Goal: Task Accomplishment & Management: Complete application form

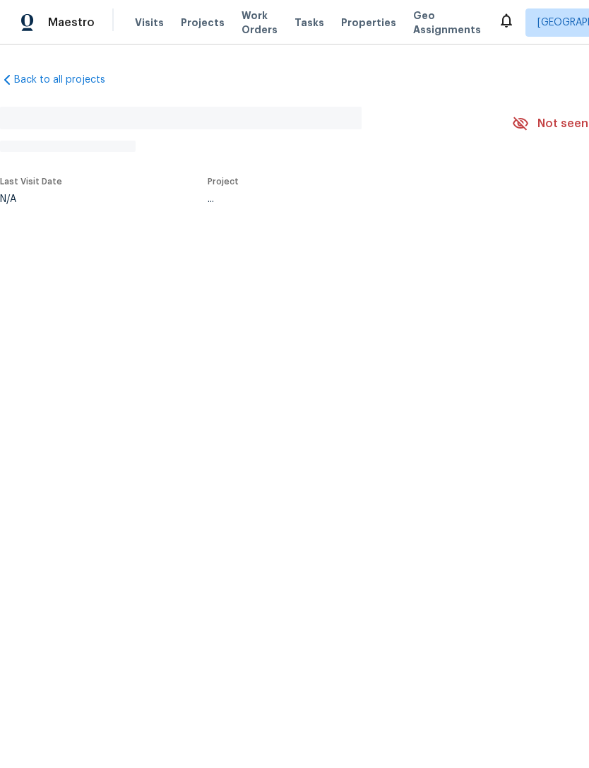
click at [480, 297] on html "Maestro Visits Projects Work Orders Tasks Properties Geo Assignments [PERSON_NA…" at bounding box center [294, 148] width 589 height 297
click at [471, 297] on html "Maestro Visits Projects Work Orders Tasks Properties Geo Assignments [PERSON_NA…" at bounding box center [294, 148] width 589 height 297
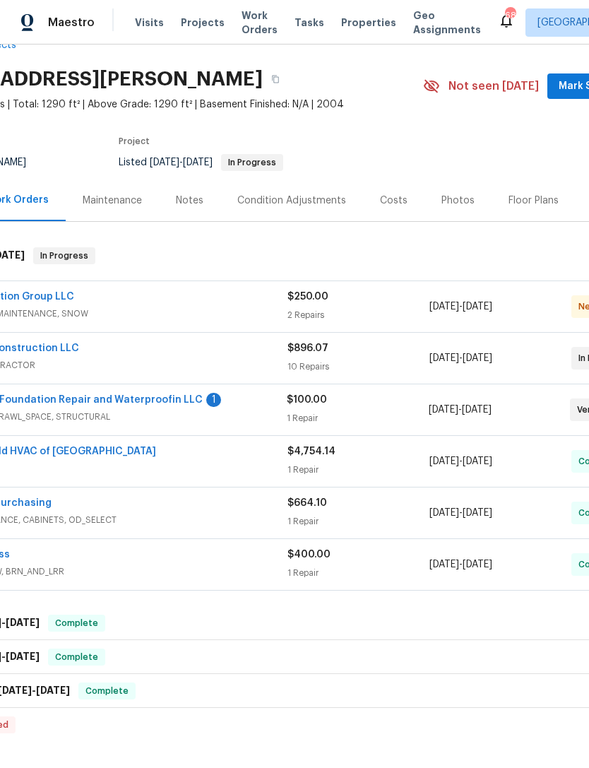
scroll to position [30, 32]
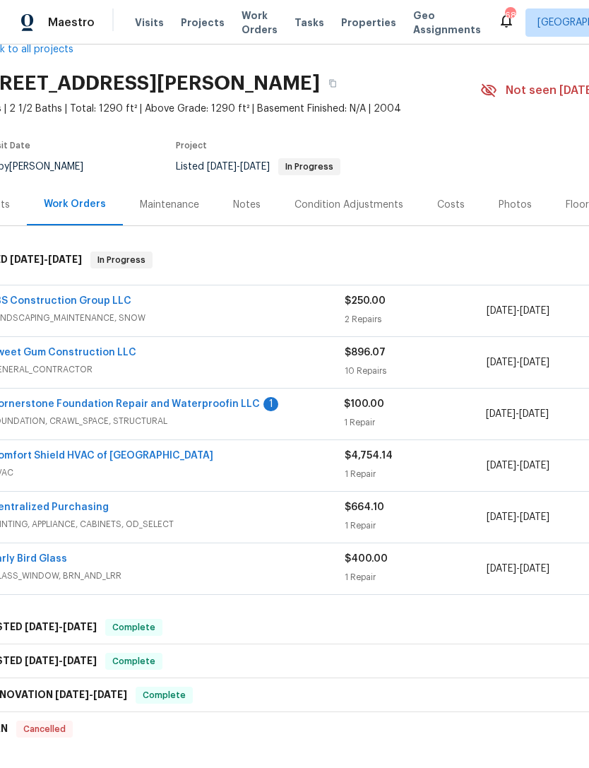
click at [74, 407] on link "Cornerstone Foundation Repair and Waterproofin LLC" at bounding box center [125, 404] width 270 height 10
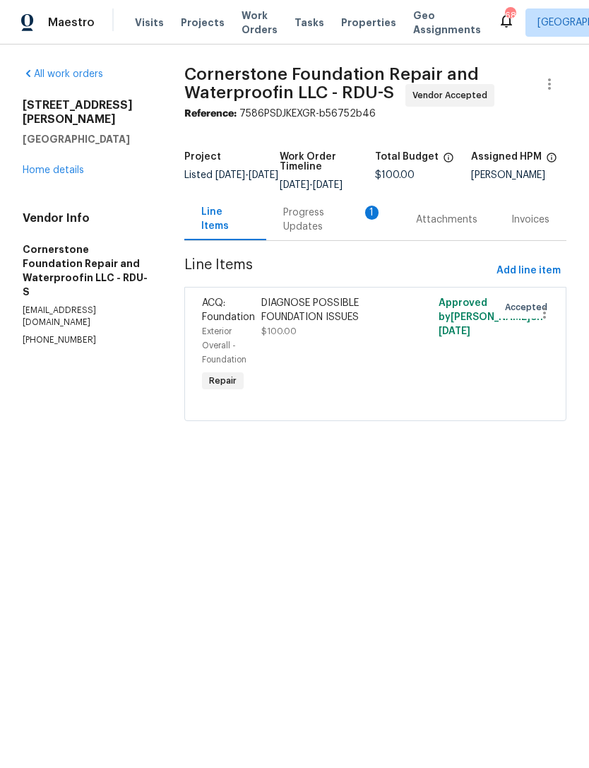
click at [318, 230] on div "Progress Updates 1" at bounding box center [332, 220] width 99 height 28
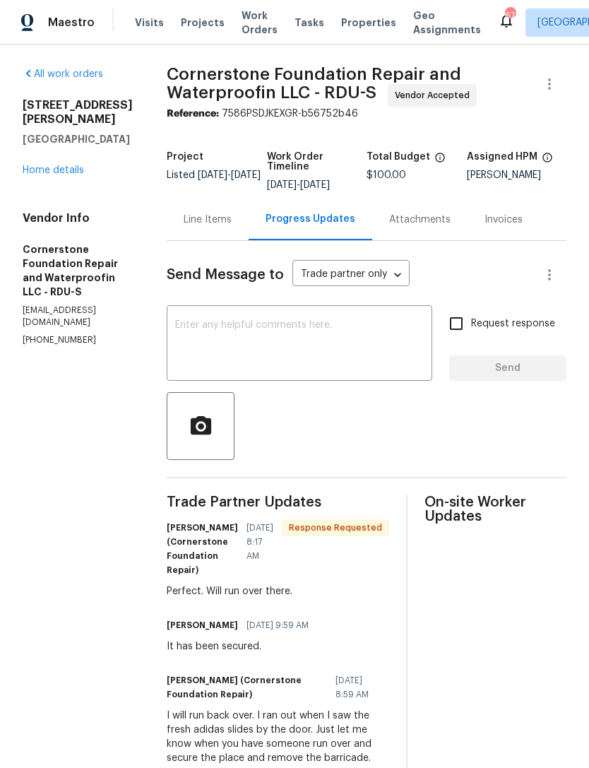
click at [364, 339] on textarea at bounding box center [299, 344] width 249 height 49
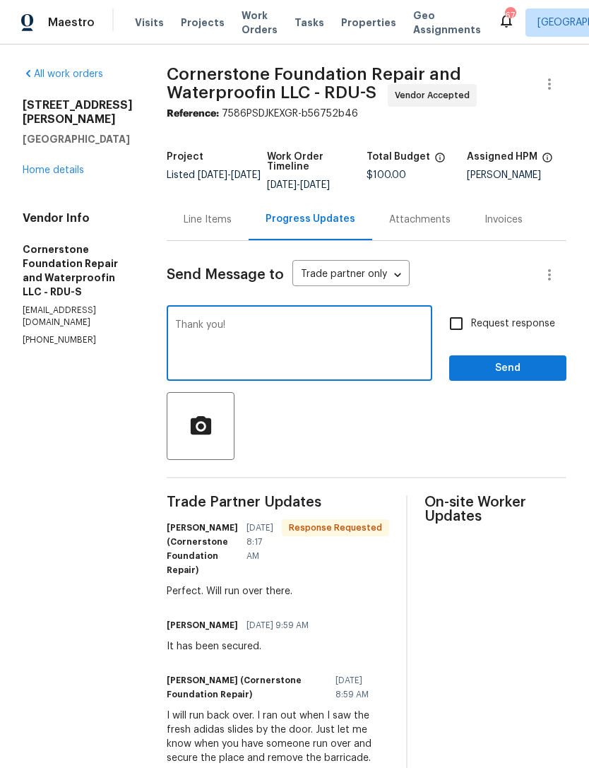
type textarea "Thank you!"
click at [524, 369] on span "Send" at bounding box center [507, 368] width 95 height 18
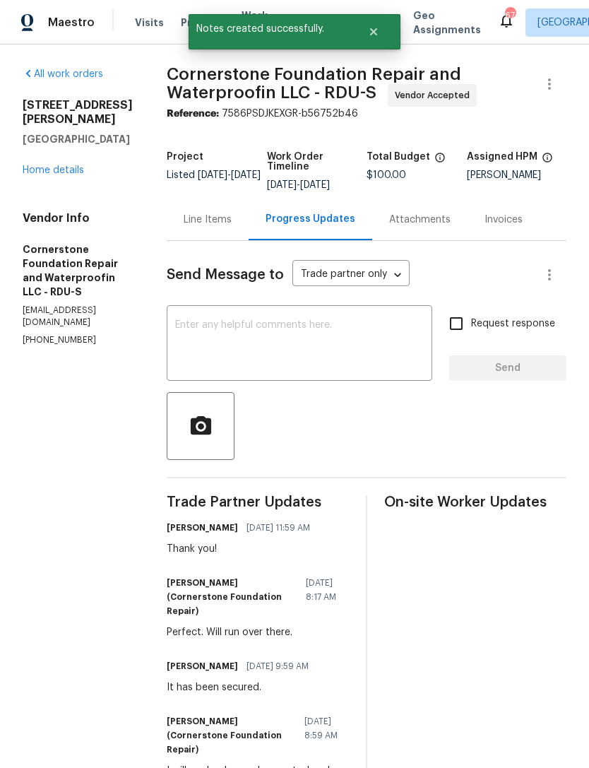
click at [47, 165] on link "Home details" at bounding box center [53, 170] width 61 height 10
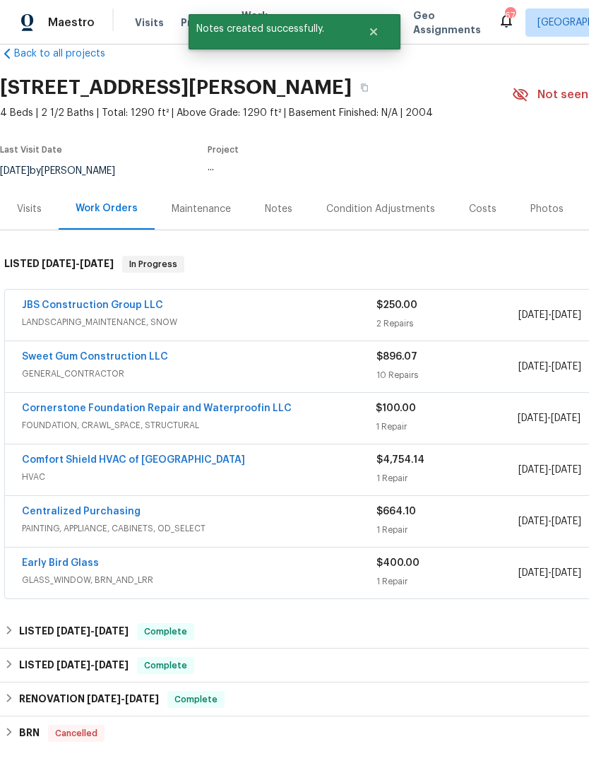
scroll to position [26, 0]
click at [154, 300] on link "JBS Construction Group LLC" at bounding box center [92, 305] width 141 height 10
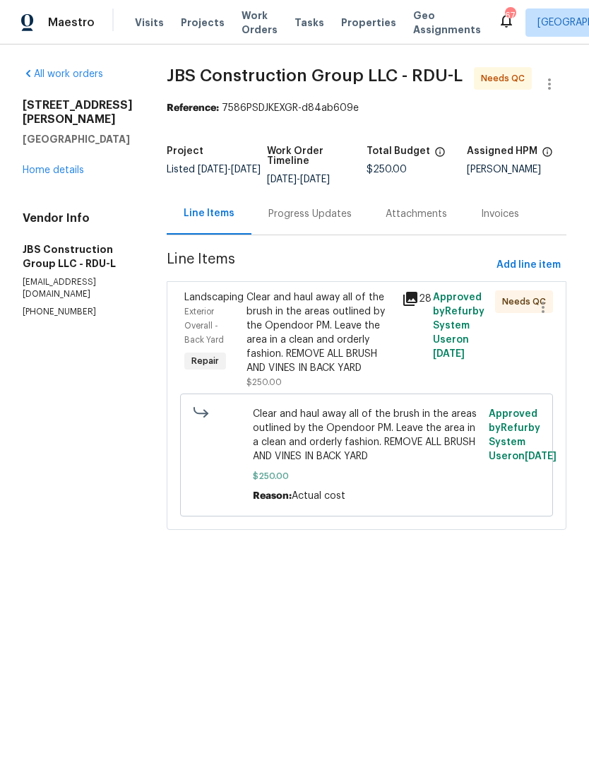
click at [334, 221] on div "Progress Updates" at bounding box center [309, 214] width 83 height 14
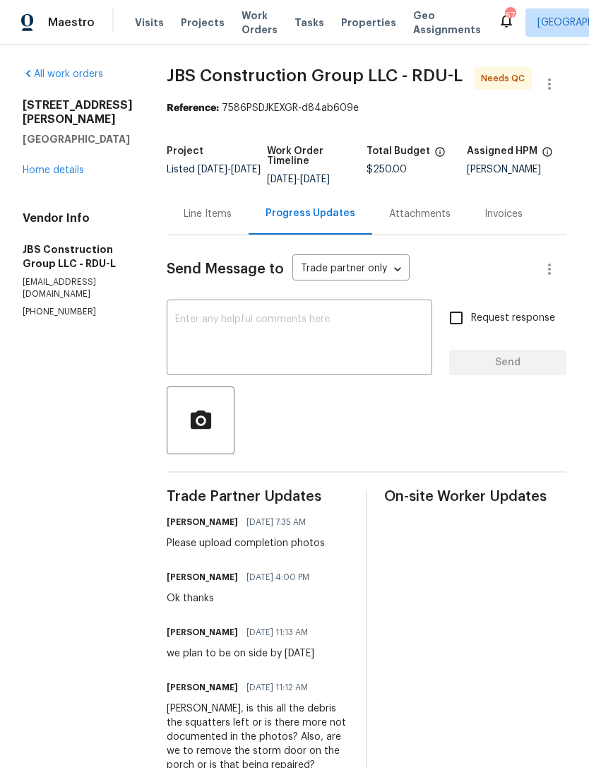
click at [74, 165] on link "Home details" at bounding box center [53, 170] width 61 height 10
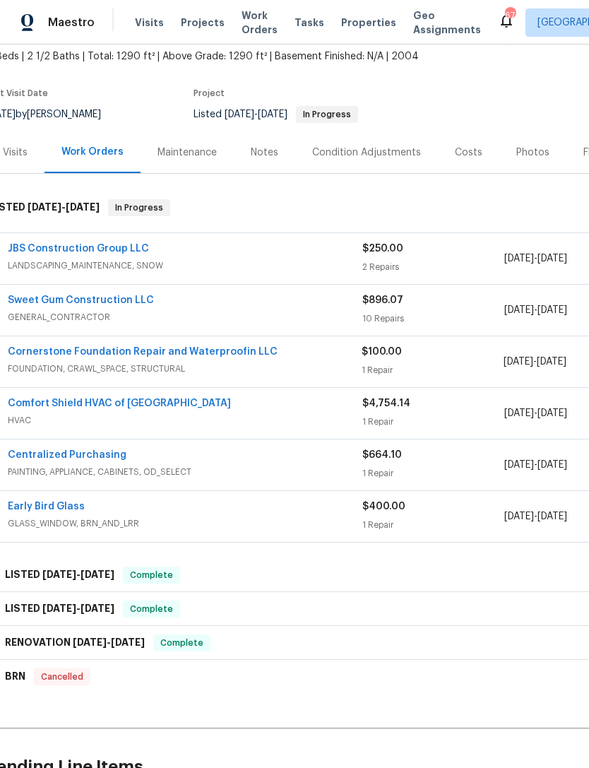
scroll to position [83, 13]
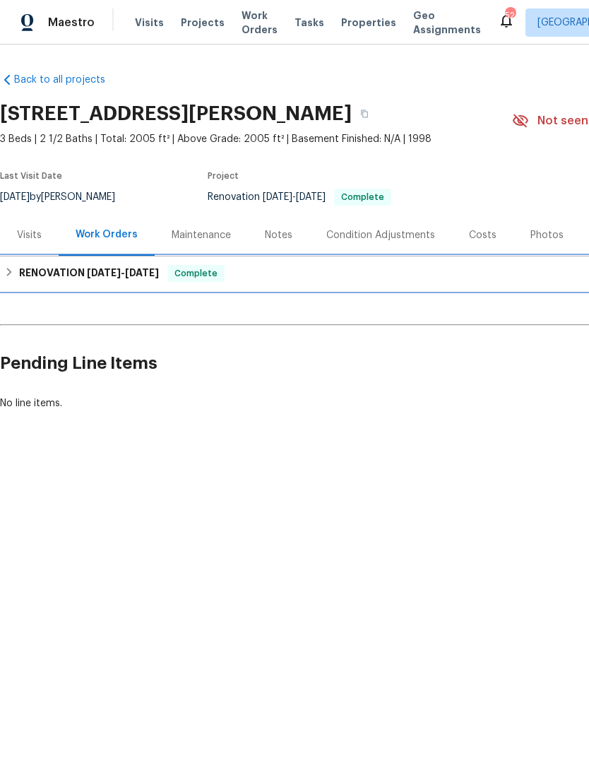
click at [109, 270] on span "[DATE]" at bounding box center [104, 273] width 34 height 10
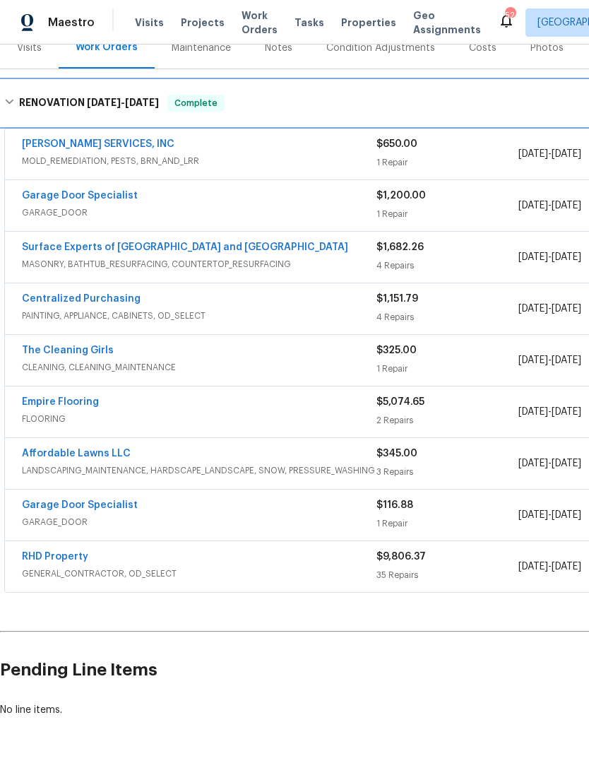
scroll to position [186, 0]
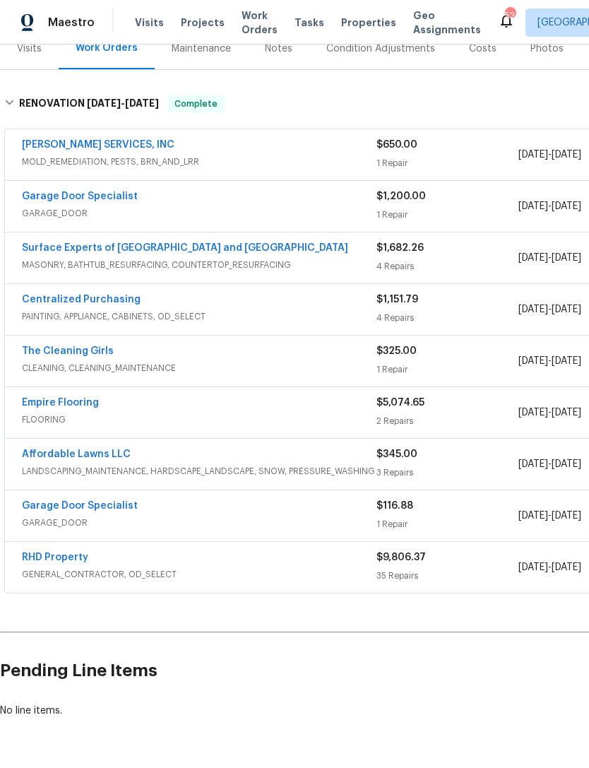
click at [76, 554] on link "RHD Property" at bounding box center [55, 557] width 66 height 10
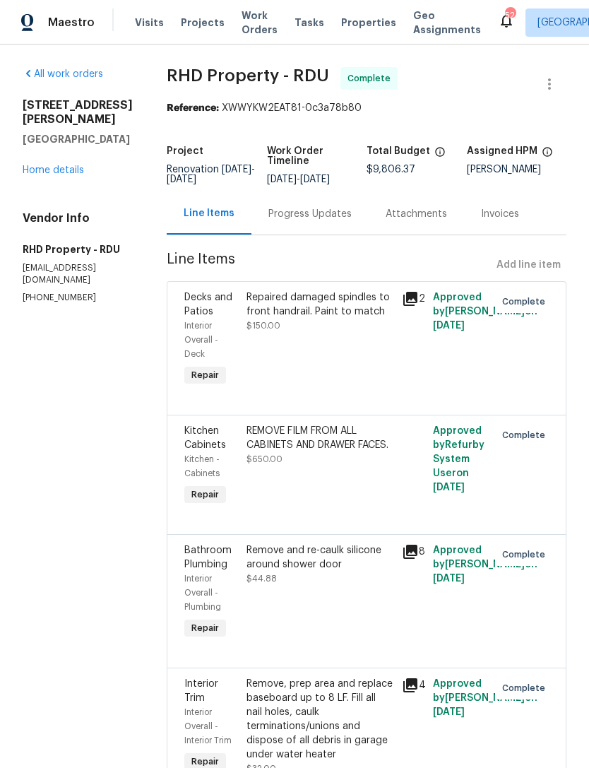
click at [61, 165] on link "Home details" at bounding box center [53, 170] width 61 height 10
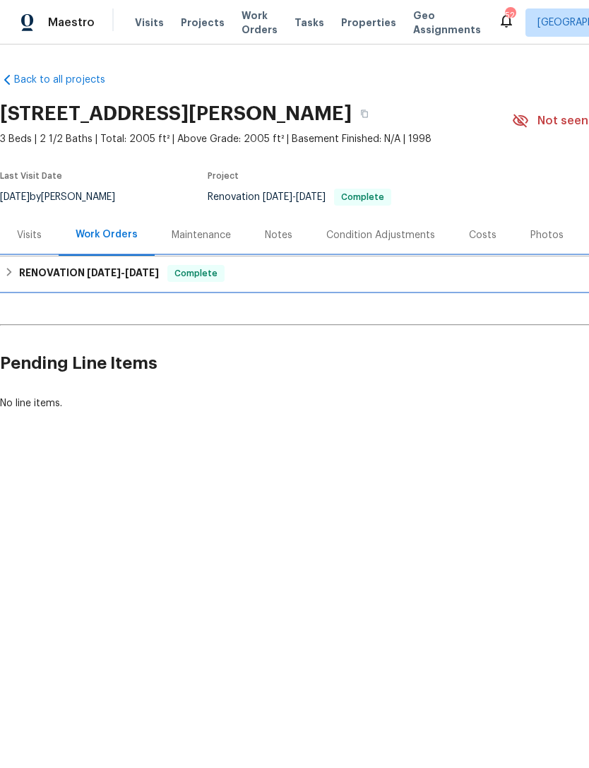
click at [56, 274] on h6 "RENOVATION 7/30/25 - 8/12/25" at bounding box center [89, 273] width 140 height 17
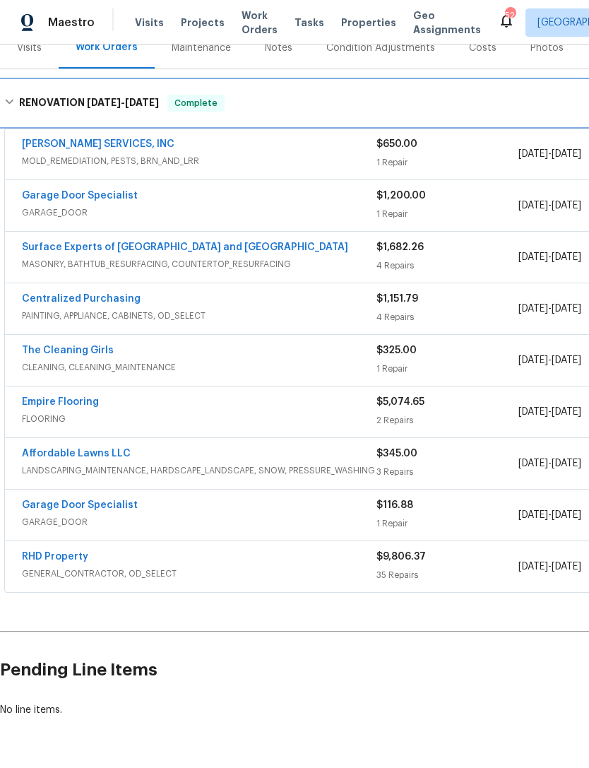
scroll to position [186, 0]
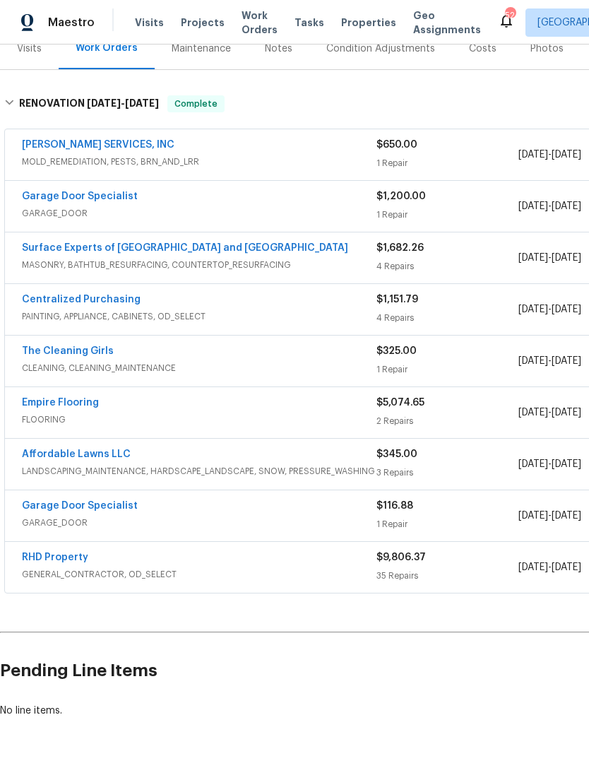
click at [54, 444] on div "Affordable Lawns LLC LANDSCAPING_MAINTENANCE, HARDSCAPE_LANDSCAPE, SNOW, PRESSU…" at bounding box center [399, 464] width 788 height 51
click at [65, 450] on link "Affordable Lawns LLC" at bounding box center [76, 454] width 109 height 10
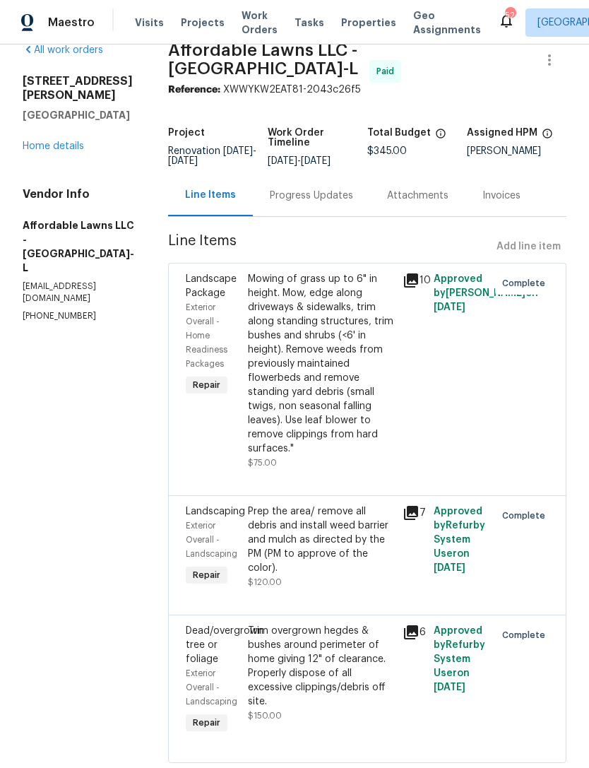
scroll to position [23, 0]
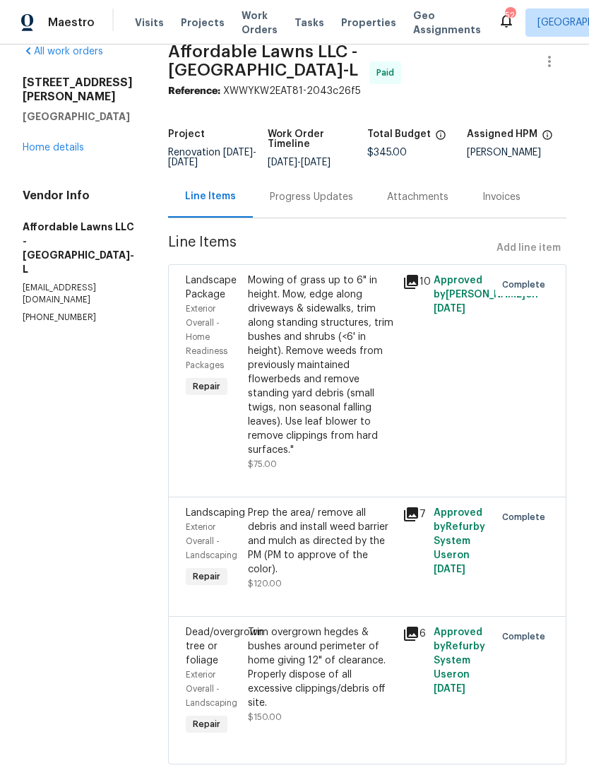
click at [383, 549] on div "Prep the area/ remove all debris and install weed barrier and mulch as directed…" at bounding box center [321, 541] width 146 height 71
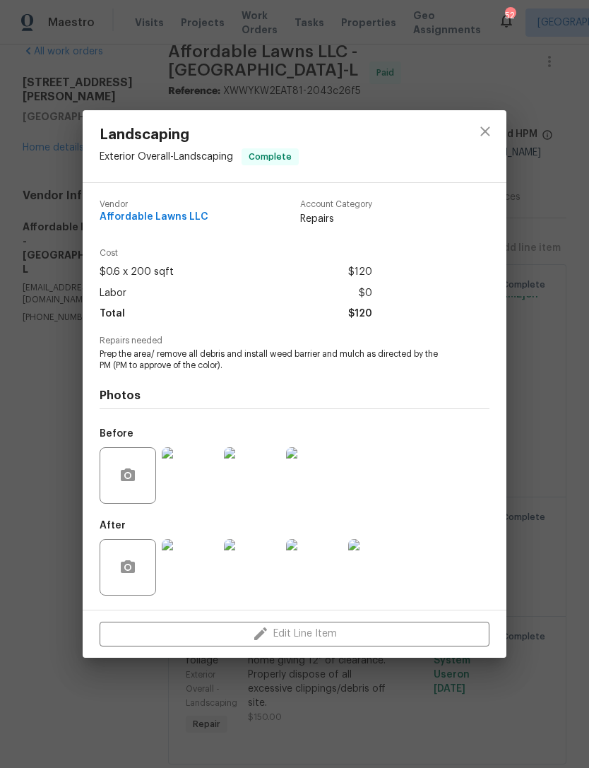
click at [209, 477] on img at bounding box center [190, 475] width 56 height 56
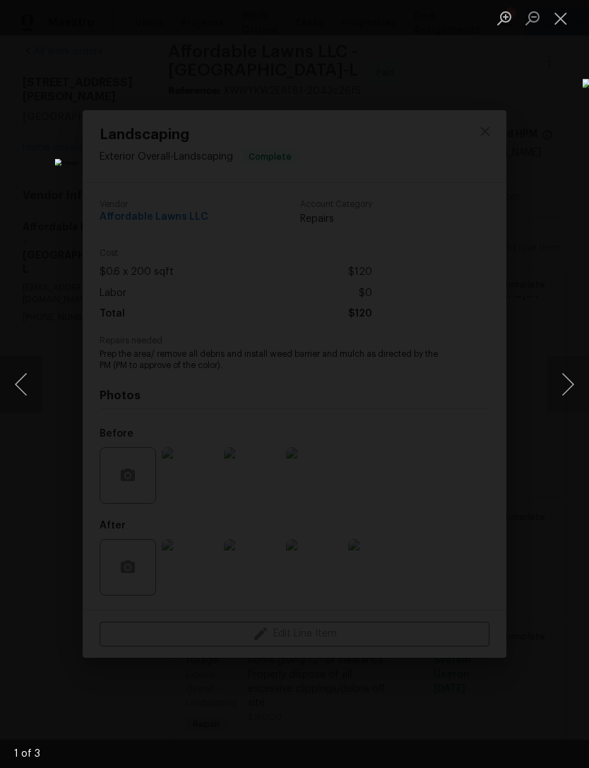
click at [564, 383] on button "Next image" at bounding box center [568, 384] width 42 height 56
click at [564, 384] on button "Next image" at bounding box center [568, 384] width 42 height 56
click at [566, 383] on button "Next image" at bounding box center [568, 384] width 42 height 56
click at [564, 393] on button "Next image" at bounding box center [568, 384] width 42 height 56
click at [566, 393] on button "Next image" at bounding box center [568, 384] width 42 height 56
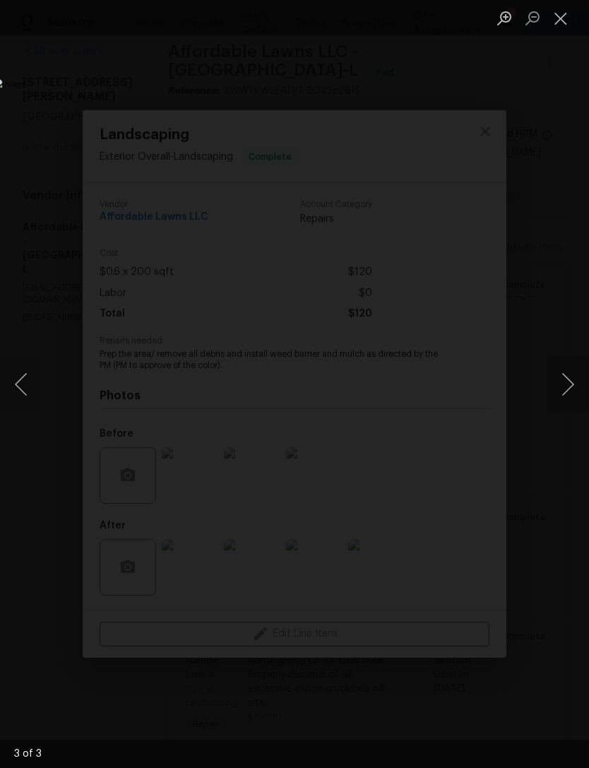
click at [497, 601] on div "Lightbox" at bounding box center [294, 384] width 589 height 768
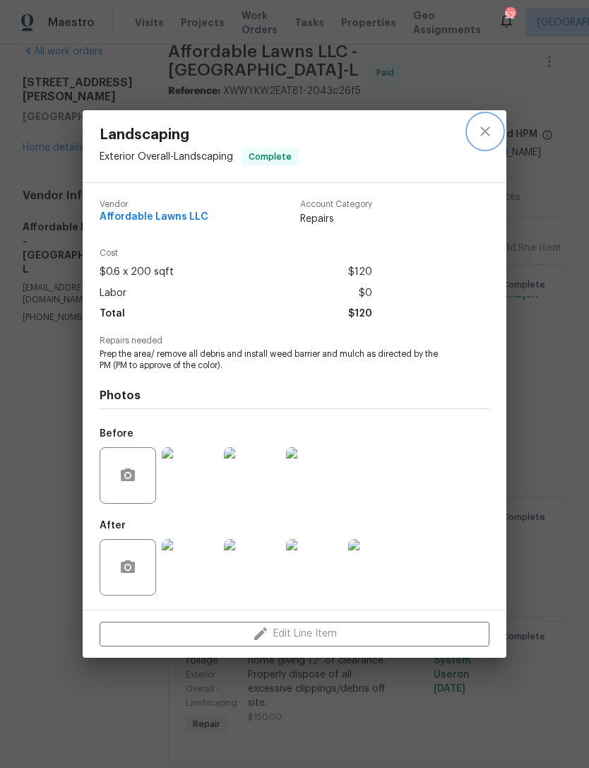
click at [487, 137] on icon "close" at bounding box center [485, 131] width 17 height 17
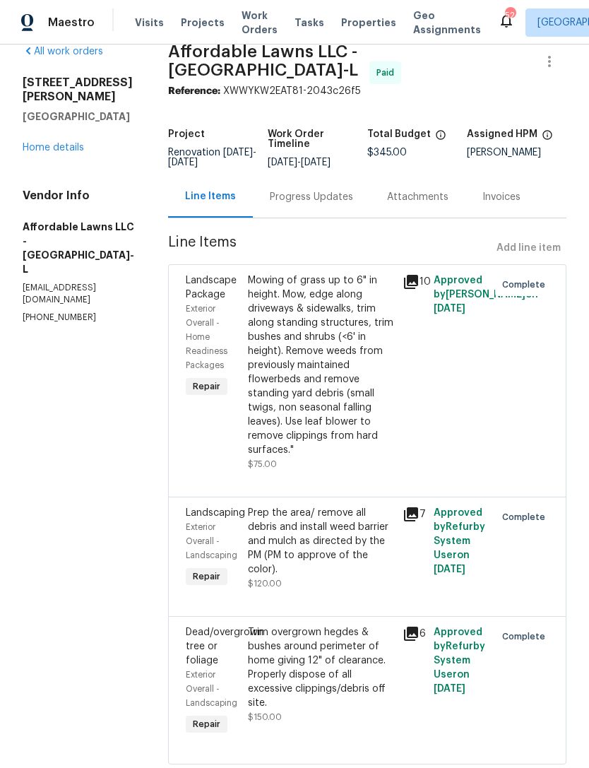
click at [353, 204] on div "Progress Updates" at bounding box center [311, 197] width 83 height 14
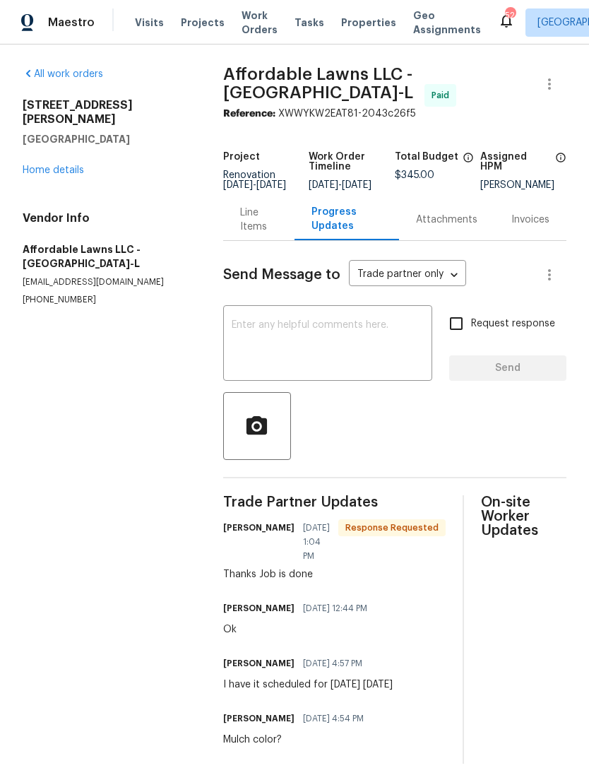
click at [71, 165] on link "Home details" at bounding box center [53, 170] width 61 height 10
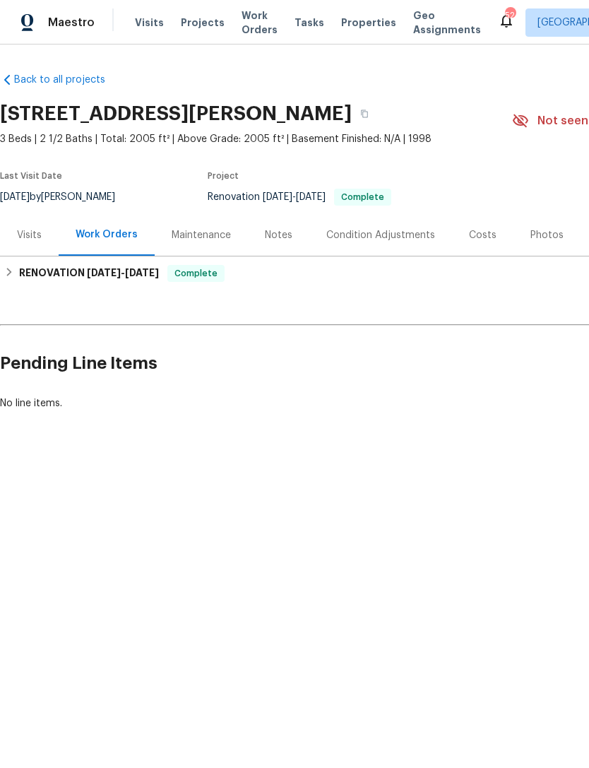
click at [446, 506] on html "Maestro Visits Projects Work Orders Tasks Properties Geo Assignments 52 Raleigh…" at bounding box center [294, 253] width 589 height 506
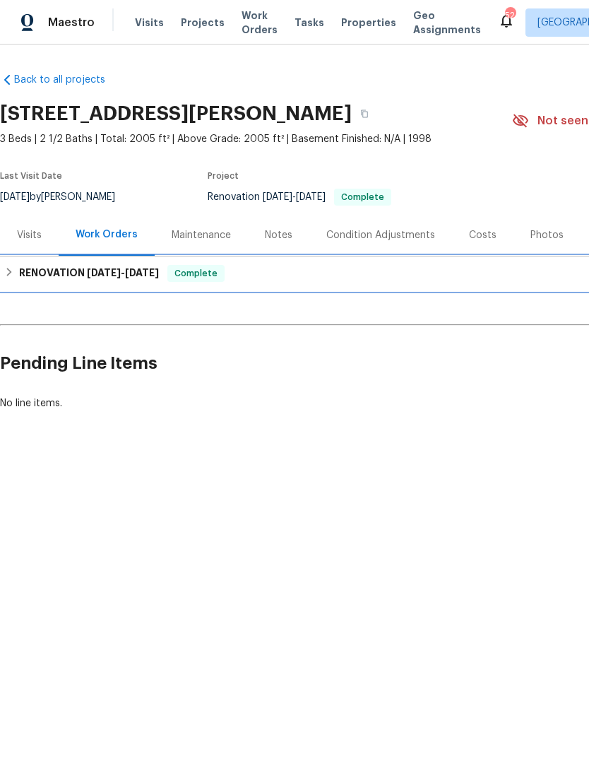
click at [73, 272] on h6 "RENOVATION 7/30/25 - 8/12/25" at bounding box center [89, 273] width 140 height 17
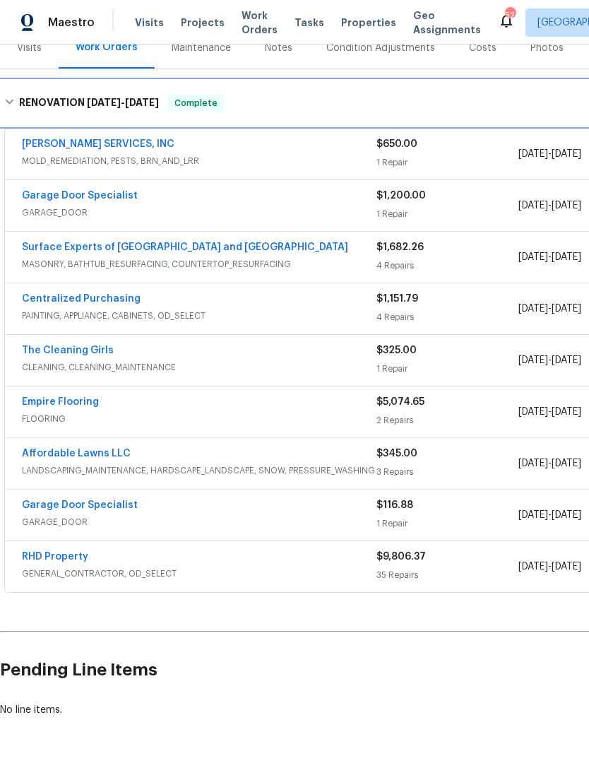
scroll to position [186, 0]
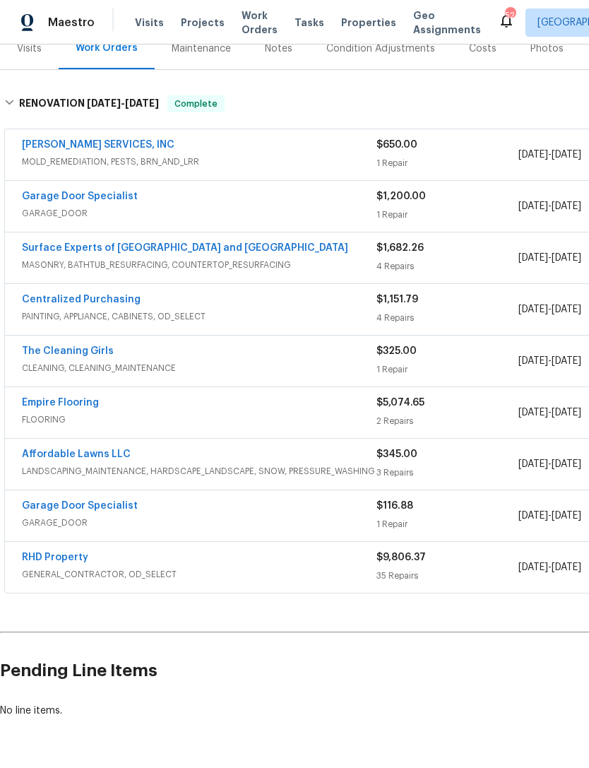
click at [47, 561] on link "RHD Property" at bounding box center [55, 557] width 66 height 10
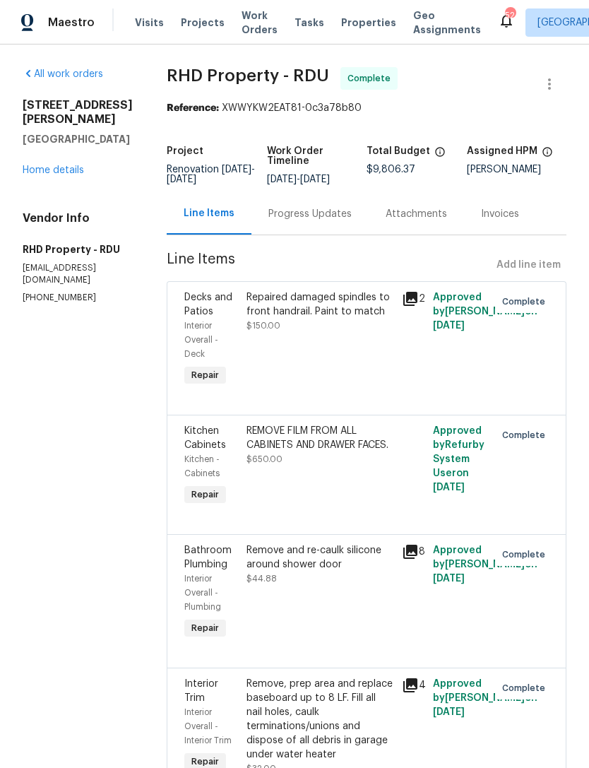
click at [64, 165] on link "Home details" at bounding box center [53, 170] width 61 height 10
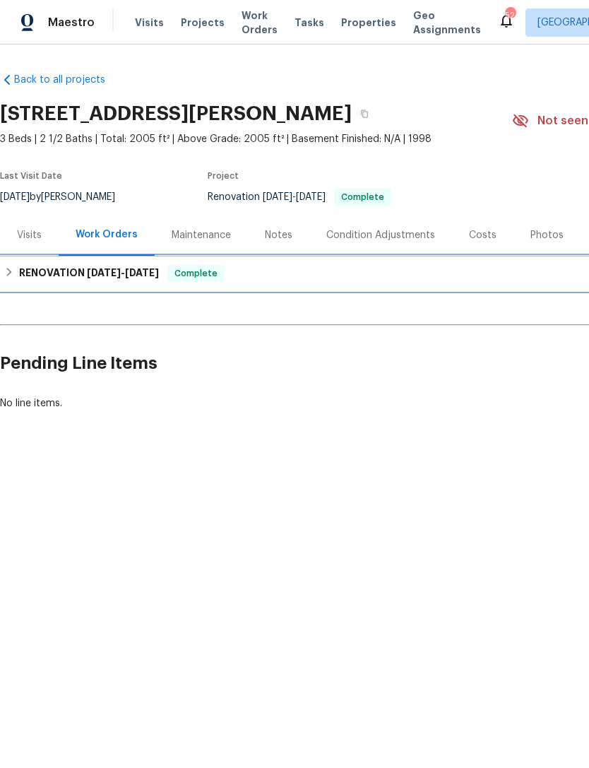
click at [30, 275] on h6 "RENOVATION 7/30/25 - 8/12/25" at bounding box center [89, 273] width 140 height 17
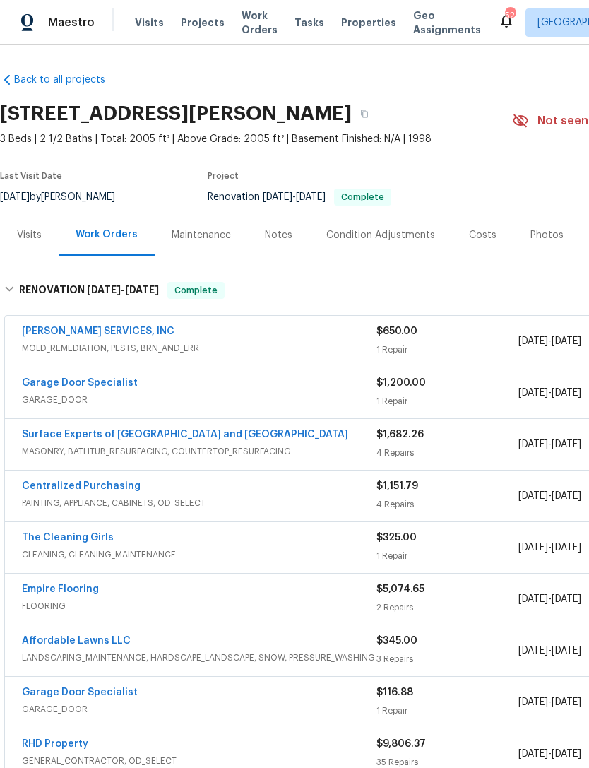
click at [46, 593] on link "Empire Flooring" at bounding box center [60, 589] width 77 height 10
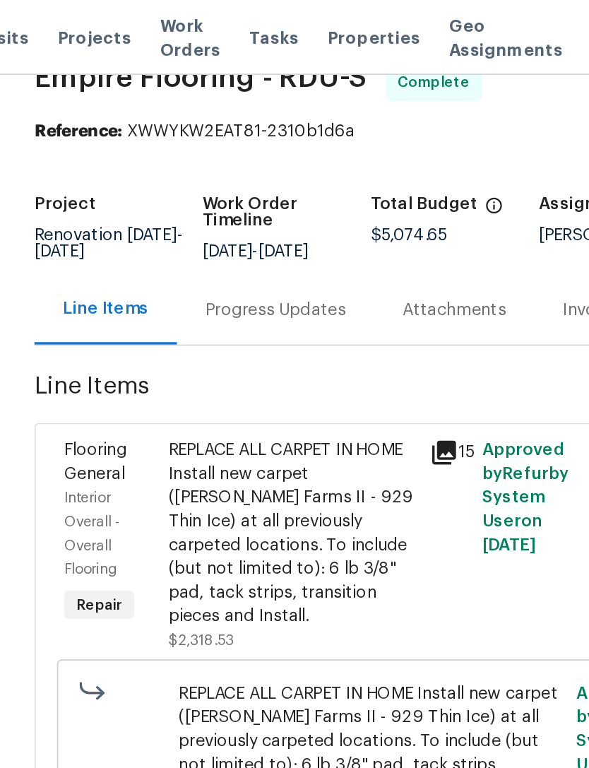
scroll to position [30, 0]
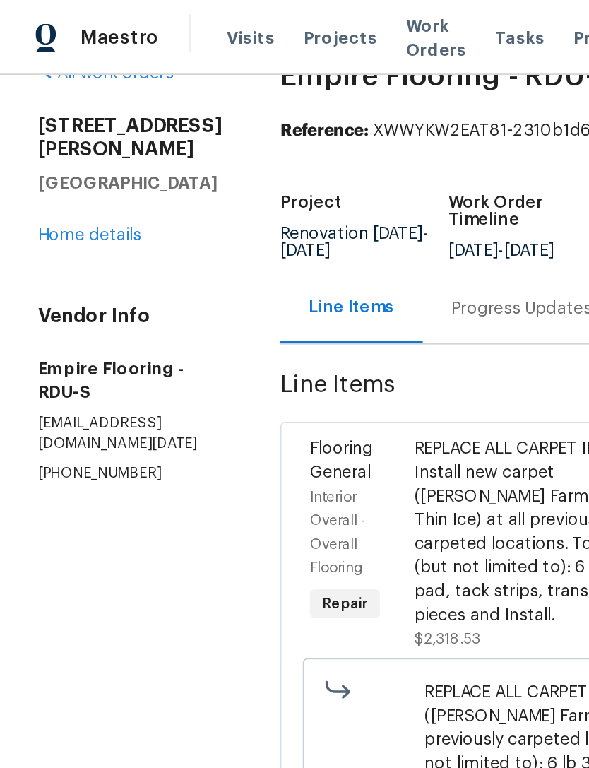
click at [64, 135] on link "Home details" at bounding box center [53, 140] width 61 height 10
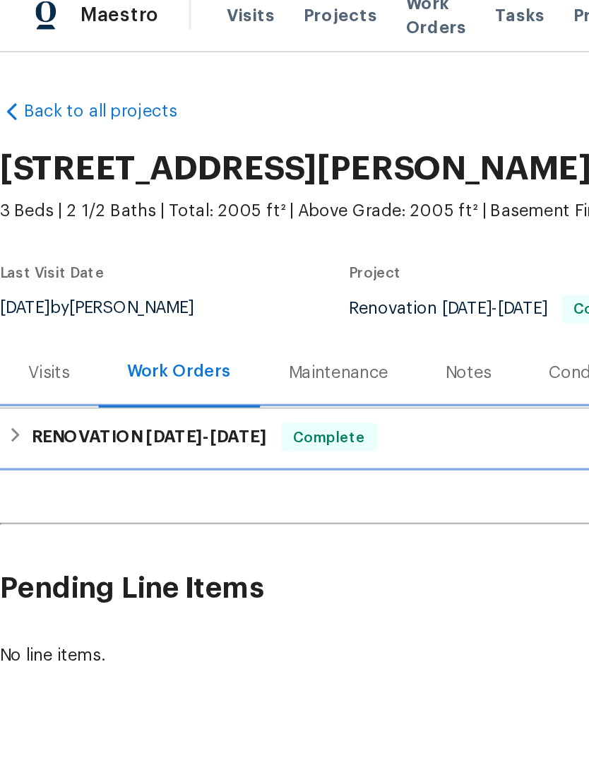
click at [25, 265] on h6 "RENOVATION 7/30/25 - 8/12/25" at bounding box center [89, 273] width 140 height 17
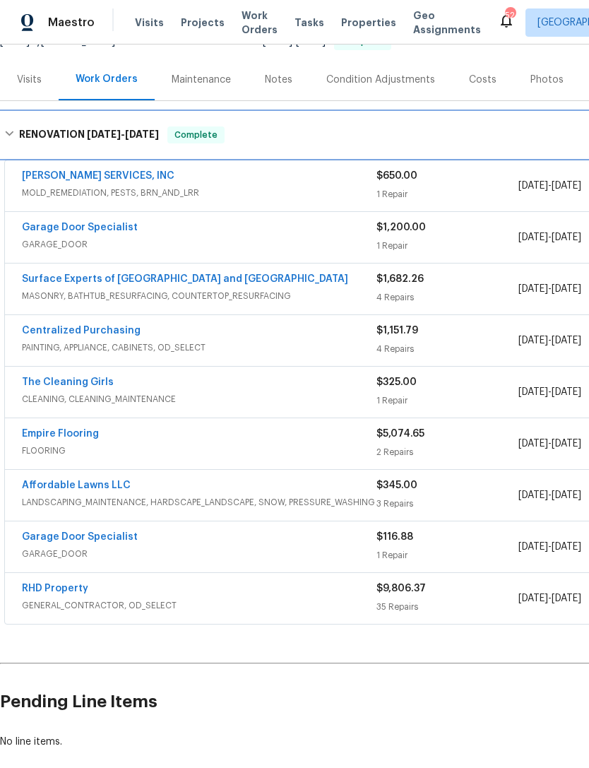
scroll to position [155, 0]
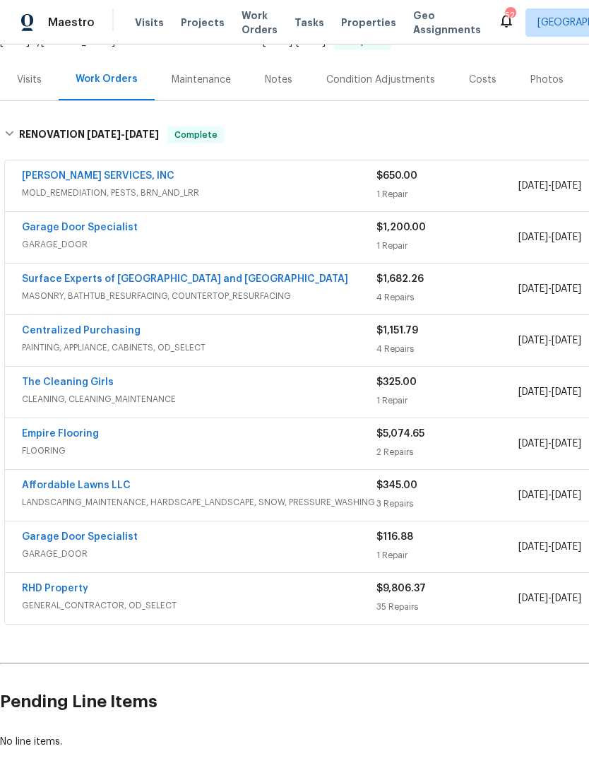
click at [71, 587] on link "RHD Property" at bounding box center [55, 588] width 66 height 10
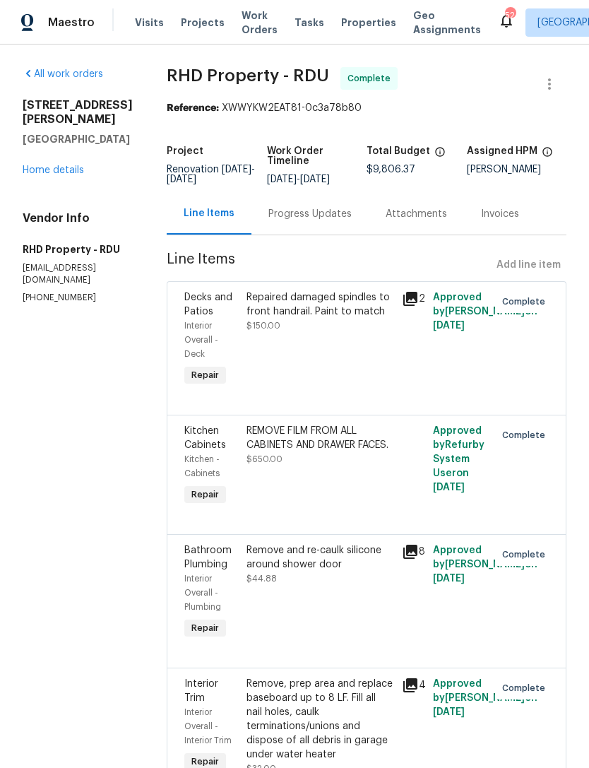
click at [45, 165] on link "Home details" at bounding box center [53, 170] width 61 height 10
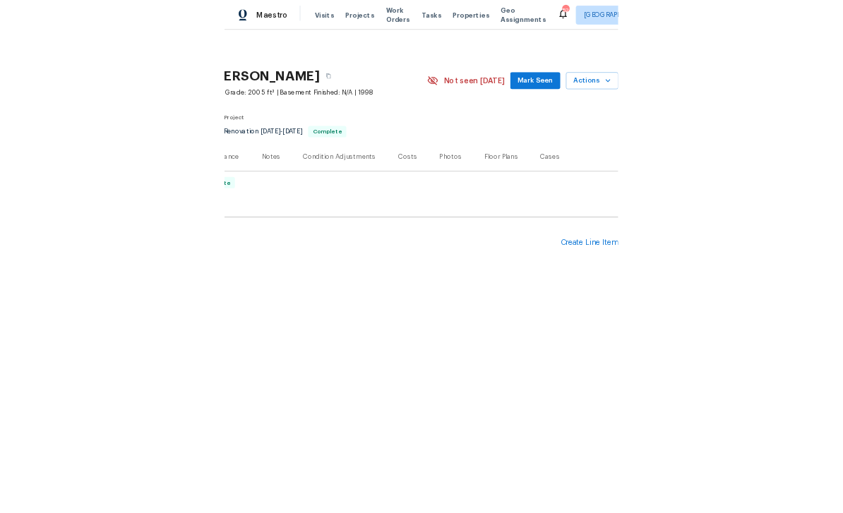
scroll to position [0, 209]
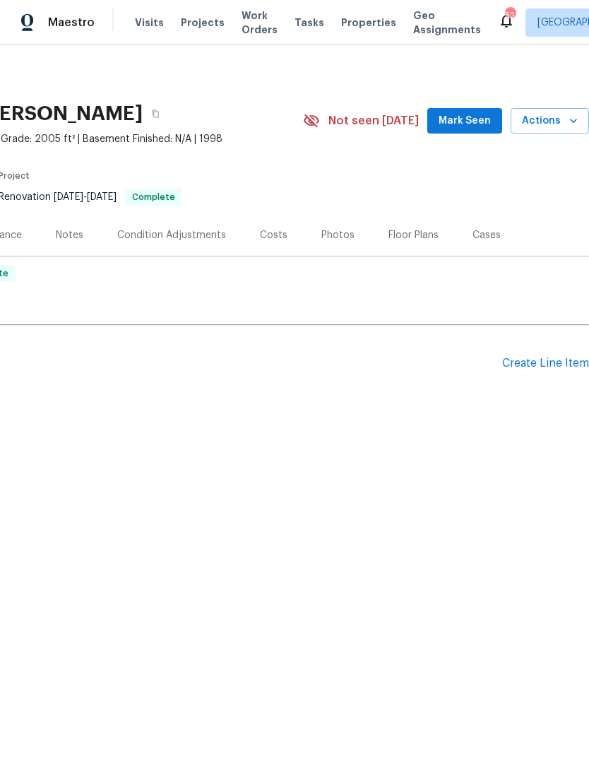
click at [550, 357] on div "Create Line Item" at bounding box center [545, 363] width 87 height 13
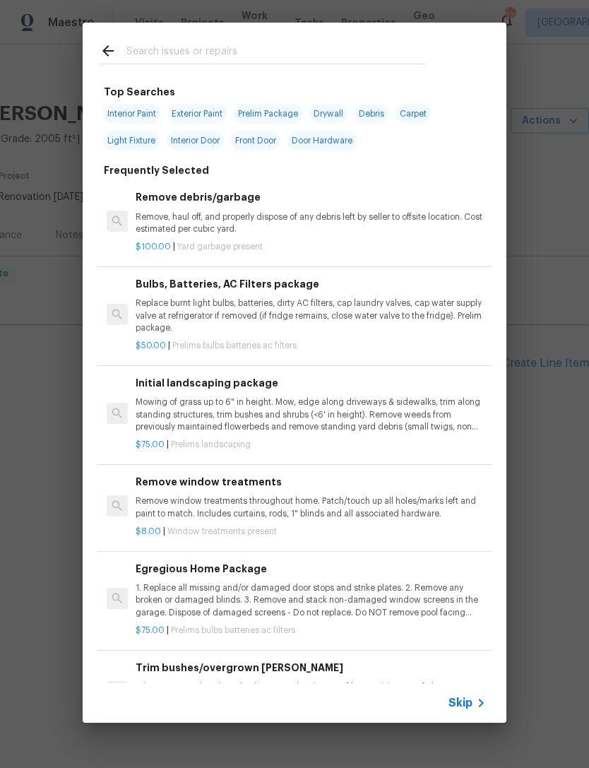
click at [316, 54] on input "text" at bounding box center [275, 52] width 299 height 21
type input "Storm"
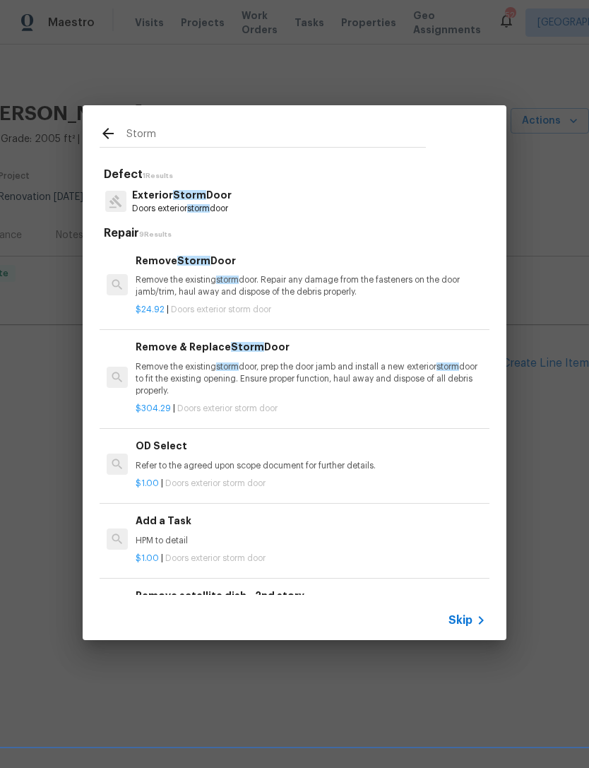
click at [230, 198] on p "Exterior Storm Door" at bounding box center [182, 195] width 100 height 15
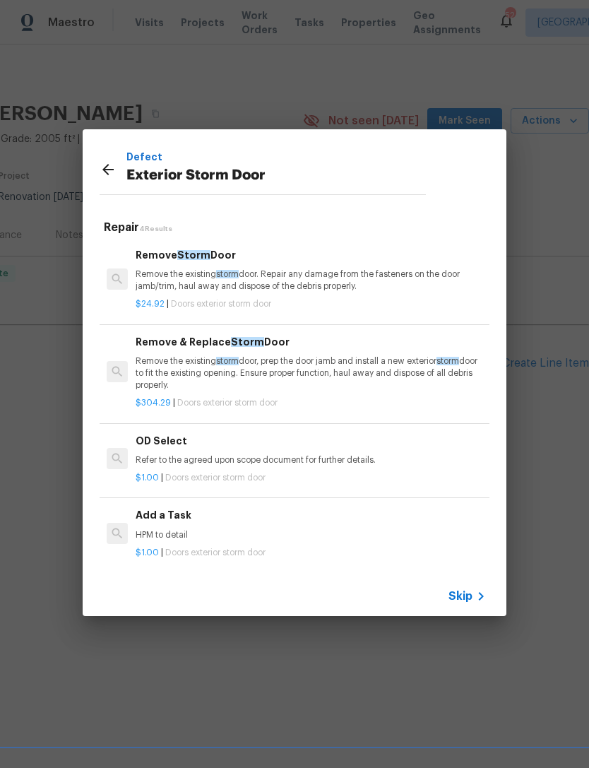
click at [321, 268] on div "Remove Storm Door Remove the existing storm door. Repair any damage from the fa…" at bounding box center [311, 270] width 350 height 46
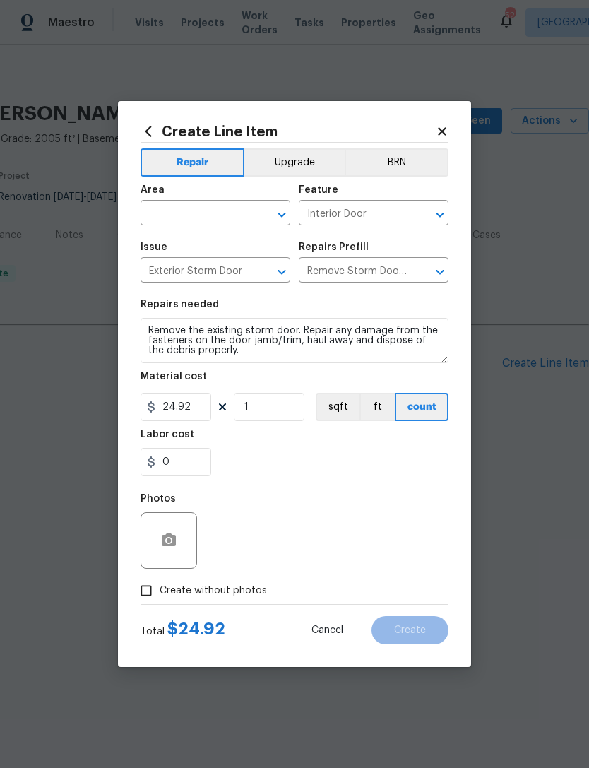
click at [208, 215] on input "text" at bounding box center [196, 214] width 110 height 22
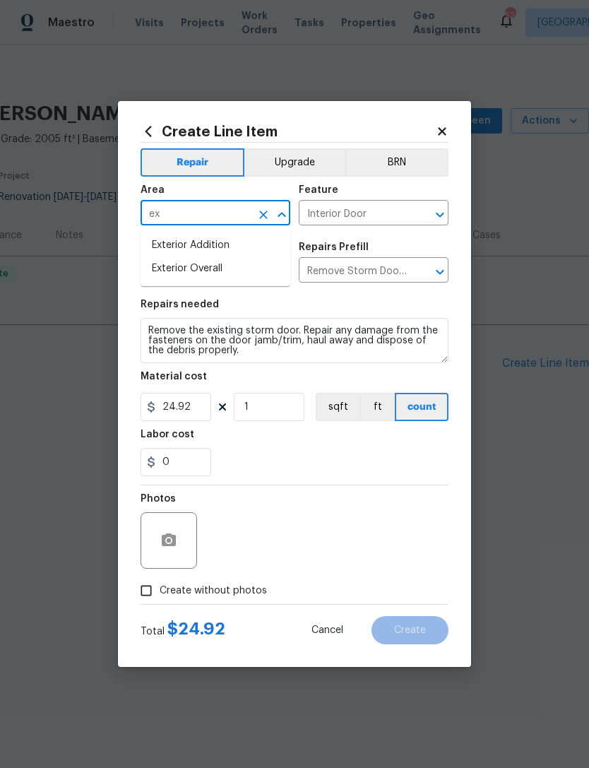
click at [223, 266] on li "Exterior Overall" at bounding box center [216, 268] width 150 height 23
type input "Exterior Overall"
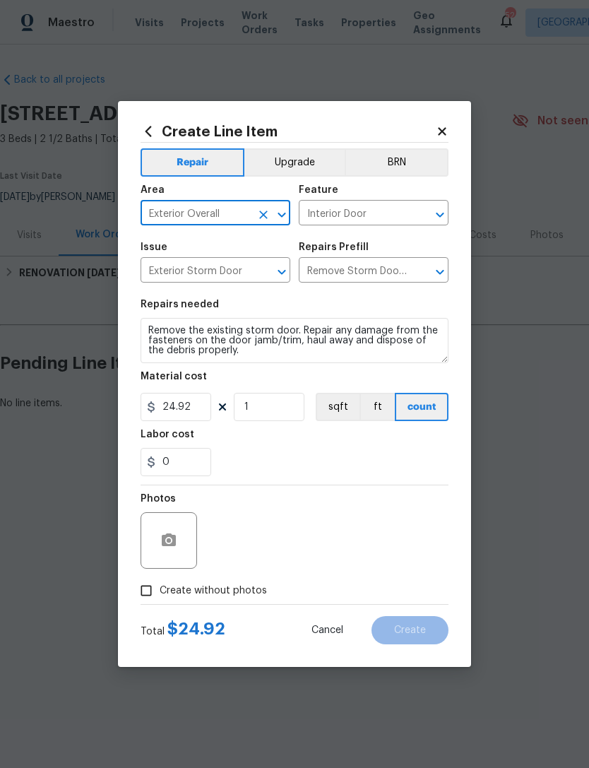
click at [356, 210] on input "Interior Door" at bounding box center [354, 214] width 110 height 22
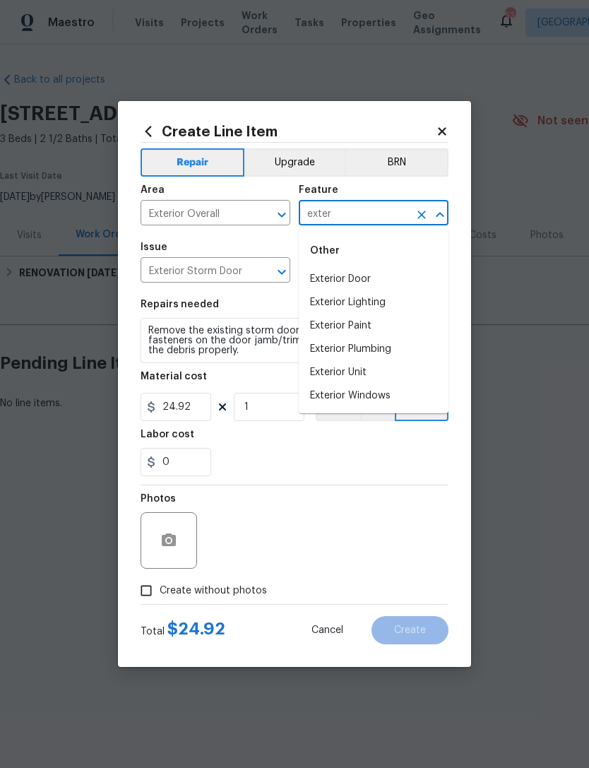
click at [361, 280] on li "Exterior Door" at bounding box center [374, 279] width 150 height 23
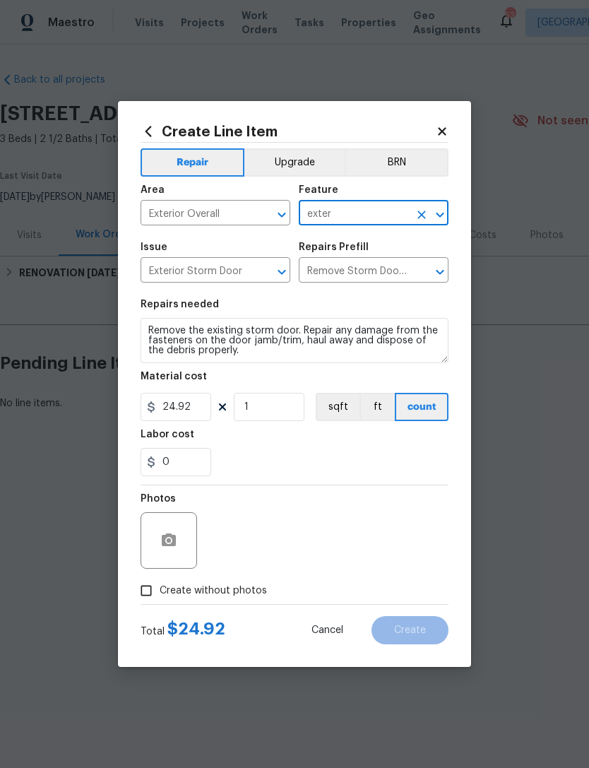
type input "Exterior Door"
click at [356, 484] on section "Repairs needed Remove the existing storm door. Repair any damage from the faste…" at bounding box center [295, 388] width 308 height 194
click at [174, 546] on icon "button" at bounding box center [169, 539] width 14 height 13
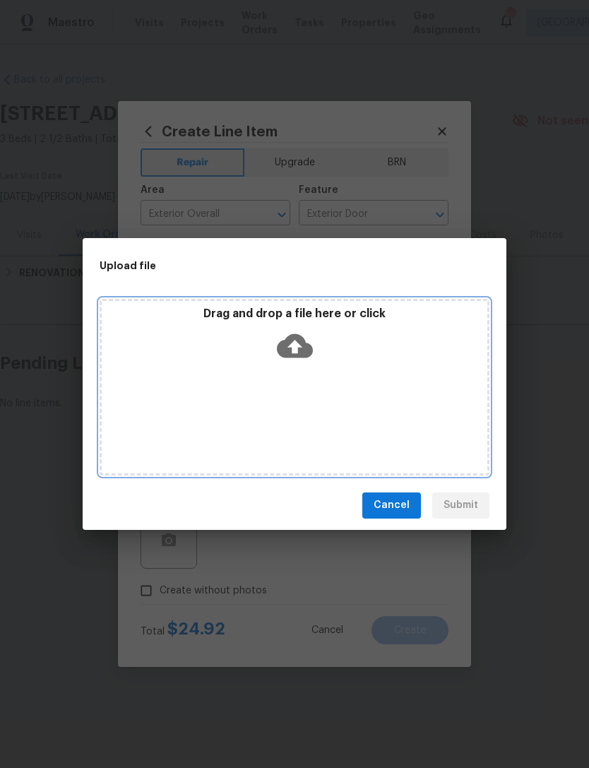
click at [352, 393] on div "Drag and drop a file here or click" at bounding box center [295, 387] width 390 height 177
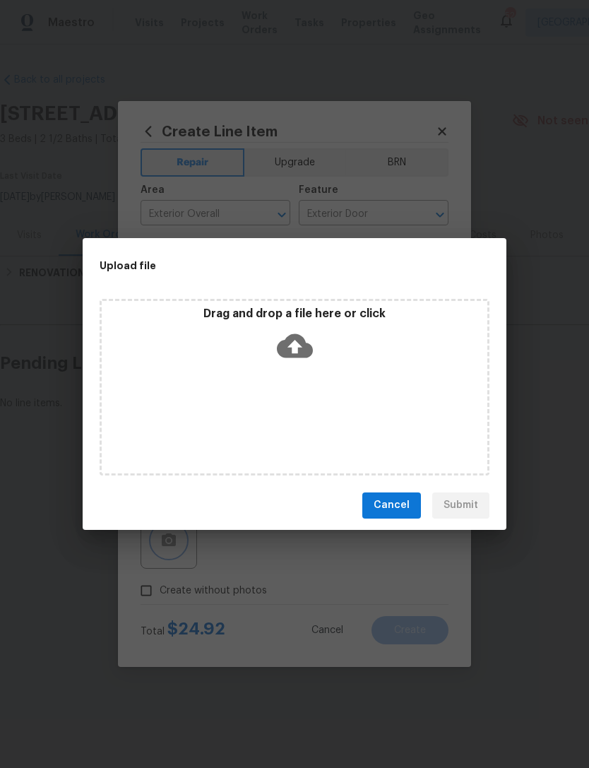
click at [548, 214] on div "Upload file Drag and drop a file here or click Cancel Submit" at bounding box center [294, 384] width 589 height 768
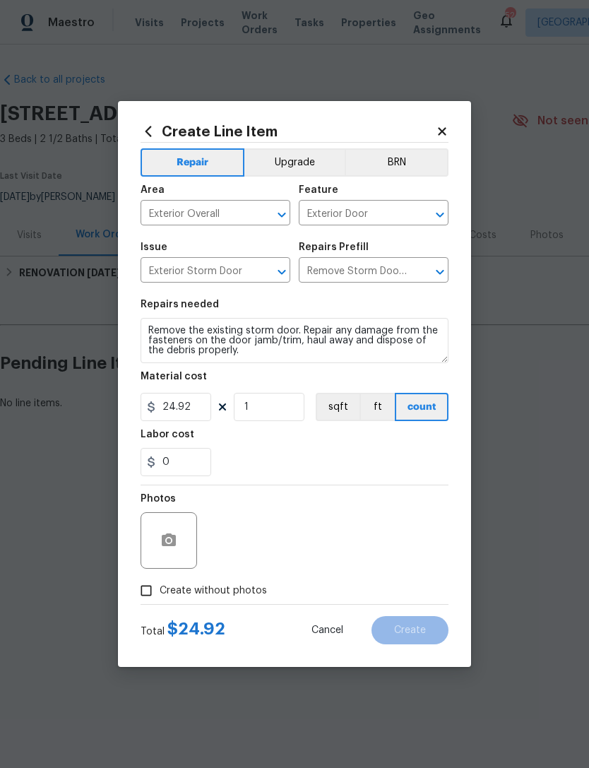
click at [143, 600] on input "Create without photos" at bounding box center [146, 590] width 27 height 27
checkbox input "true"
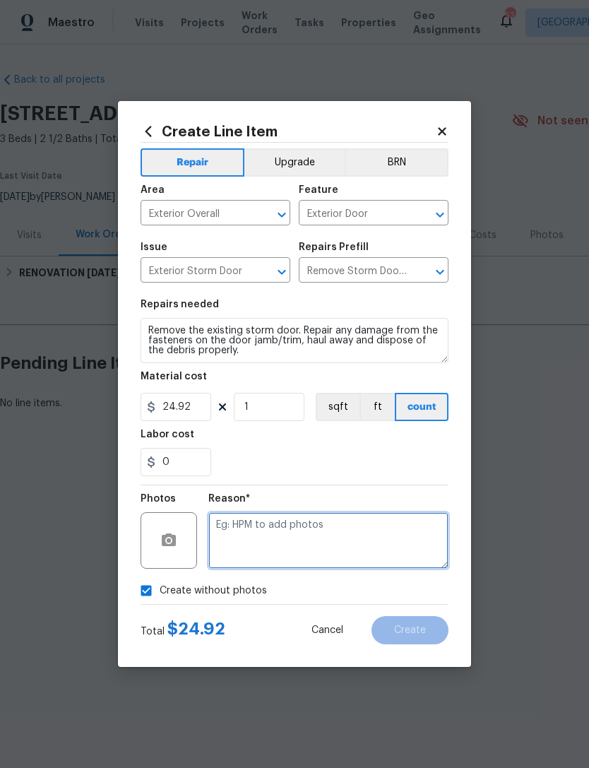
click at [340, 538] on textarea at bounding box center [328, 540] width 240 height 56
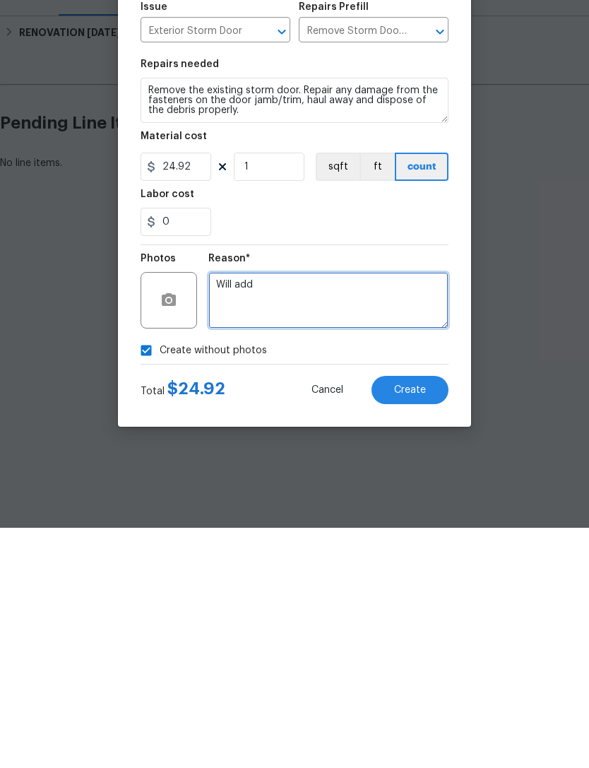
type textarea "Will add"
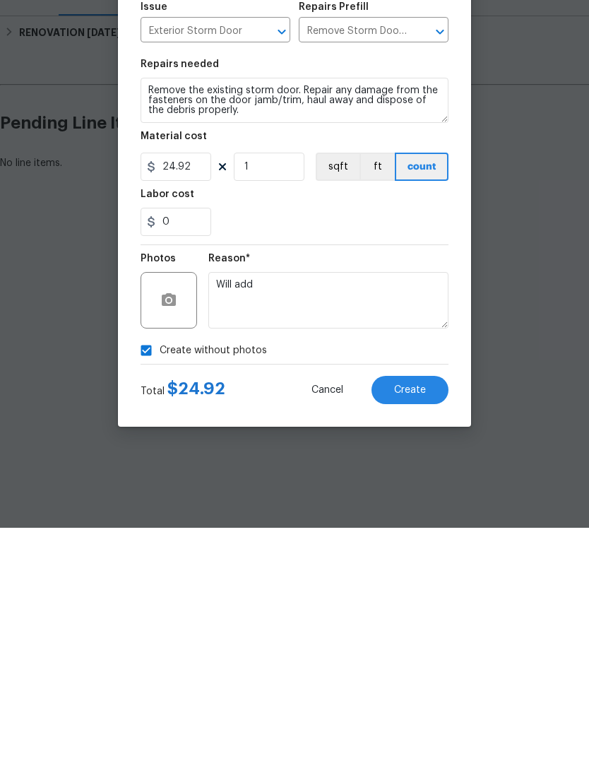
click at [417, 616] on button "Create" at bounding box center [409, 630] width 77 height 28
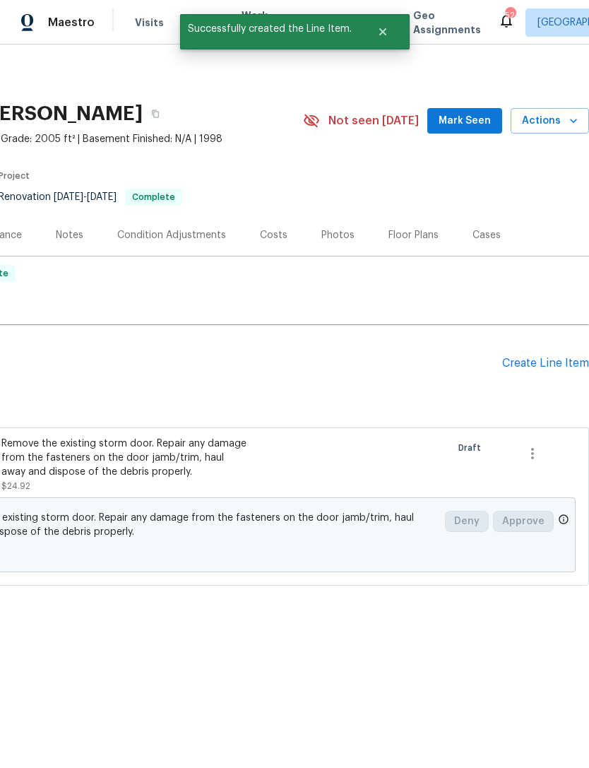
scroll to position [0, 209]
click at [541, 363] on div "Create Line Item" at bounding box center [545, 363] width 87 height 13
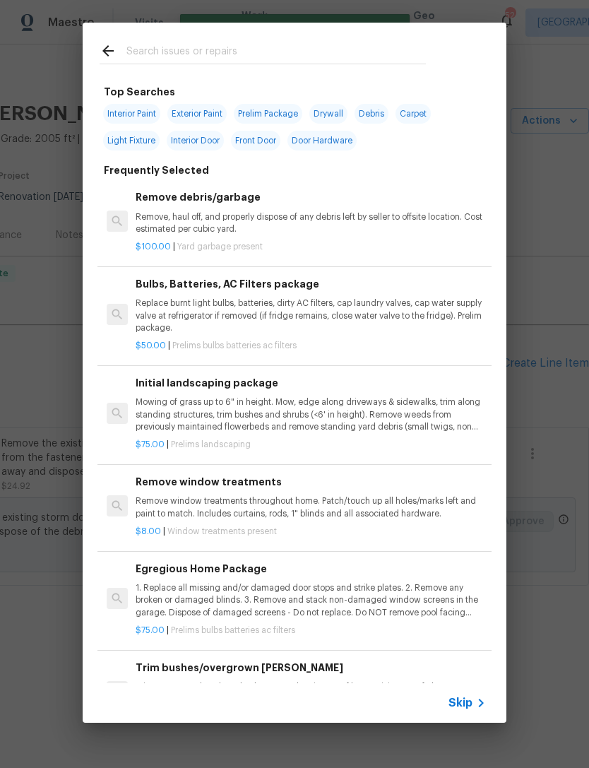
click at [295, 54] on input "text" at bounding box center [275, 52] width 299 height 21
type input "Bathroom fau"
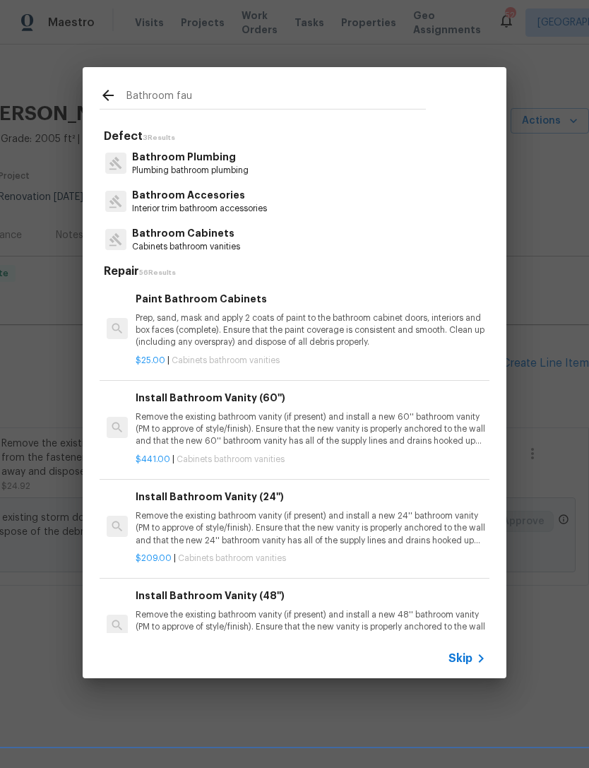
click at [251, 204] on p "Interior trim bathroom accessories" at bounding box center [199, 209] width 135 height 12
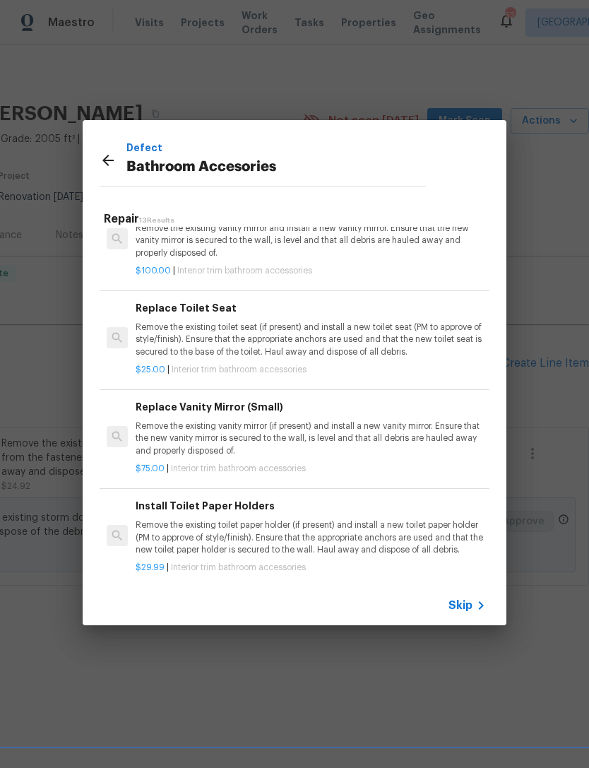
scroll to position [841, 0]
click at [109, 162] on icon at bounding box center [108, 160] width 17 height 17
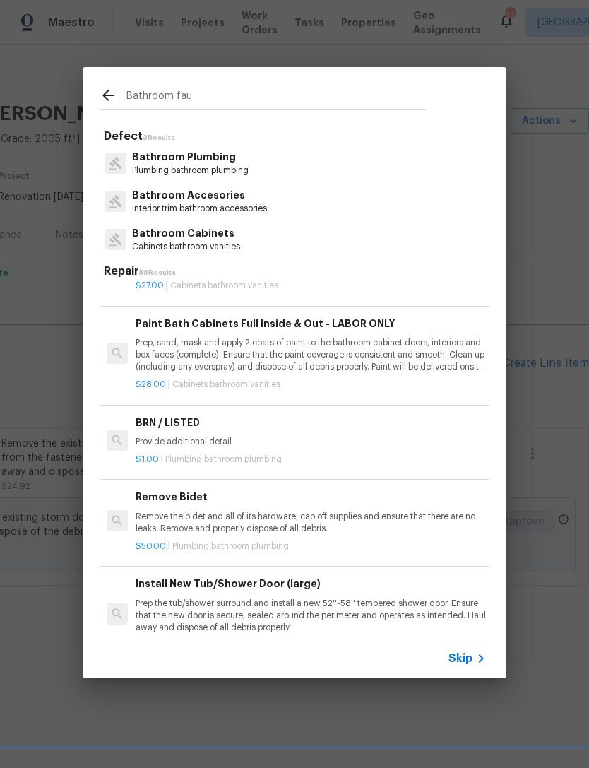
click at [177, 171] on p "Plumbing bathroom plumbing" at bounding box center [190, 171] width 117 height 12
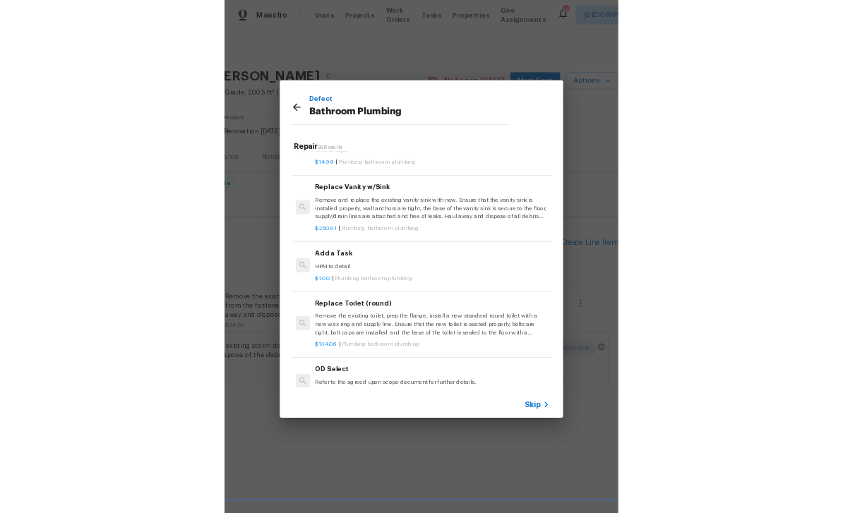
scroll to position [2095, 0]
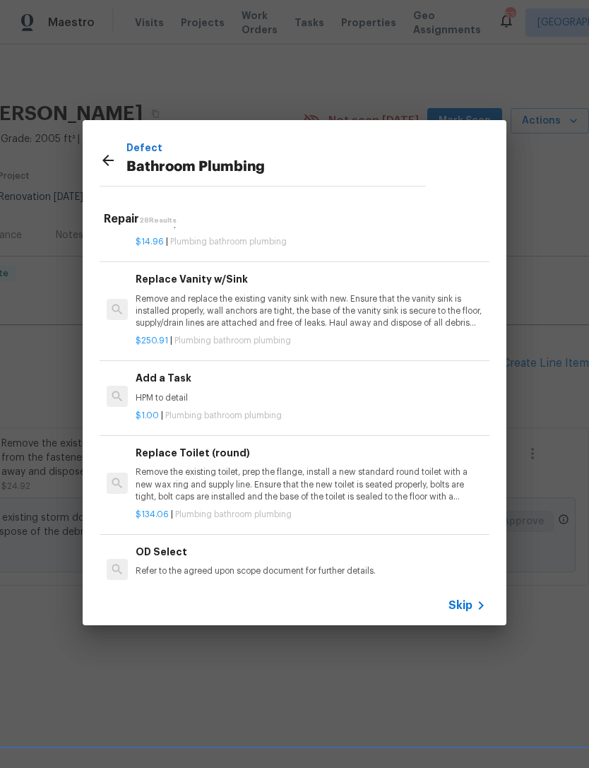
click at [251, 370] on div "Add a Task HPM to detail" at bounding box center [311, 387] width 350 height 34
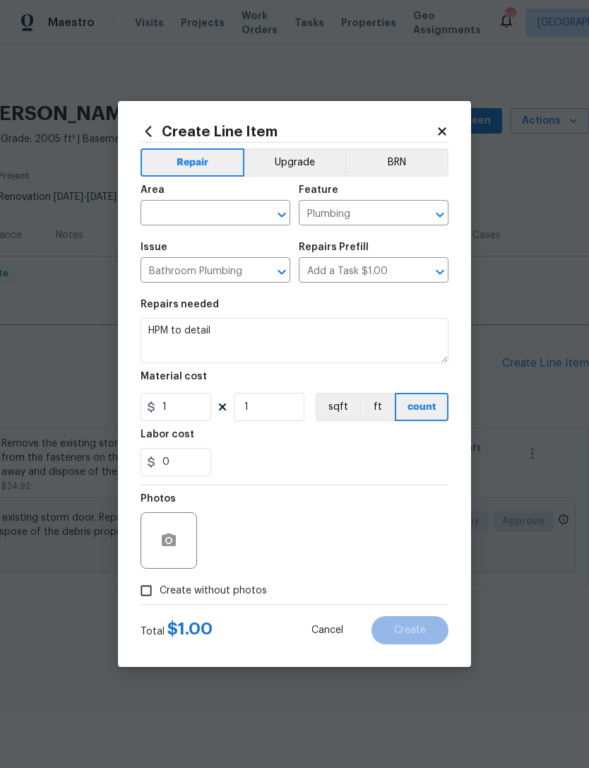
click at [208, 213] on input "text" at bounding box center [196, 214] width 110 height 22
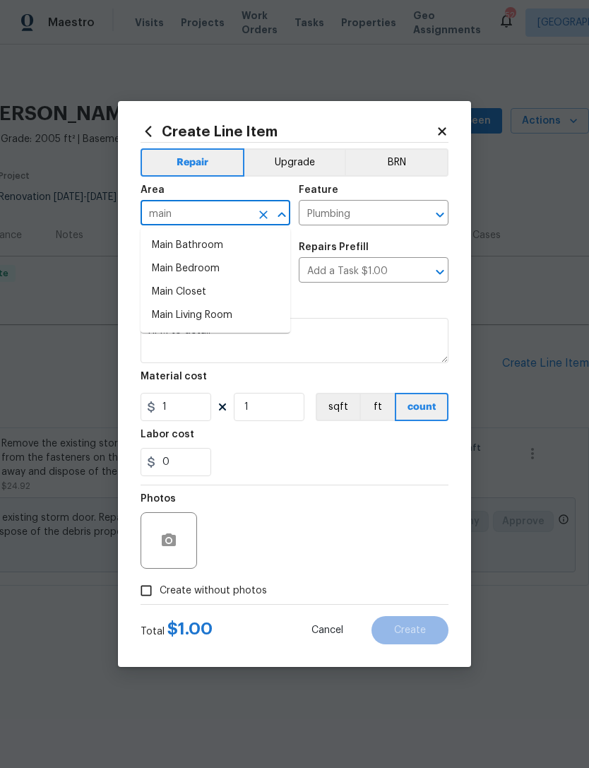
click at [225, 248] on li "Main Bathroom" at bounding box center [216, 245] width 150 height 23
type input "Main Bathroom"
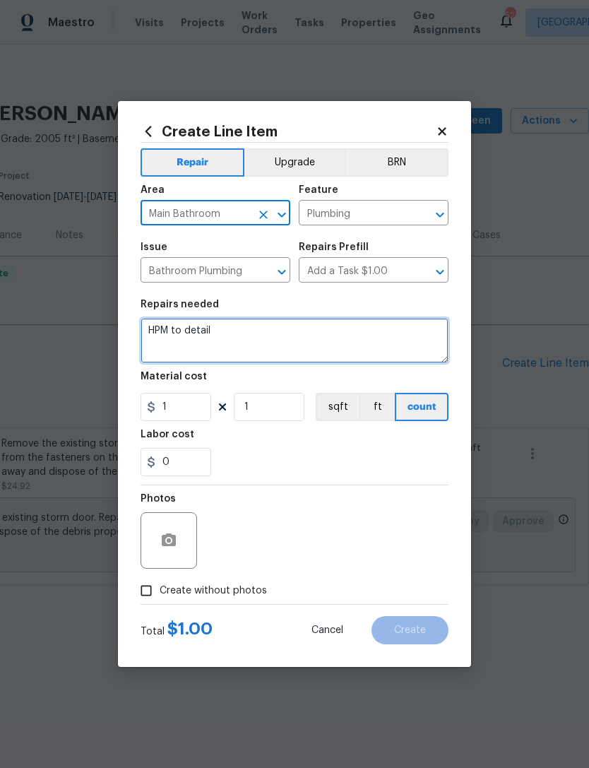
click at [245, 330] on textarea "HPM to detail" at bounding box center [295, 340] width 308 height 45
click at [189, 324] on textarea "HPM to detail" at bounding box center [295, 340] width 308 height 45
click at [188, 323] on textarea "HPM to detail" at bounding box center [295, 340] width 308 height 45
click at [187, 331] on textarea "HPM to detail" at bounding box center [295, 340] width 308 height 45
type textarea "Replace bathtub faucet handle."
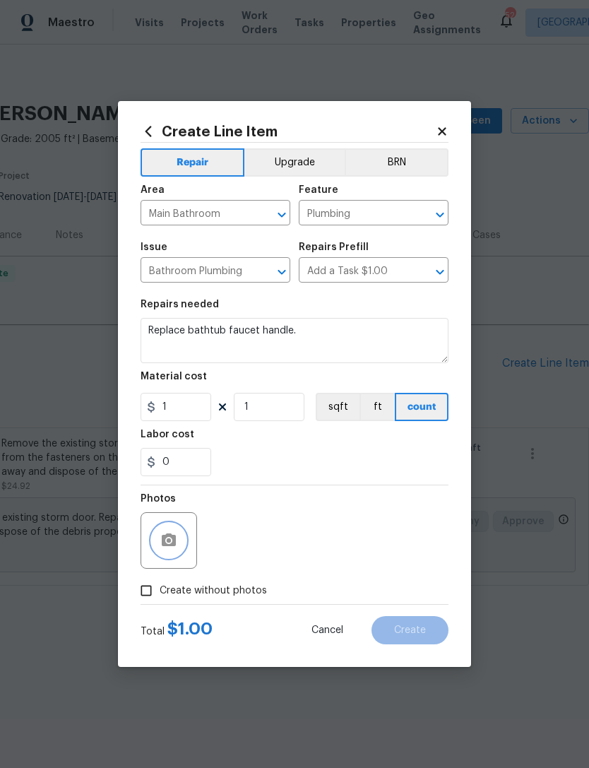
click at [181, 552] on button "button" at bounding box center [169, 540] width 34 height 34
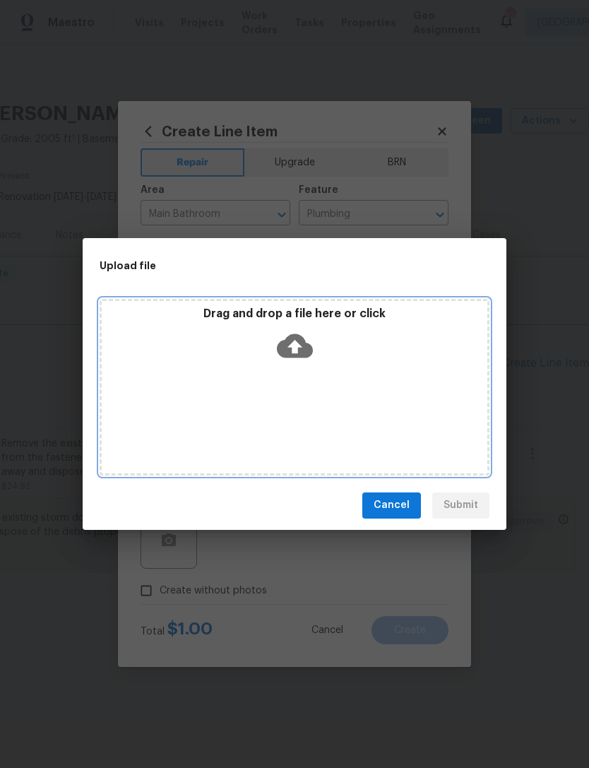
click at [387, 367] on div "Drag and drop a file here or click" at bounding box center [295, 337] width 386 height 61
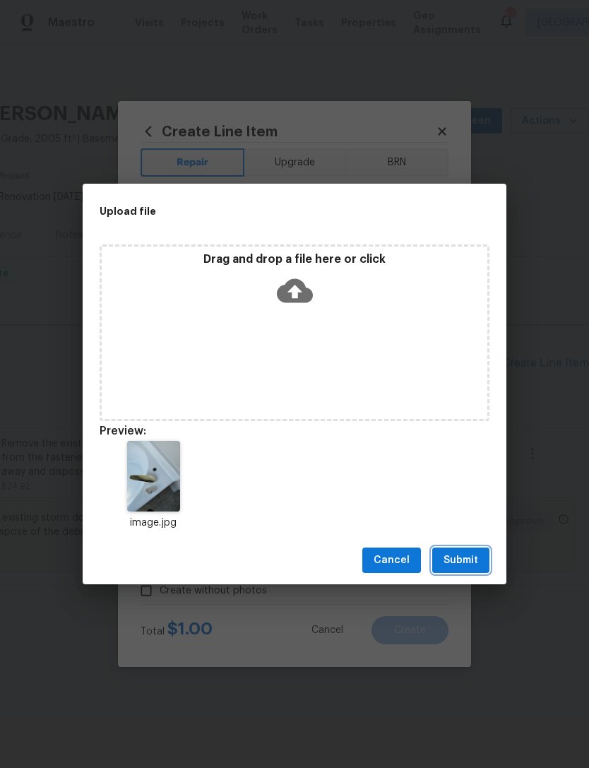
click at [470, 556] on span "Submit" at bounding box center [461, 561] width 35 height 18
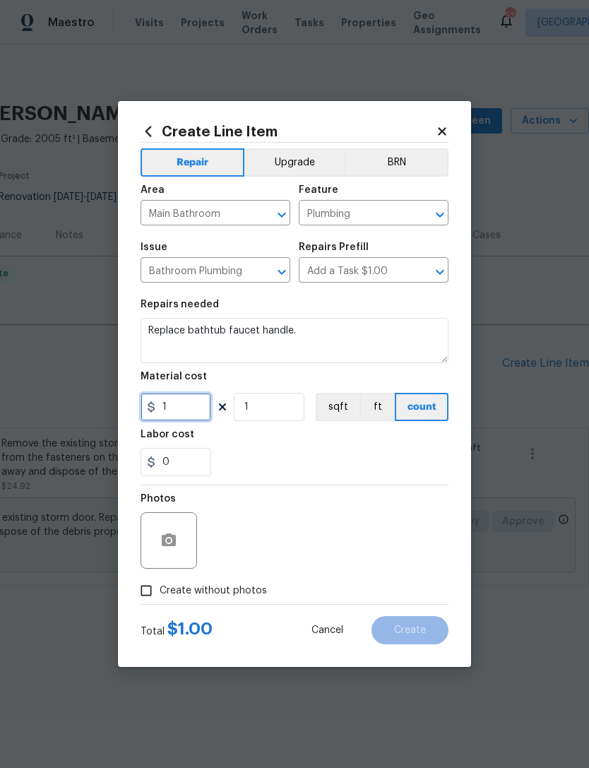
click at [191, 415] on input "1" at bounding box center [176, 407] width 71 height 28
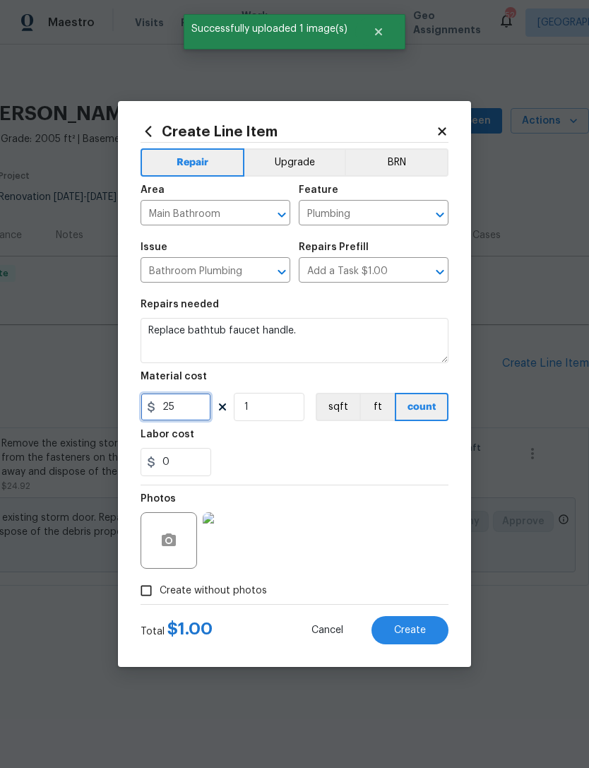
type input "25"
click at [419, 632] on span "Create" at bounding box center [410, 630] width 32 height 11
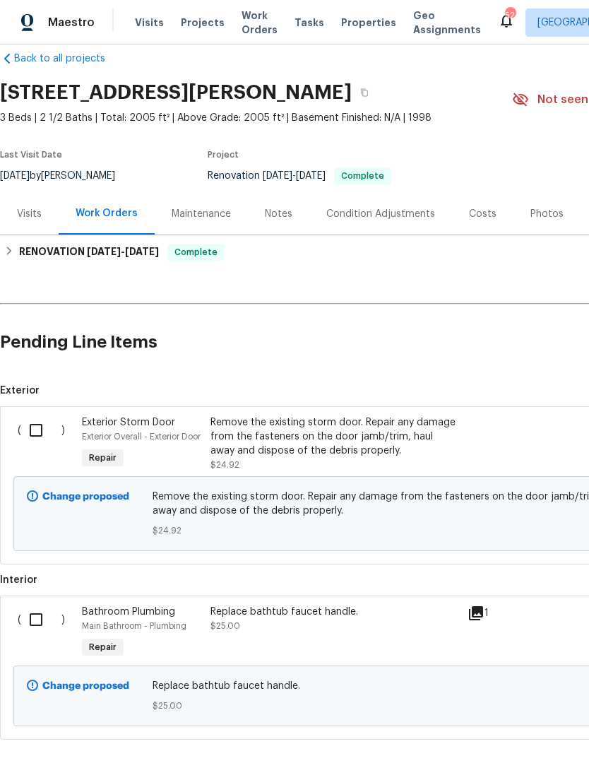
scroll to position [22, 0]
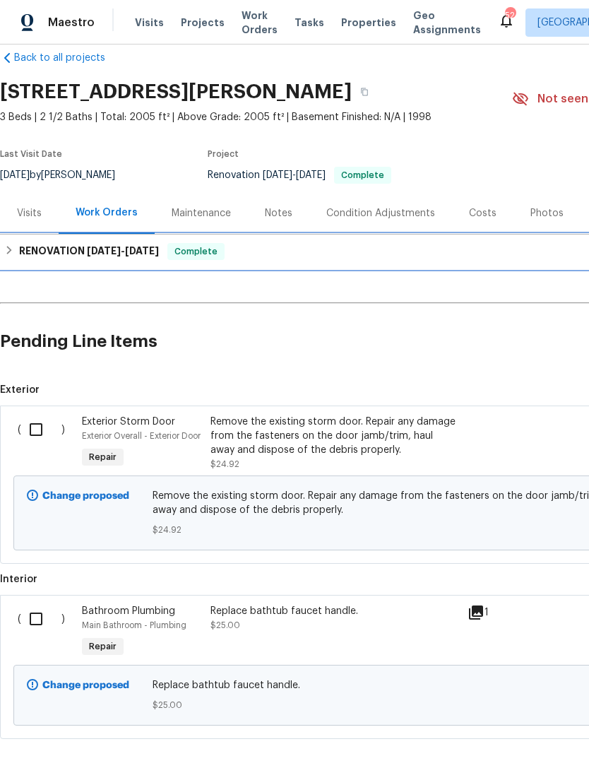
click at [41, 244] on h6 "RENOVATION 7/30/25 - 8/12/25" at bounding box center [89, 251] width 140 height 17
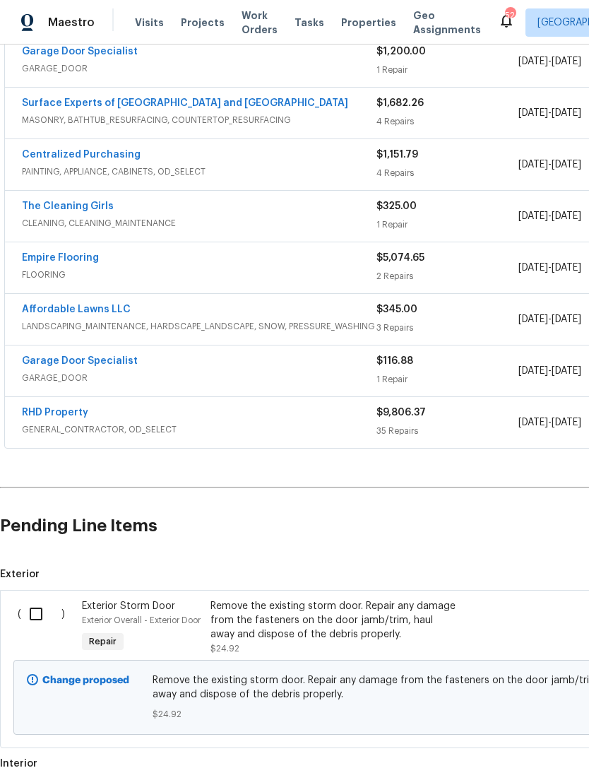
scroll to position [327, 0]
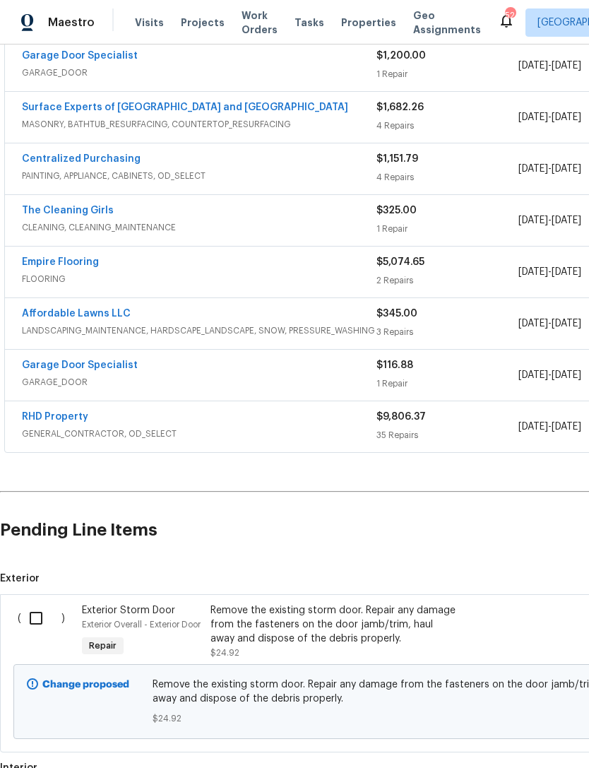
click at [49, 415] on link "RHD Property" at bounding box center [55, 417] width 66 height 10
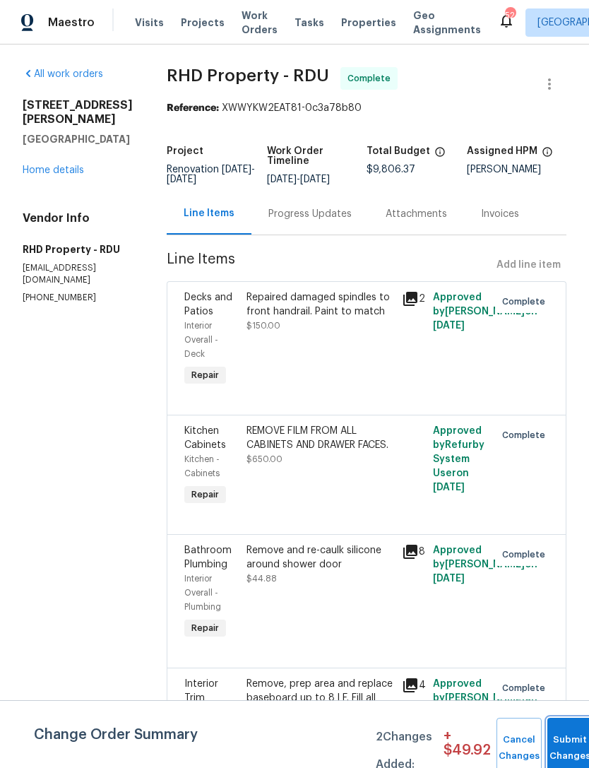
click at [557, 741] on button "Submit Changes" at bounding box center [569, 748] width 45 height 61
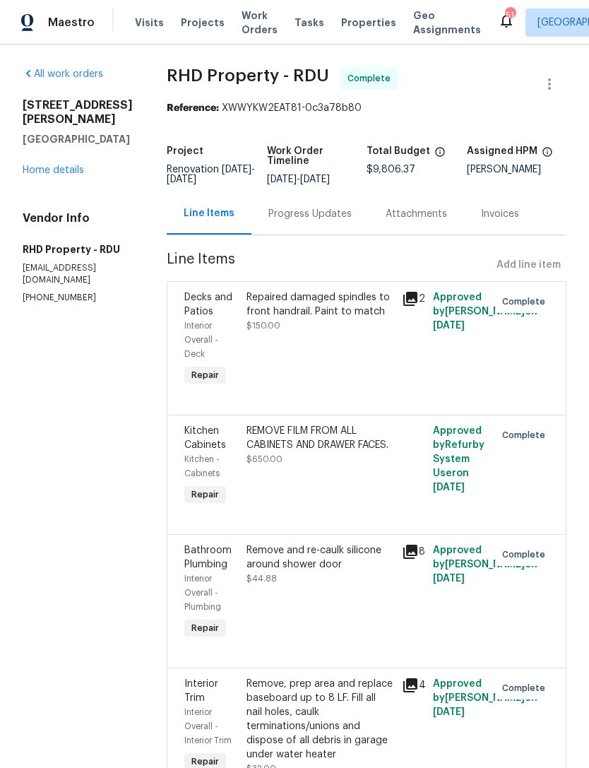
click at [64, 165] on link "Home details" at bounding box center [53, 170] width 61 height 10
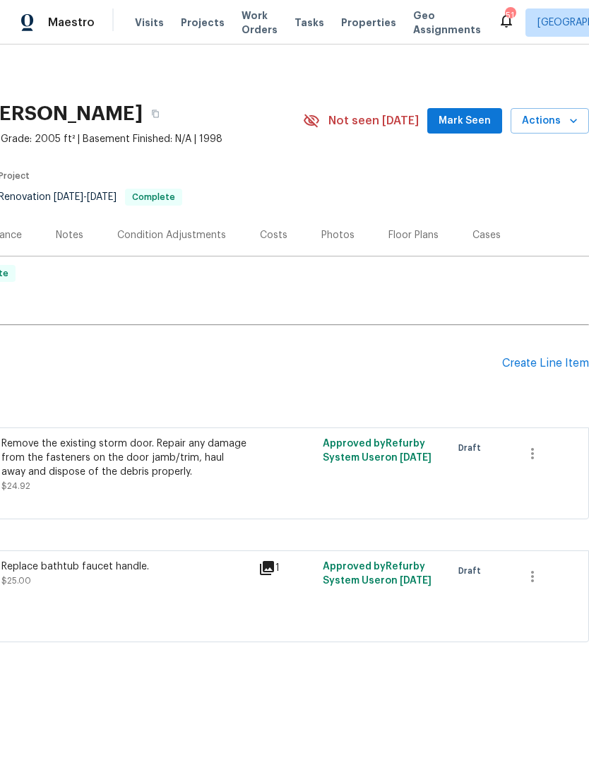
scroll to position [0, 209]
click at [552, 359] on div "Create Line Item" at bounding box center [545, 363] width 87 height 13
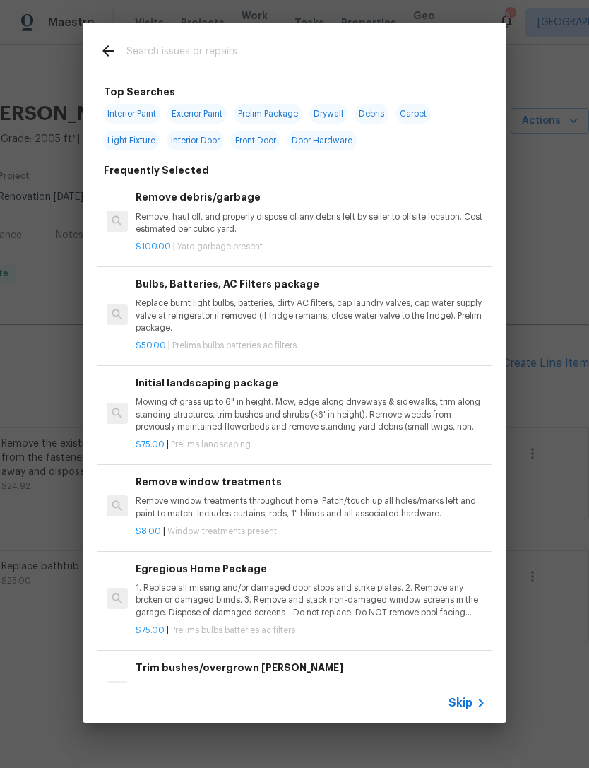
click at [277, 62] on input "text" at bounding box center [275, 52] width 299 height 21
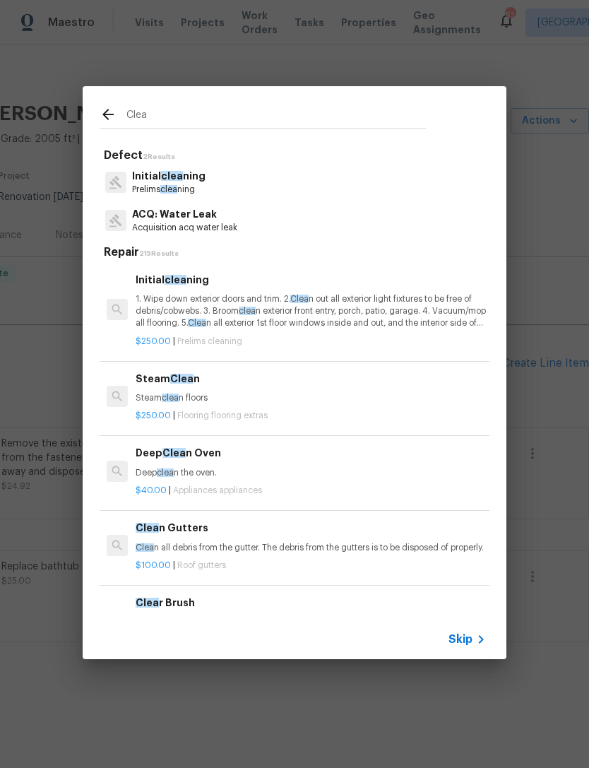
type input "Clea"
click at [220, 180] on div "Initial clea ning Prelims clea ning" at bounding box center [295, 182] width 390 height 38
click at [201, 178] on p "Initial clea ning" at bounding box center [168, 176] width 73 height 15
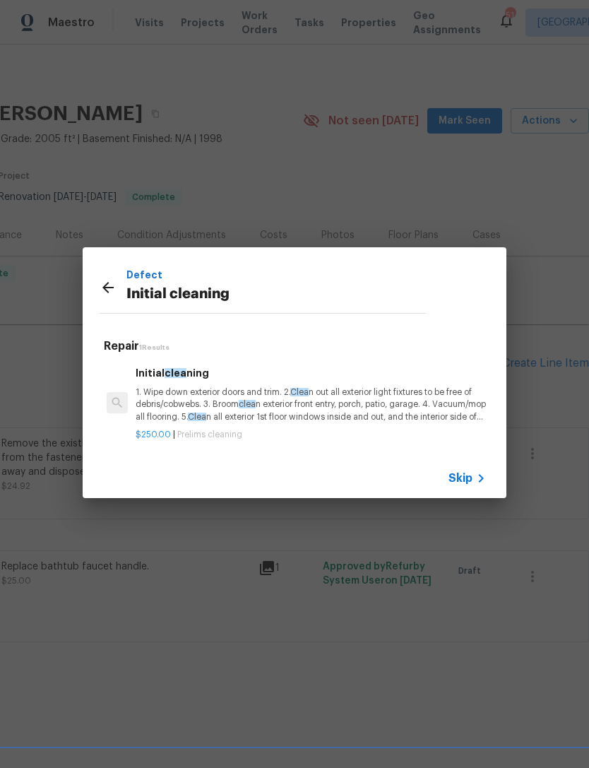
click at [110, 290] on icon at bounding box center [108, 287] width 17 height 17
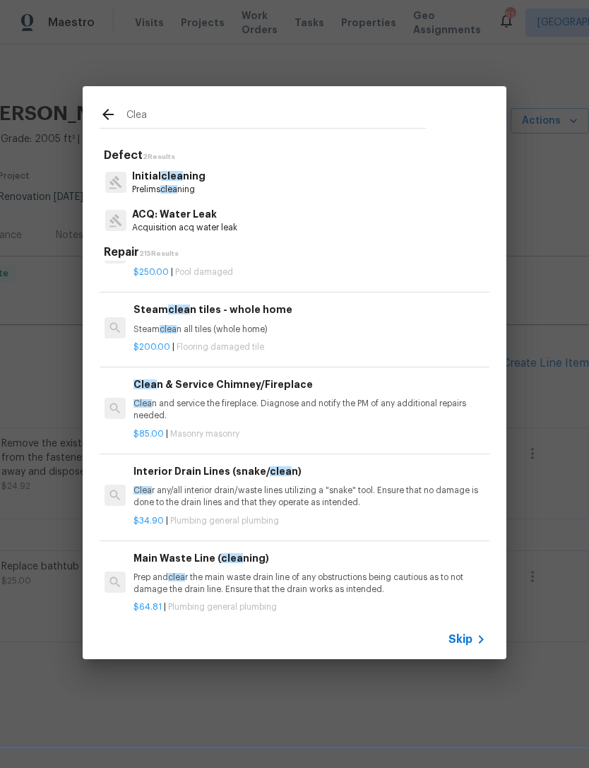
click at [218, 101] on div "Clea" at bounding box center [263, 114] width 360 height 56
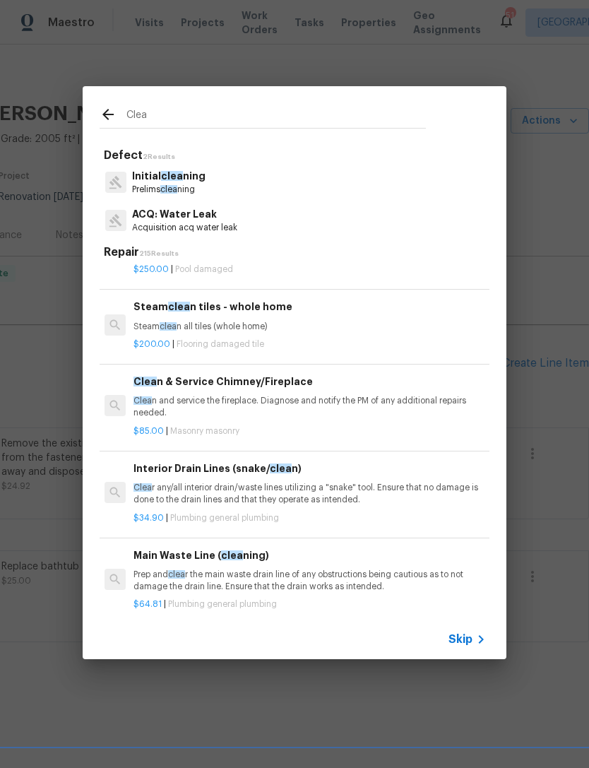
scroll to position [544, 2]
click at [188, 119] on input "Clea" at bounding box center [275, 116] width 299 height 21
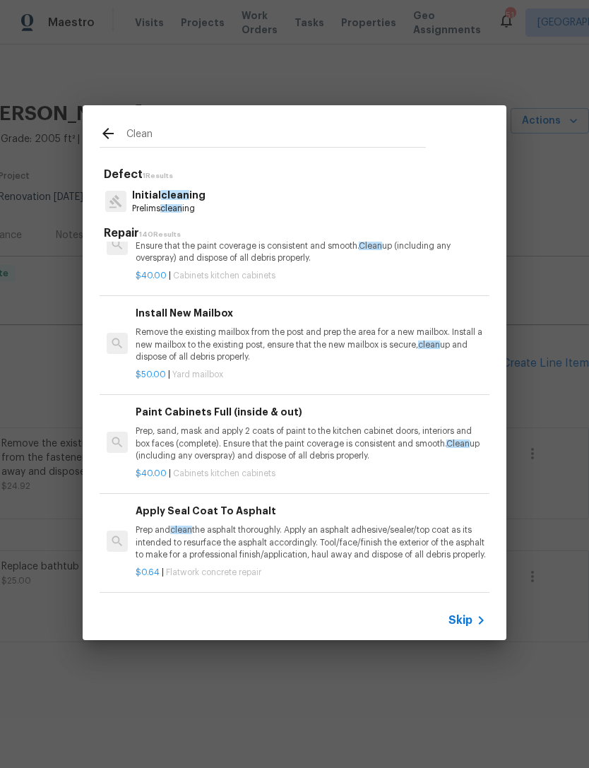
scroll to position [3436, 0]
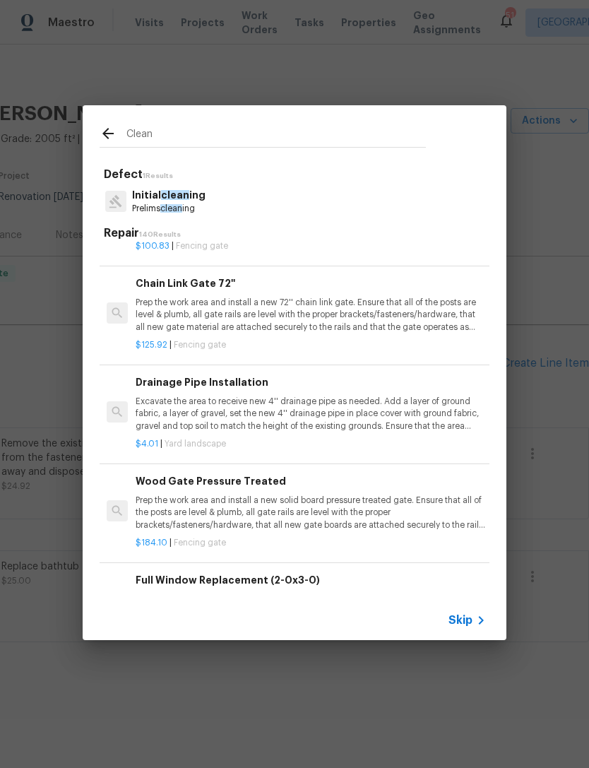
click at [191, 135] on input "Clean" at bounding box center [275, 136] width 299 height 21
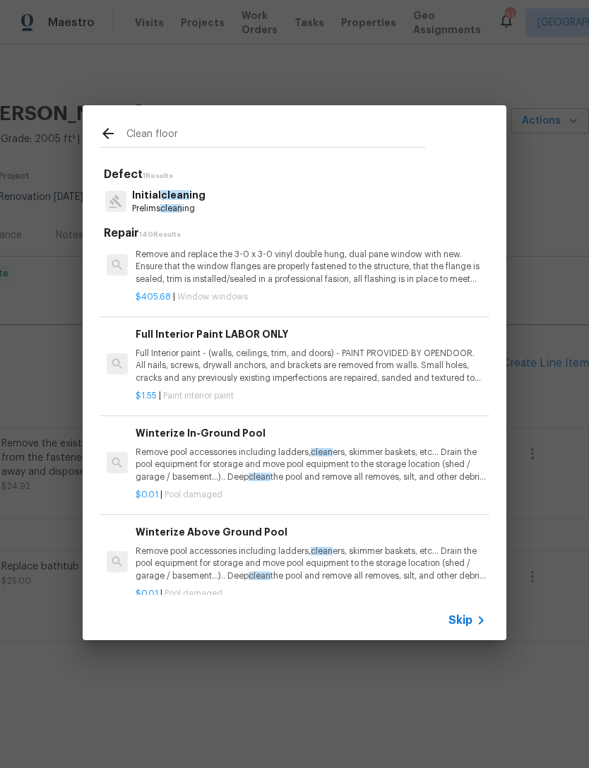
scroll to position [2, 0]
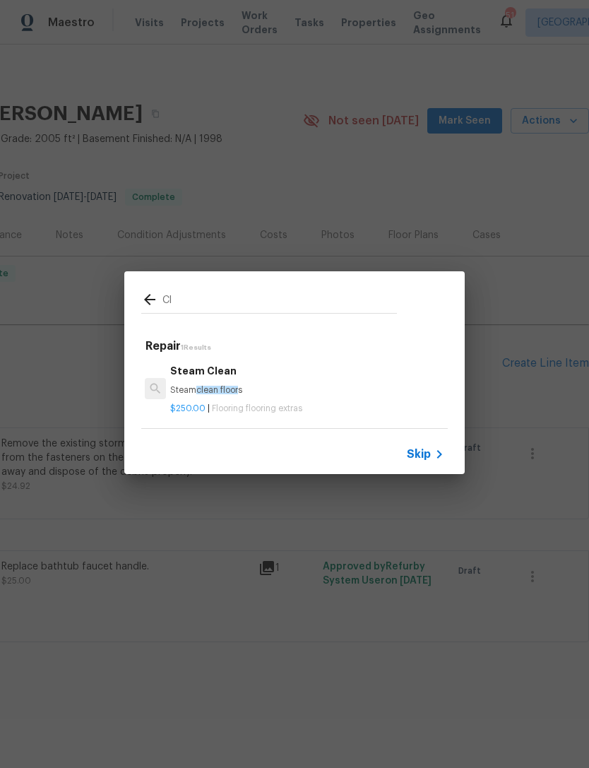
type input "C"
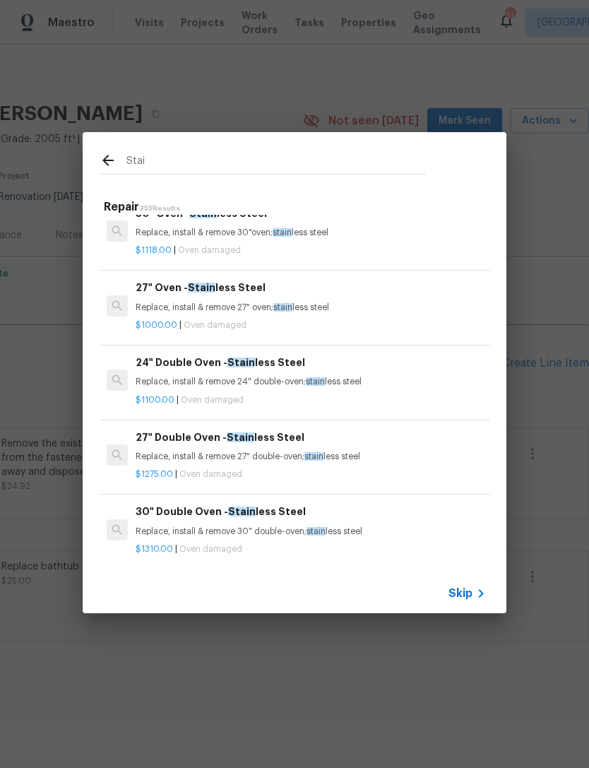
scroll to position [293, 0]
type input "S"
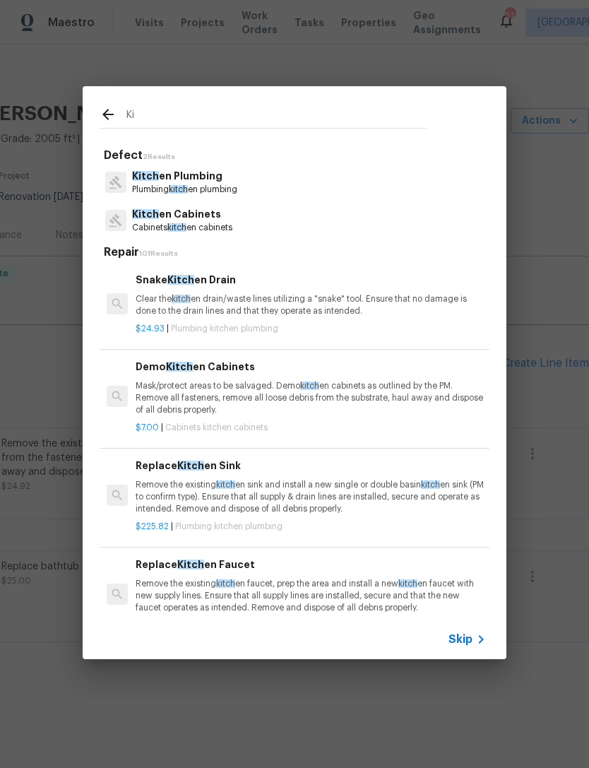
type input "K"
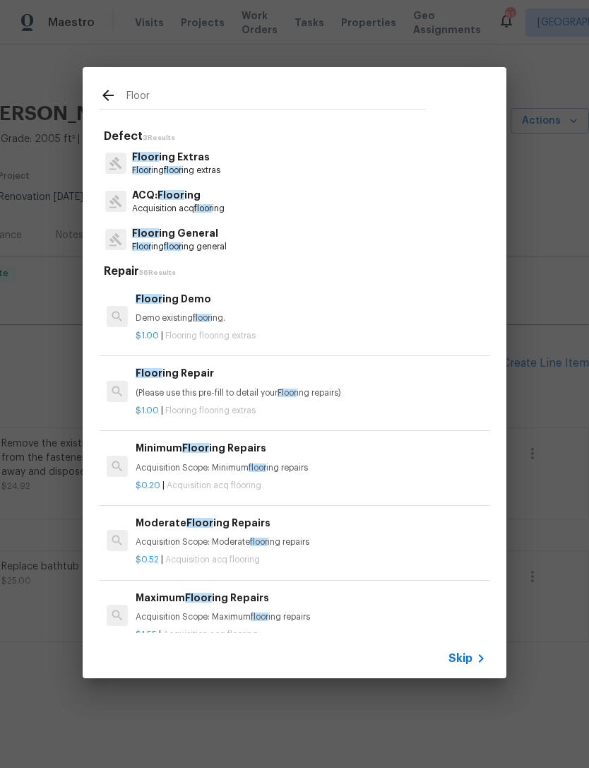
type input "Floor"
click at [233, 167] on div "Floor ing Extras Floor ing floor ing extras" at bounding box center [295, 163] width 390 height 38
click at [232, 167] on div "Floor ing Extras Floor ing floor ing extras" at bounding box center [295, 163] width 390 height 38
click at [211, 165] on p "Floor ing floor ing extras" at bounding box center [176, 171] width 88 height 12
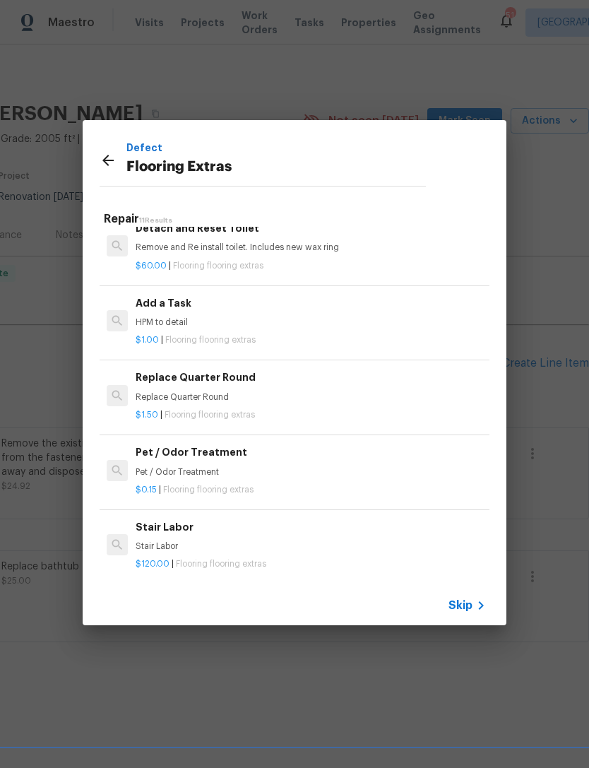
scroll to position [465, 0]
click at [196, 302] on h6 "Add a Task" at bounding box center [311, 304] width 350 height 16
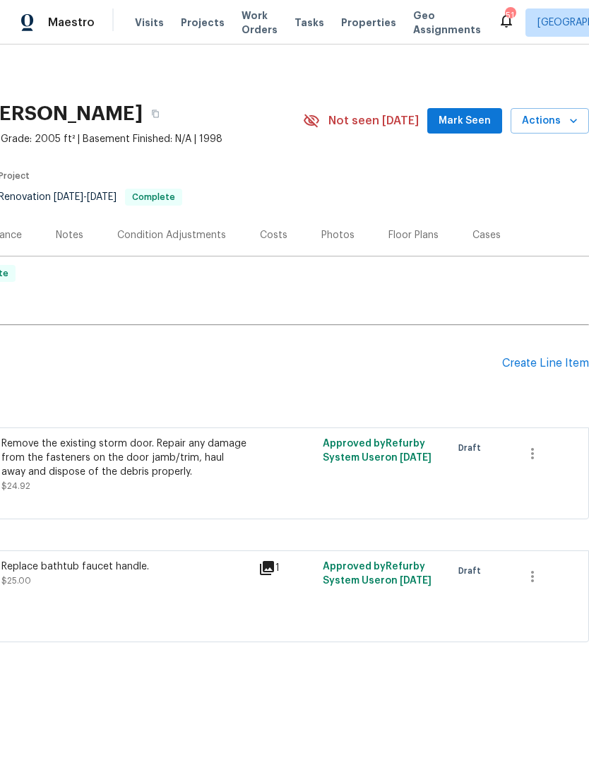
scroll to position [0, 209]
click at [547, 359] on div "Create Line Item" at bounding box center [545, 363] width 87 height 13
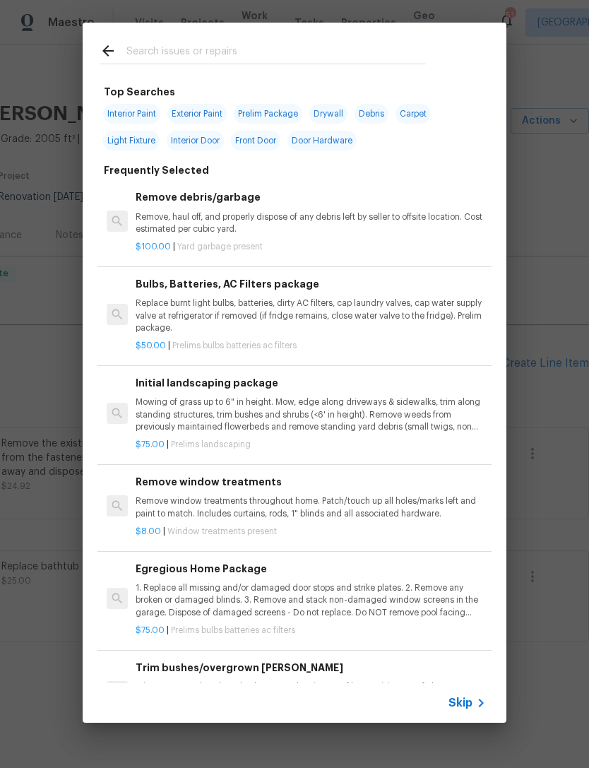
click at [275, 60] on input "text" at bounding box center [275, 52] width 299 height 21
type input "Floori"
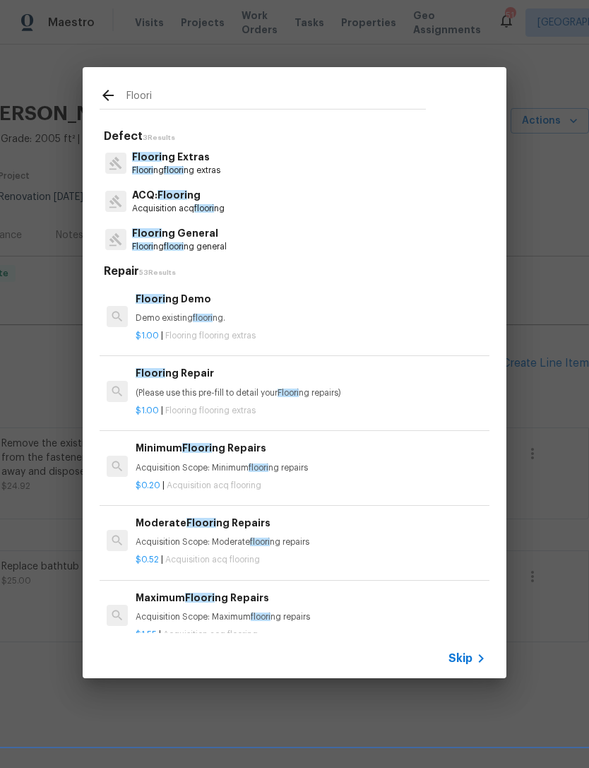
click at [213, 165] on p "Floori ng floori ng extras" at bounding box center [176, 171] width 88 height 12
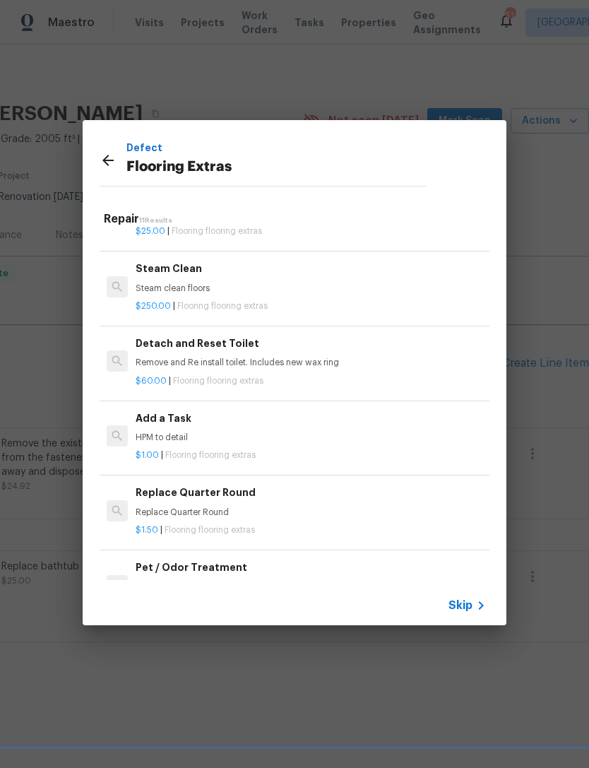
scroll to position [348, 0]
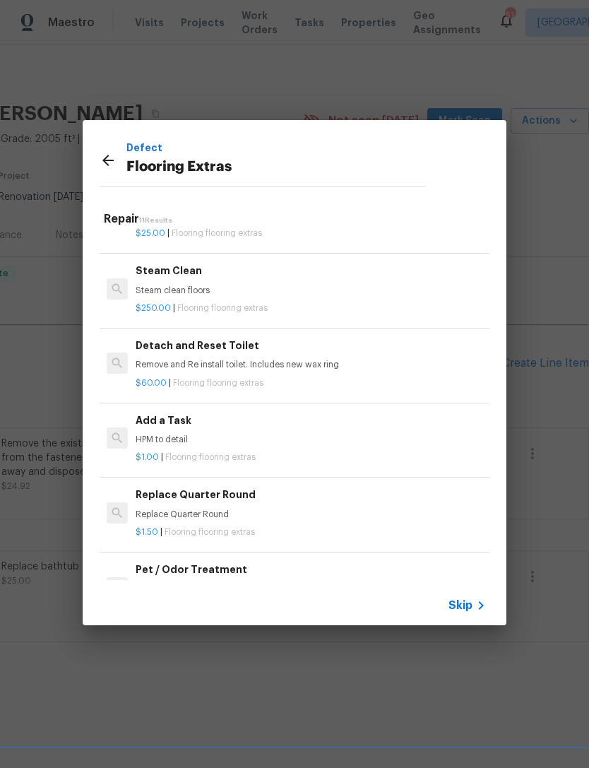
click at [252, 424] on div "Add a Task HPM to detail" at bounding box center [311, 429] width 350 height 34
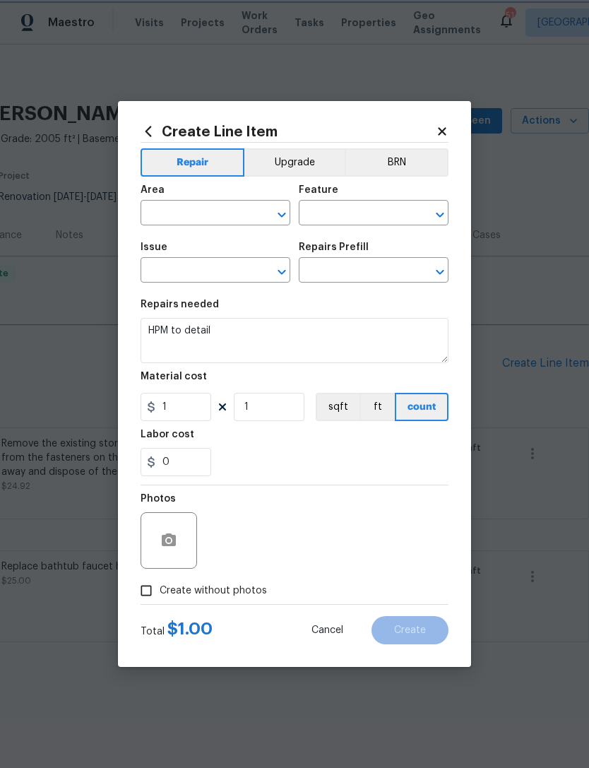
type input "Overall Flooring"
type input "Flooring Extras"
type input "Add a Task $1.00"
click at [199, 210] on input "text" at bounding box center [196, 214] width 110 height 22
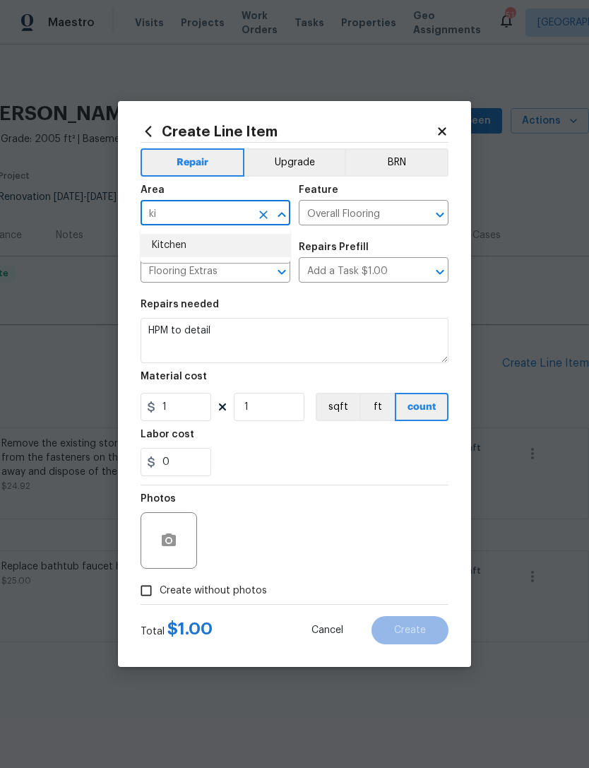
click at [225, 241] on li "Kitchen" at bounding box center [216, 245] width 150 height 23
type input "Kitchen"
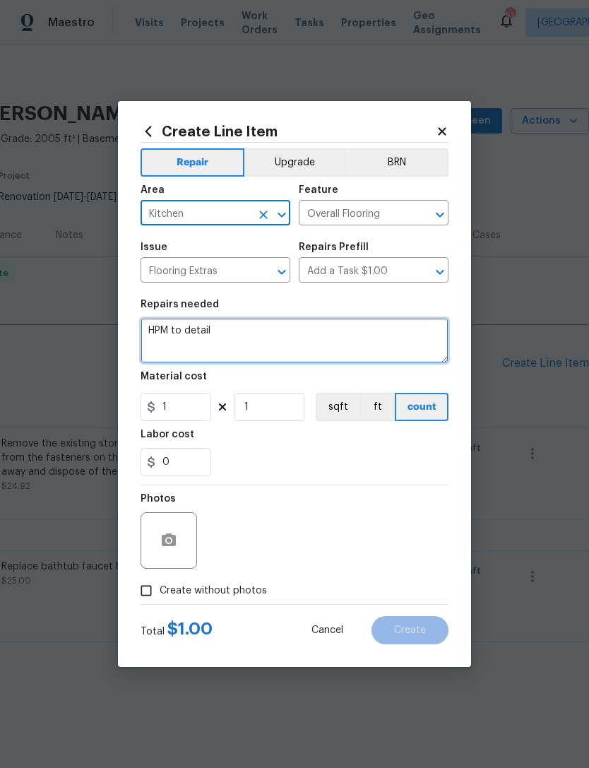
click at [192, 333] on textarea "HPM to detail" at bounding box center [295, 340] width 308 height 45
click at [192, 332] on textarea "HPM to detail" at bounding box center [295, 340] width 308 height 45
click at [185, 326] on textarea "HPM to detail" at bounding box center [295, 340] width 308 height 45
click at [191, 329] on textarea "HPM to detail" at bounding box center [295, 340] width 308 height 45
click at [191, 328] on textarea "HPM to detail" at bounding box center [295, 340] width 308 height 45
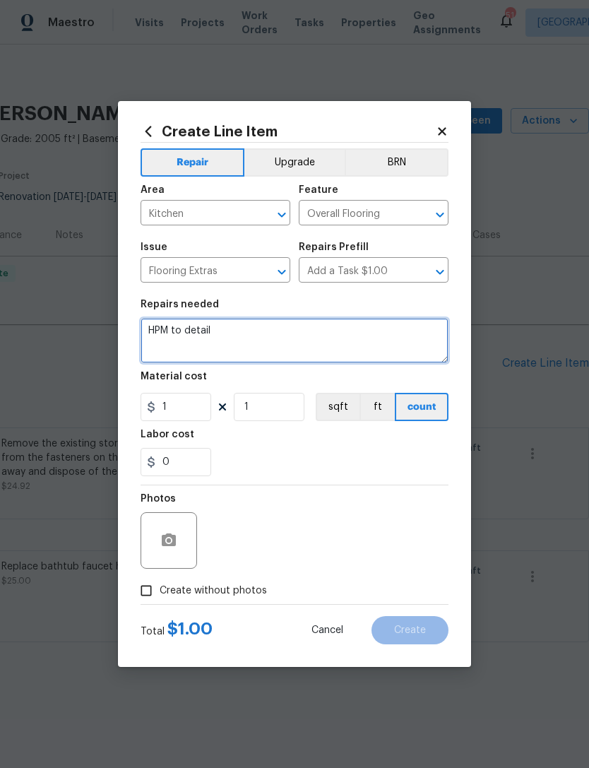
click at [184, 333] on textarea "HPM to detail" at bounding box center [295, 340] width 308 height 45
type textarea "Please clean stain on floor by oven and on oven drawer."
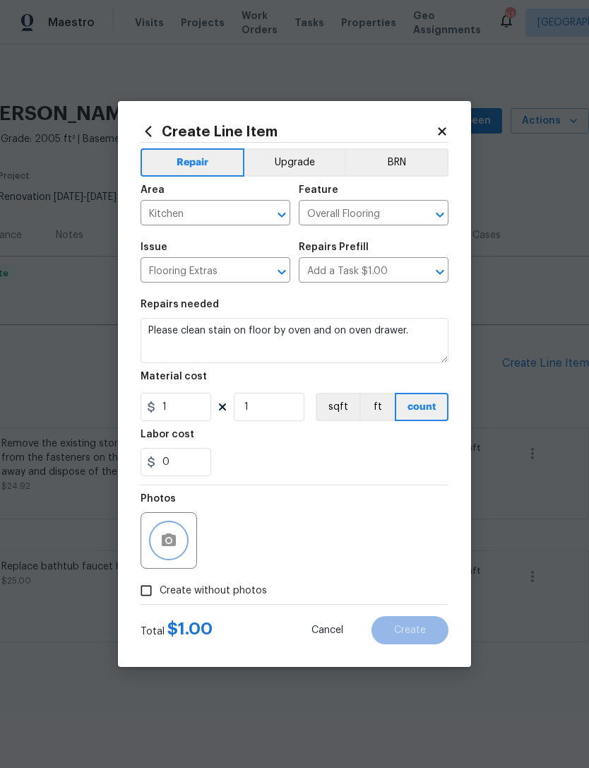
click at [182, 531] on button "button" at bounding box center [169, 540] width 34 height 34
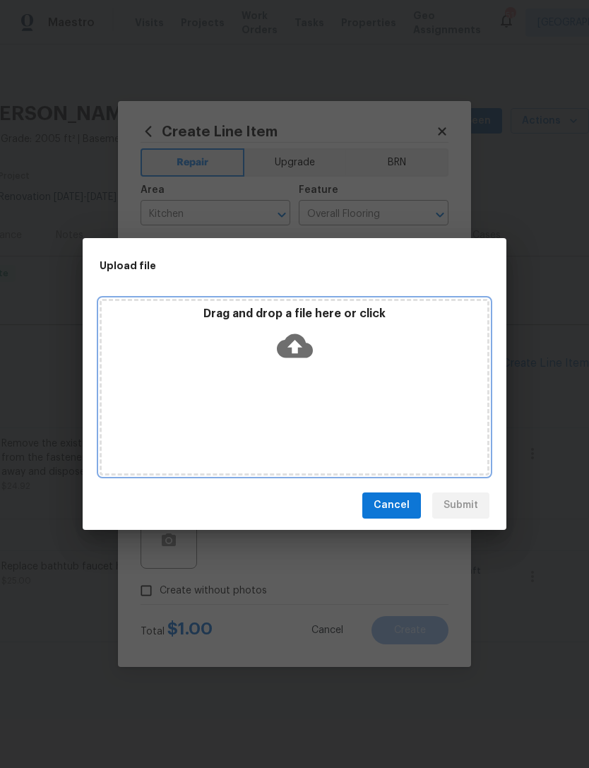
click at [320, 371] on div "Drag and drop a file here or click" at bounding box center [295, 387] width 390 height 177
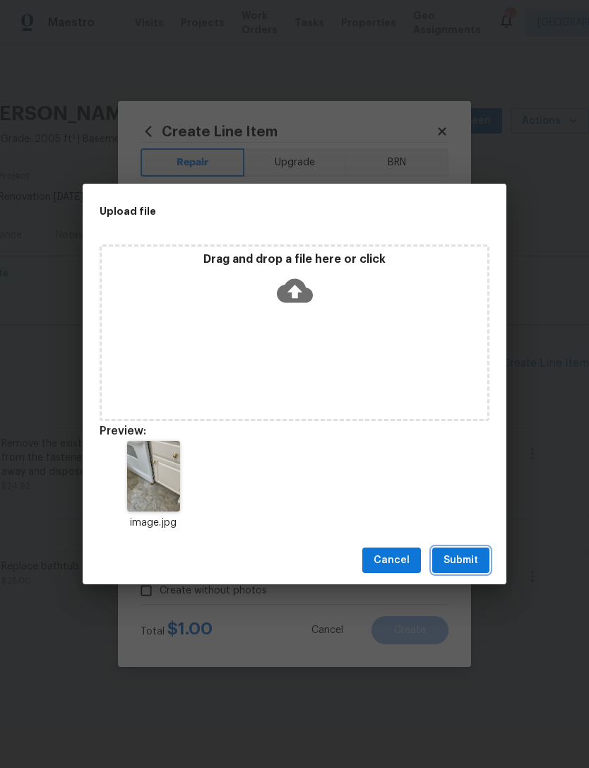
click at [470, 557] on span "Submit" at bounding box center [461, 561] width 35 height 18
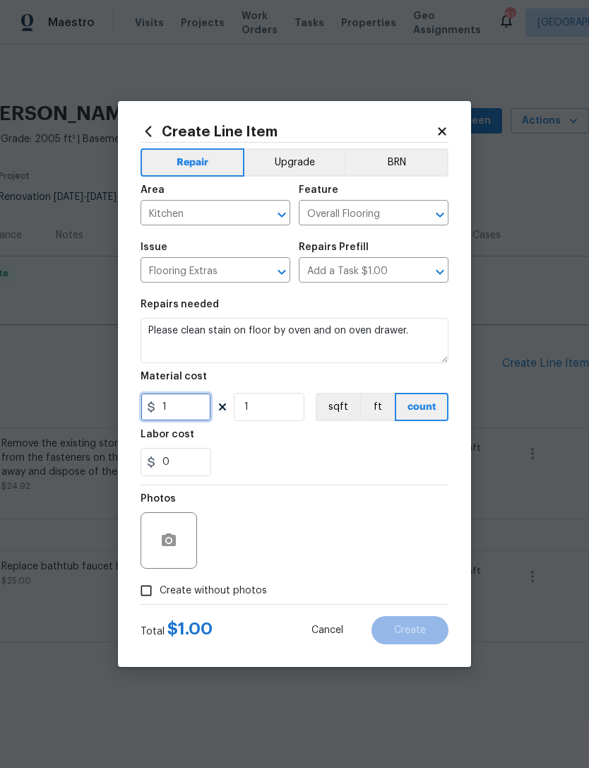
click at [201, 407] on input "1" at bounding box center [176, 407] width 71 height 28
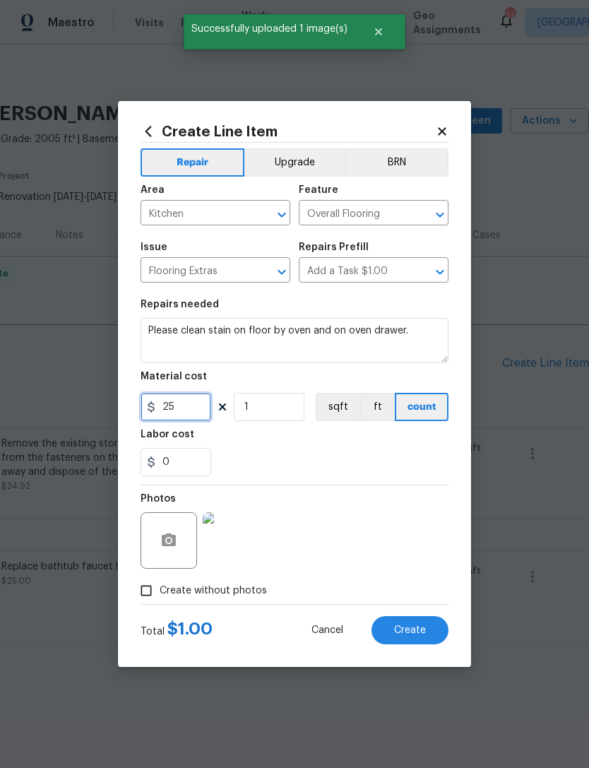
type input "25"
click at [417, 629] on span "Create" at bounding box center [410, 630] width 32 height 11
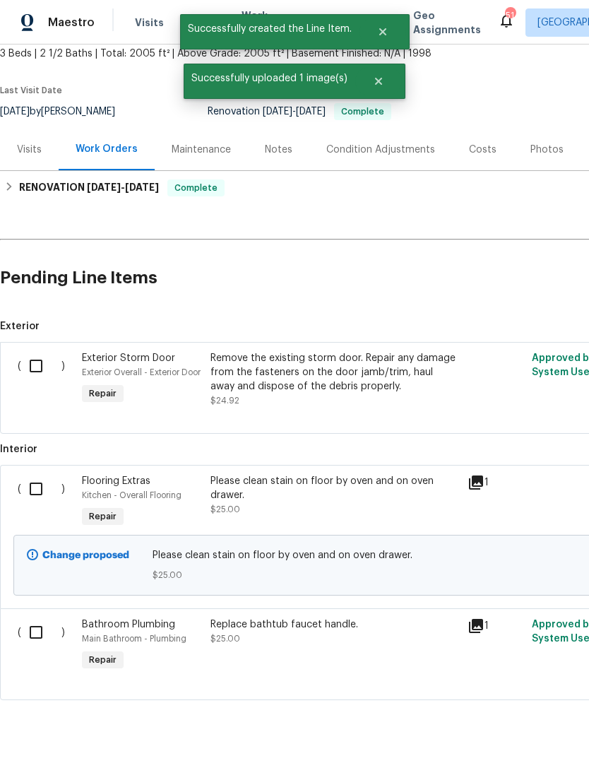
scroll to position [85, 0]
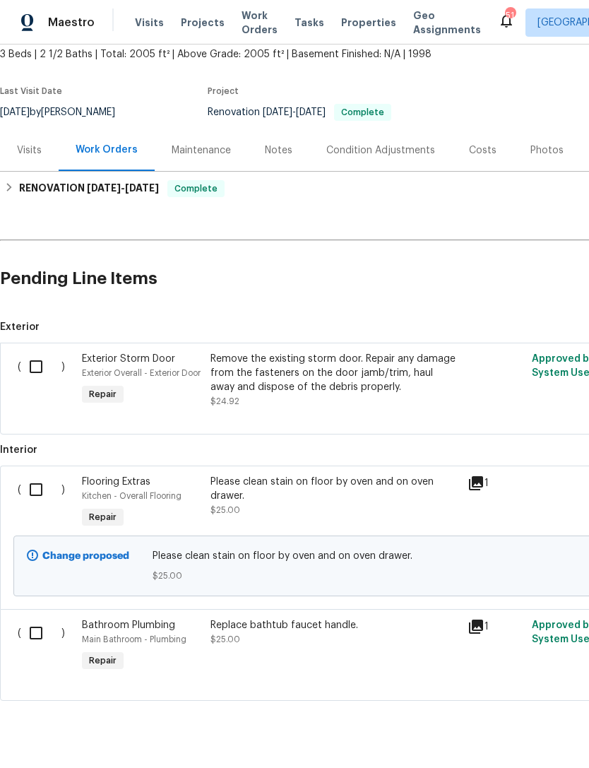
click at [386, 386] on div "Remove the existing storm door. Repair any damage from the fasteners on the doo…" at bounding box center [334, 373] width 249 height 42
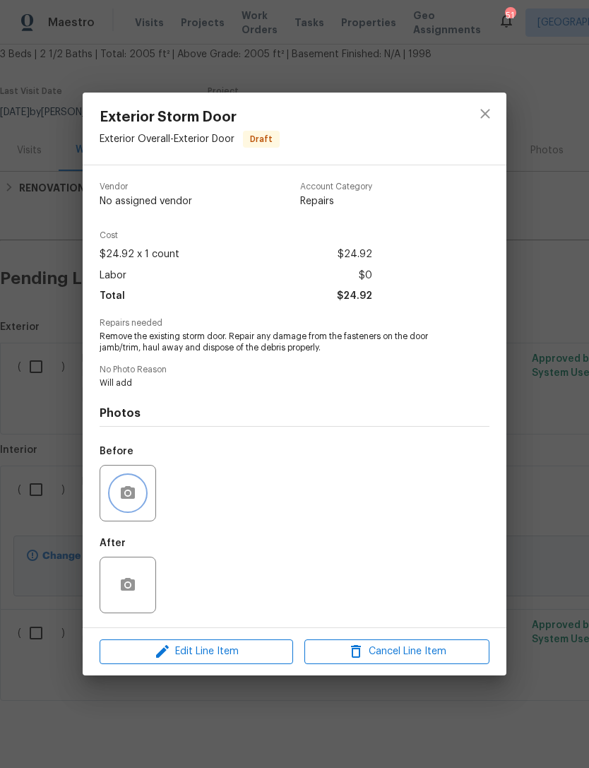
click at [121, 499] on icon "button" at bounding box center [128, 492] width 14 height 13
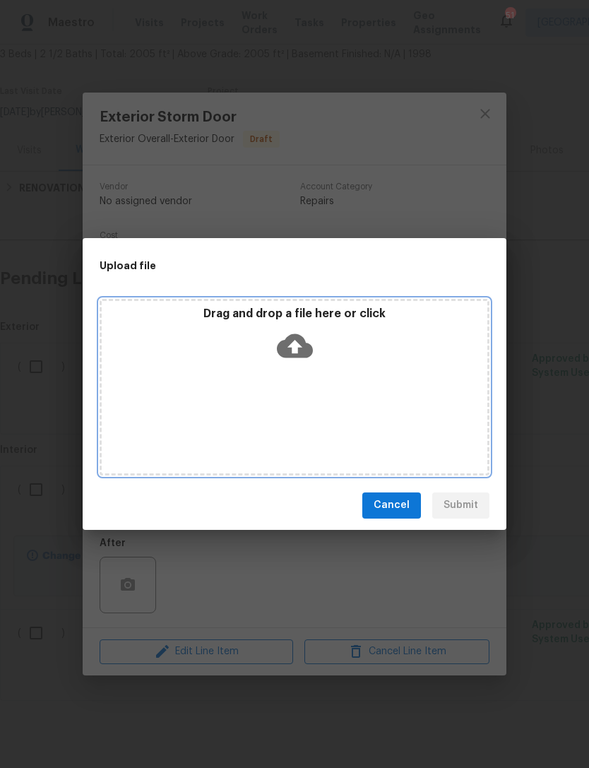
click at [392, 383] on div "Drag and drop a file here or click" at bounding box center [295, 387] width 390 height 177
click at [375, 418] on div "Drag and drop a file here or click" at bounding box center [295, 387] width 390 height 177
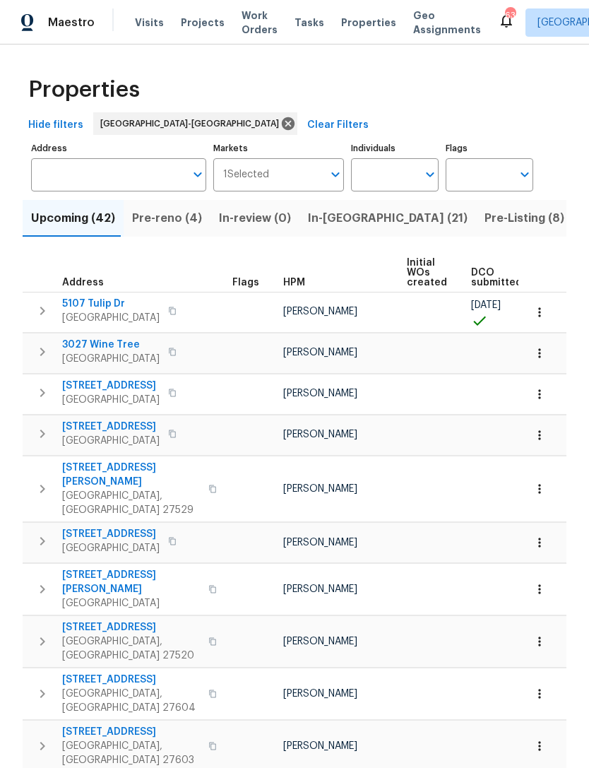
click at [172, 221] on span "Pre-reno (4)" at bounding box center [167, 218] width 70 height 20
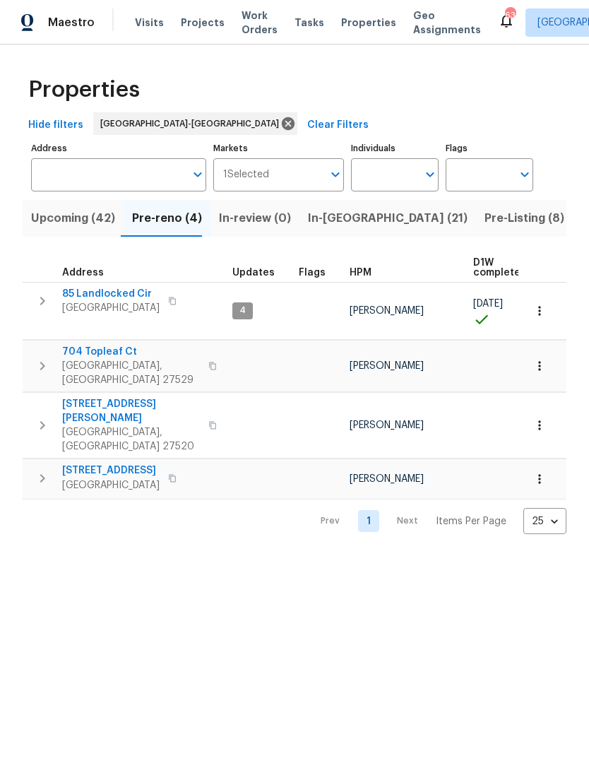
click at [93, 463] on span "1006 Spacious Skies Ln" at bounding box center [110, 470] width 97 height 14
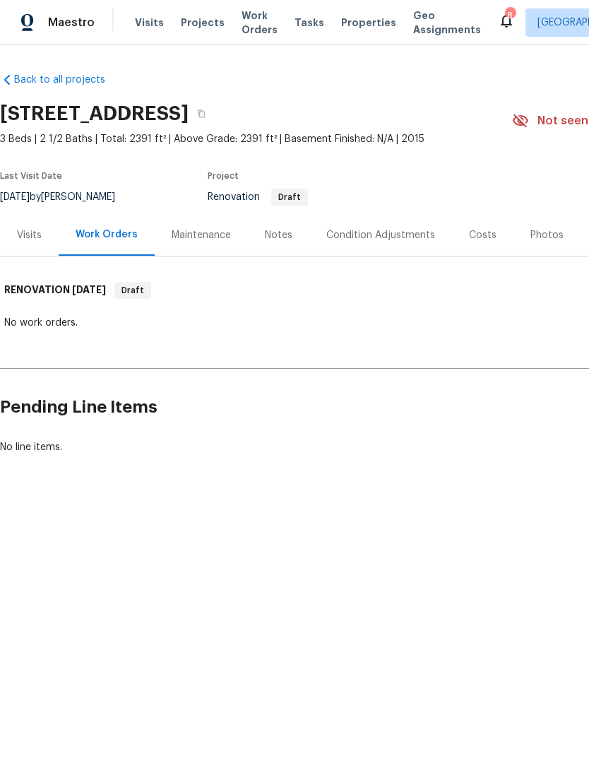
click at [544, 229] on div "Photos" at bounding box center [546, 235] width 33 height 14
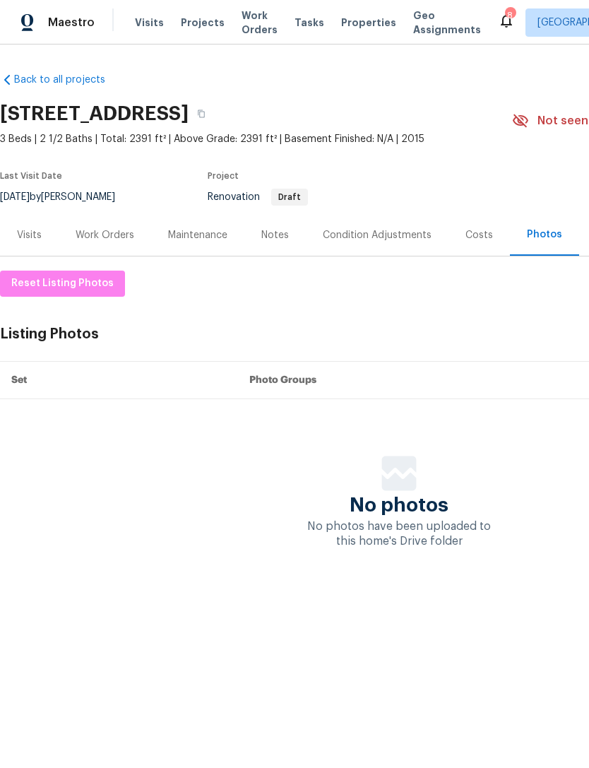
click at [359, 230] on div "Condition Adjustments" at bounding box center [377, 235] width 109 height 14
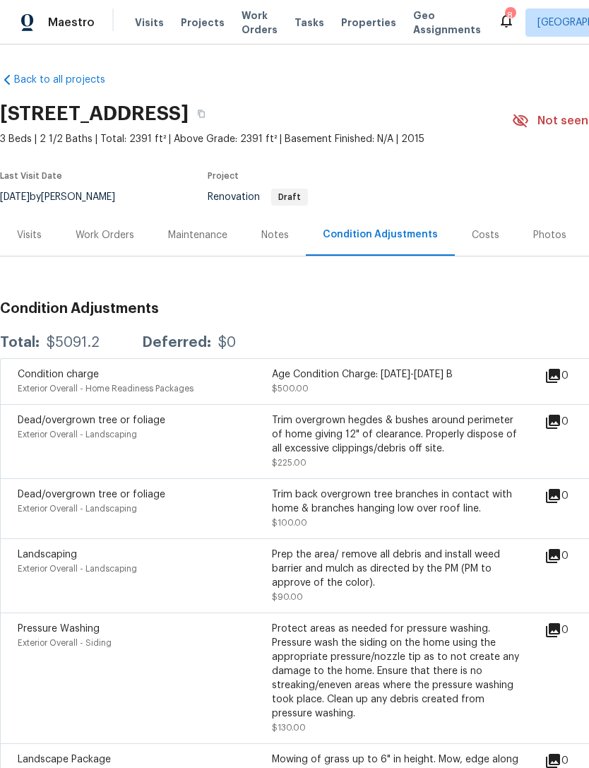
click at [280, 229] on div "Notes" at bounding box center [275, 235] width 28 height 14
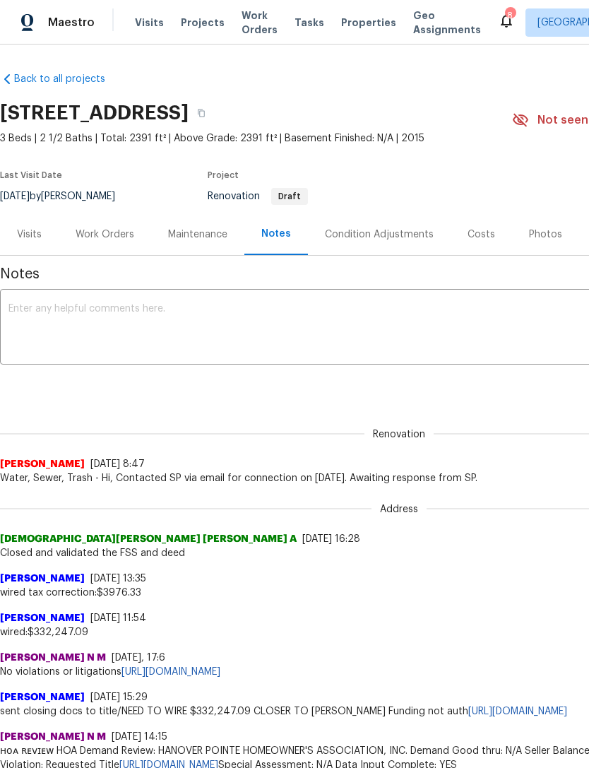
scroll to position [1, 0]
click at [160, 321] on textarea at bounding box center [398, 328] width 781 height 49
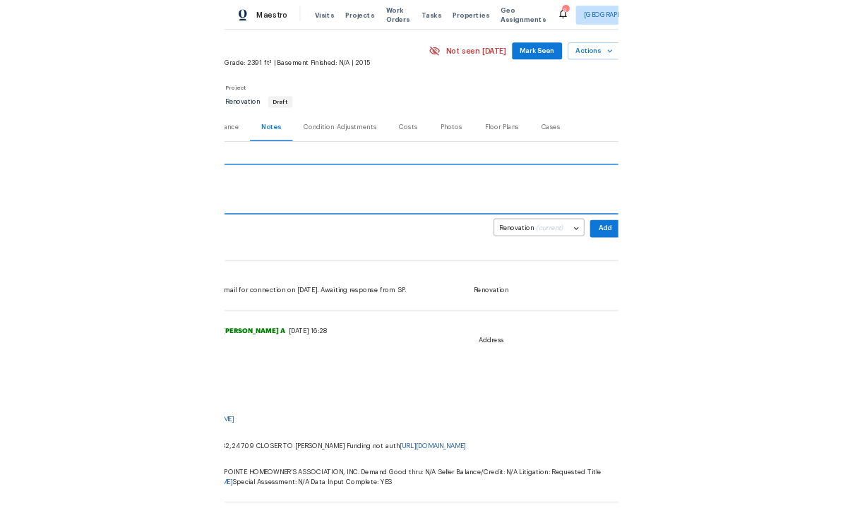
scroll to position [44, 206]
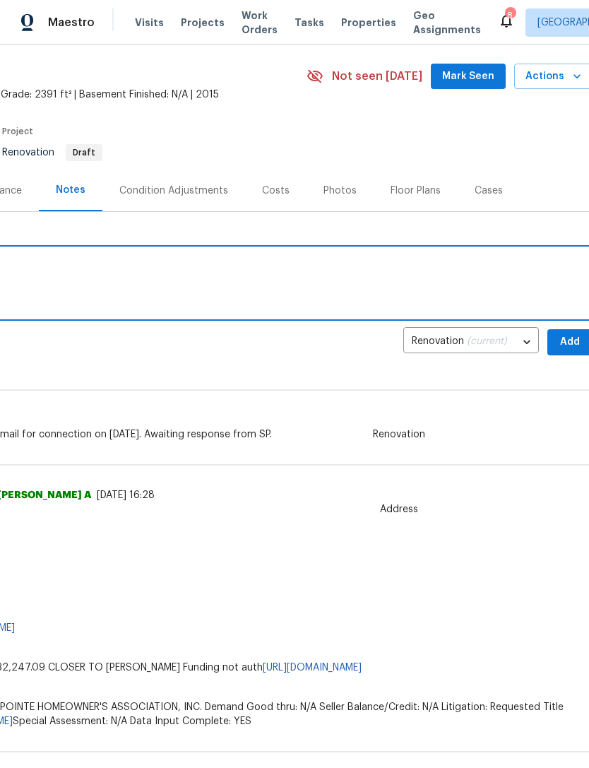
type textarea "Hard Cap: $4300"
click at [570, 340] on span "Add" at bounding box center [570, 342] width 23 height 18
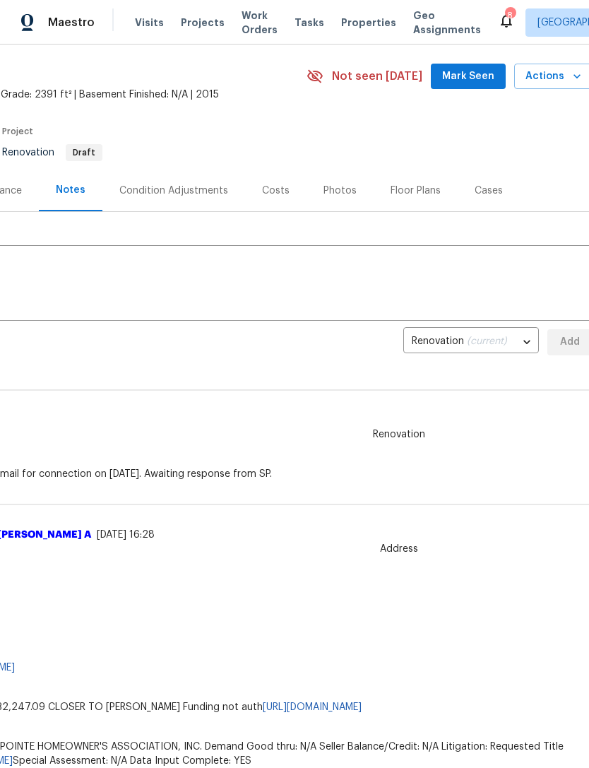
scroll to position [44, 0]
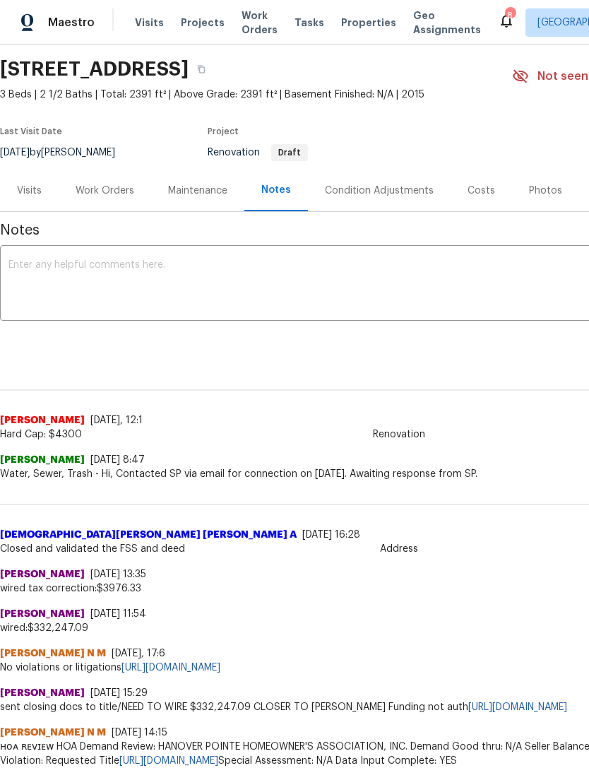
click at [208, 256] on div "x ​" at bounding box center [399, 285] width 798 height 72
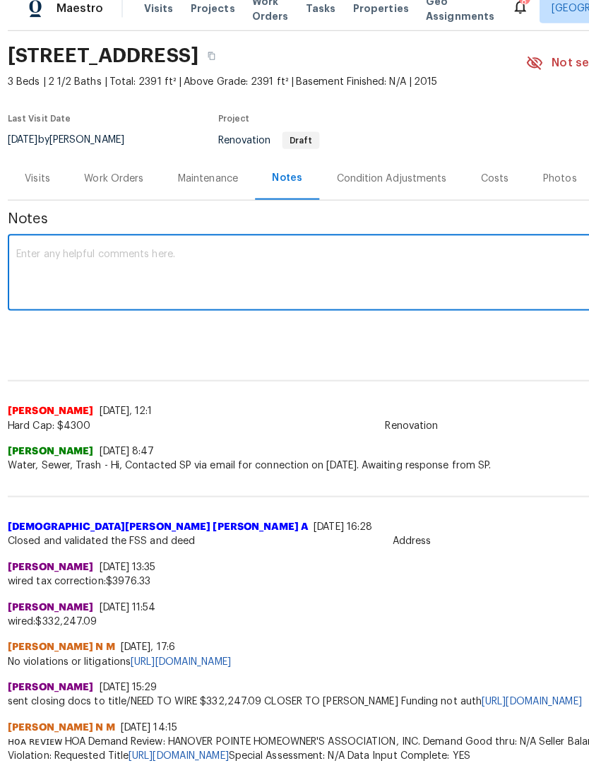
scroll to position [5, 0]
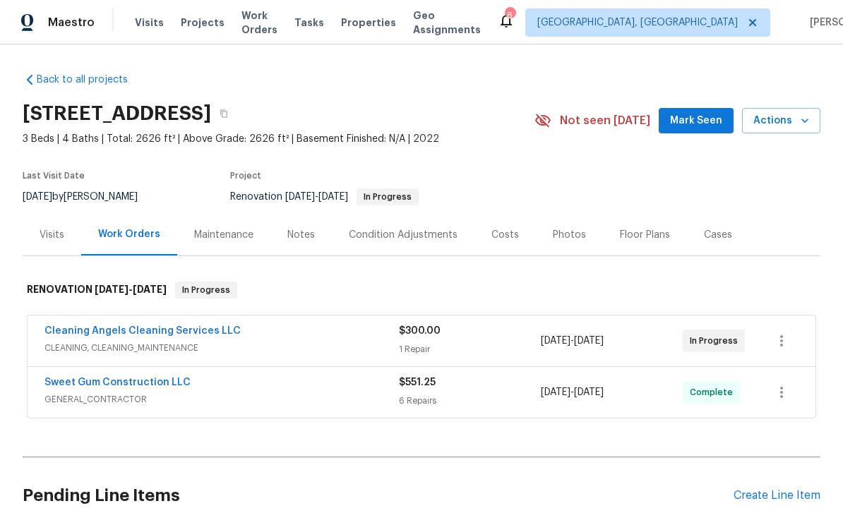
click at [11, 281] on div "Back to all projects [STREET_ADDRESS] 3 Beds | 4 Baths | Total: 2626 ft² | Abov…" at bounding box center [421, 278] width 843 height 469
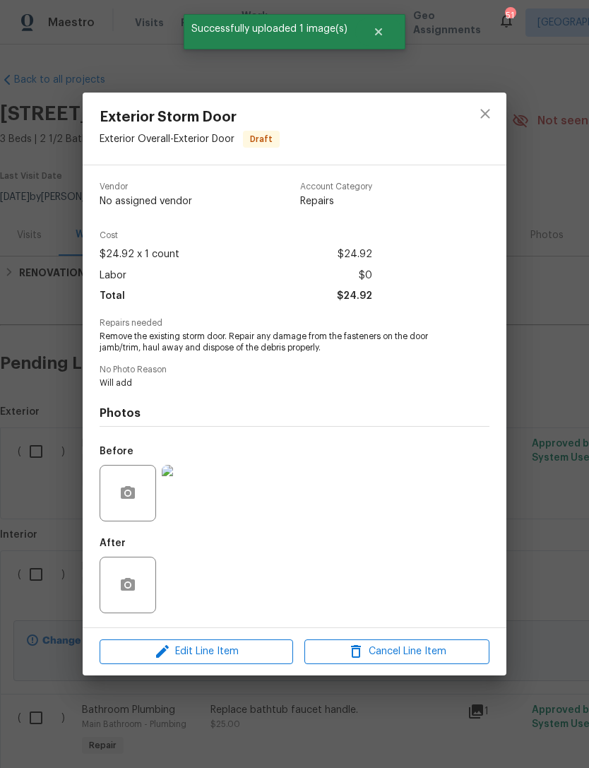
scroll to position [85, 0]
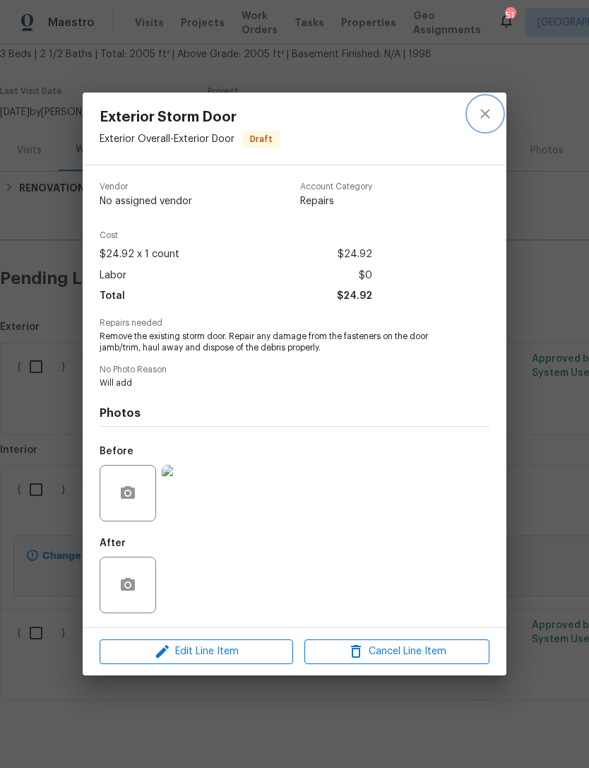
click at [487, 117] on icon "close" at bounding box center [485, 113] width 17 height 17
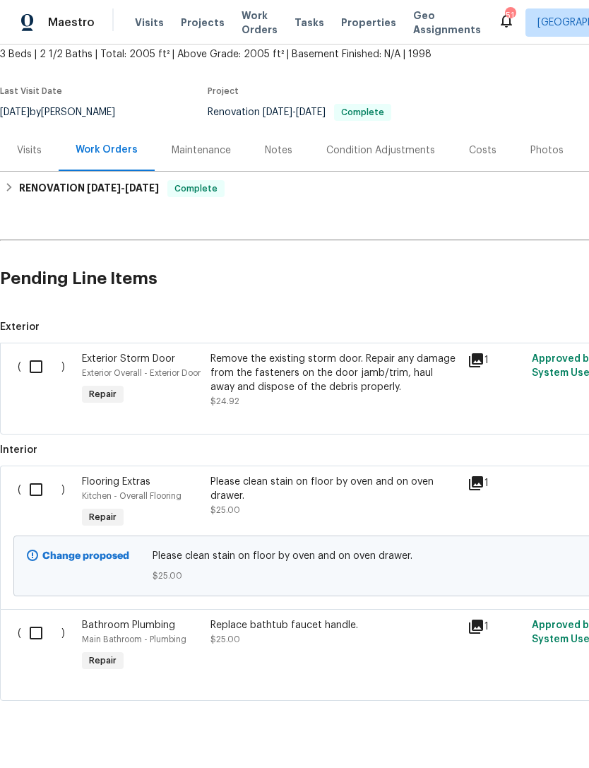
click at [42, 373] on input "checkbox" at bounding box center [41, 367] width 40 height 30
checkbox input "true"
click at [39, 504] on input "checkbox" at bounding box center [41, 490] width 40 height 30
checkbox input "true"
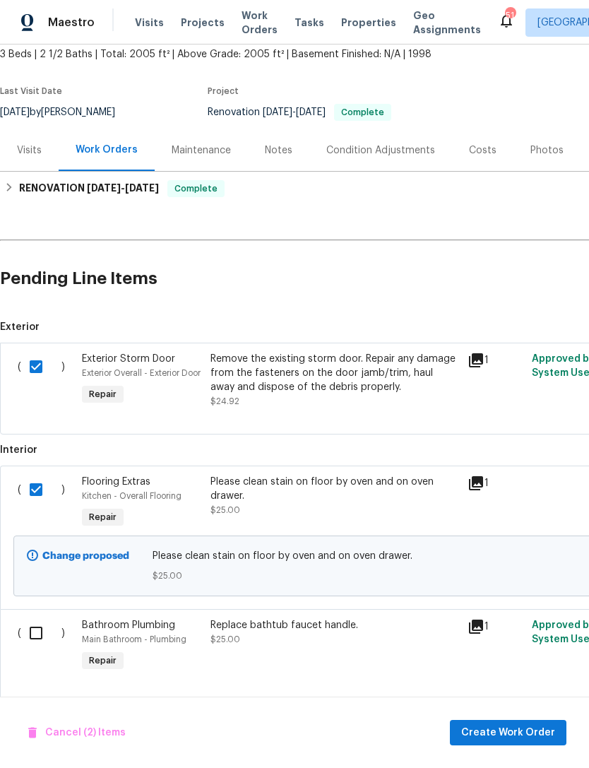
click at [32, 648] on input "checkbox" at bounding box center [41, 633] width 40 height 30
checkbox input "true"
click at [536, 727] on span "Create Work Order" at bounding box center [508, 733] width 94 height 18
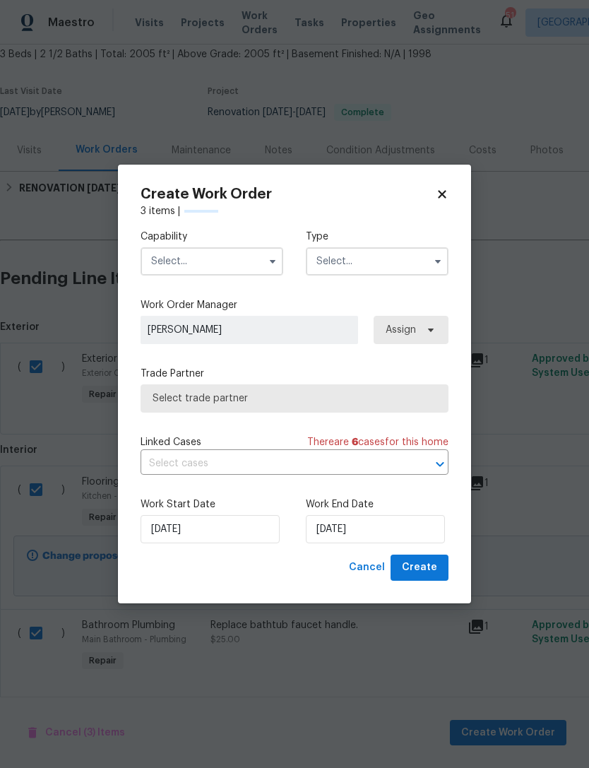
checkbox input "false"
click at [227, 273] on input "text" at bounding box center [212, 261] width 143 height 28
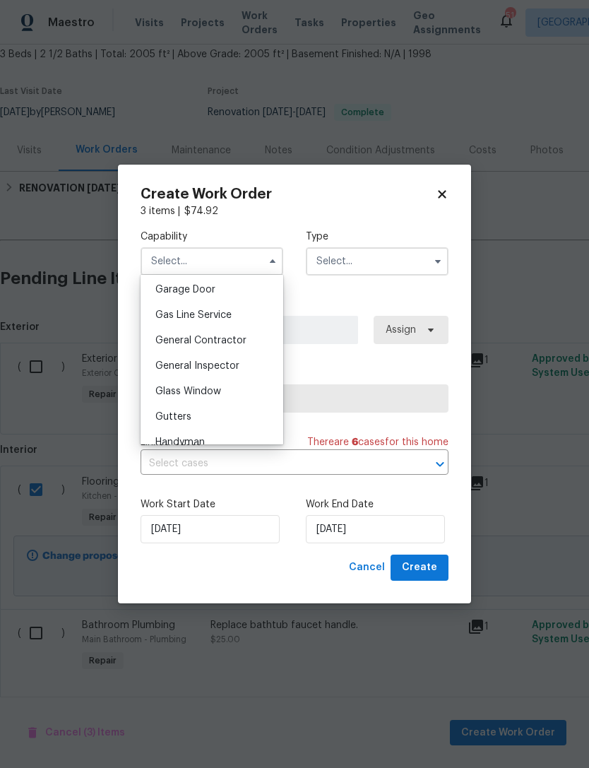
scroll to position [625, 0]
click at [234, 347] on div "General Contractor" at bounding box center [212, 340] width 136 height 25
type input "General Contractor"
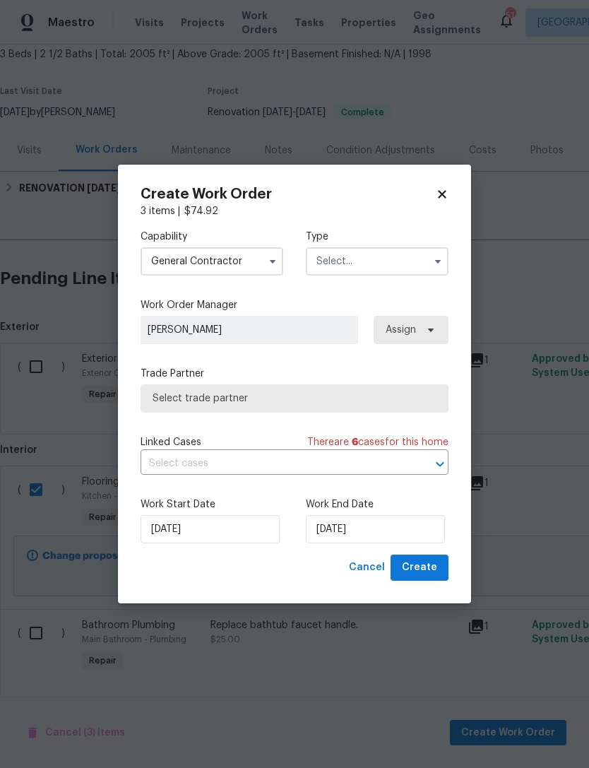
click at [362, 261] on input "text" at bounding box center [377, 261] width 143 height 28
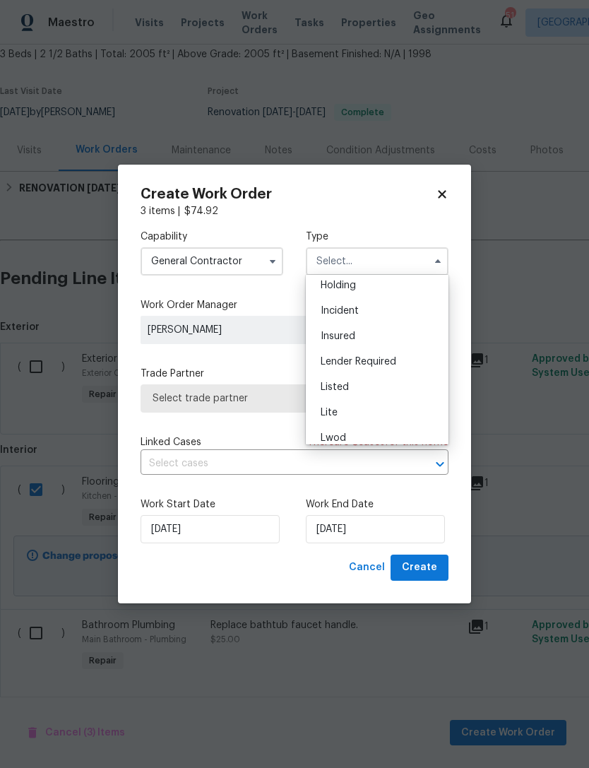
scroll to position [71, 0]
click at [345, 371] on span "Listed" at bounding box center [335, 372] width 28 height 10
type input "Listed"
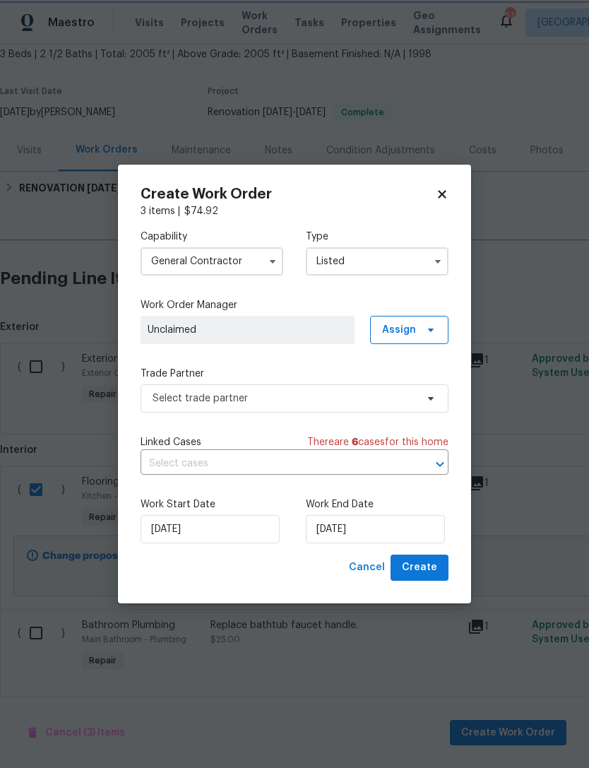
scroll to position [0, 0]
click at [365, 528] on input "[DATE]" at bounding box center [375, 529] width 139 height 28
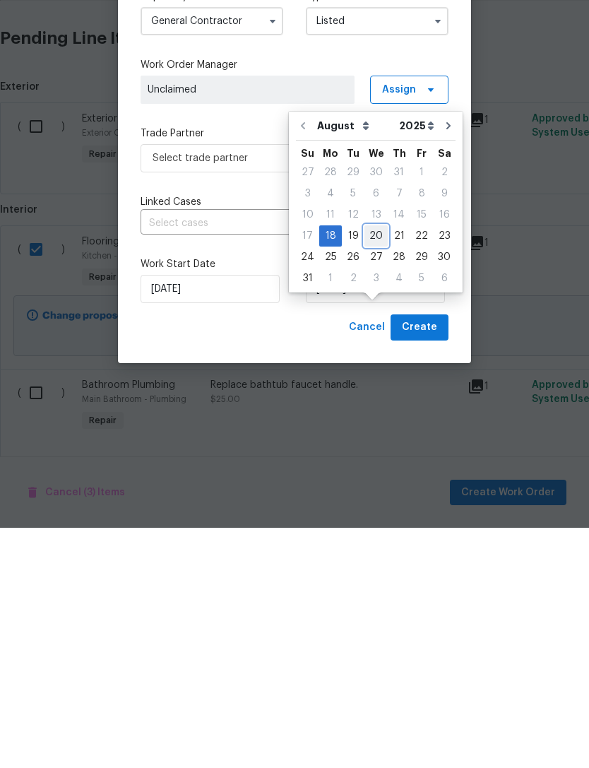
click at [376, 466] on div "20" at bounding box center [375, 476] width 23 height 20
type input "8/20/2025"
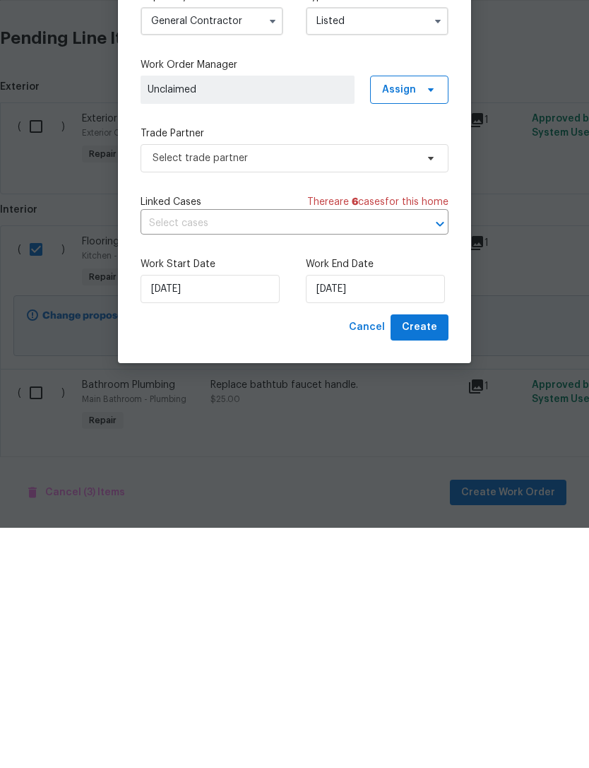
scroll to position [45, 0]
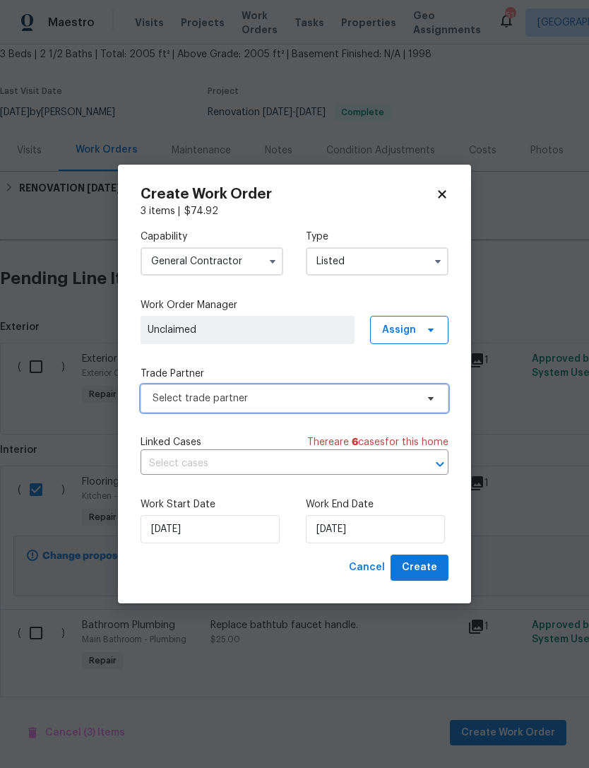
click at [359, 393] on span "Select trade partner" at bounding box center [284, 398] width 263 height 14
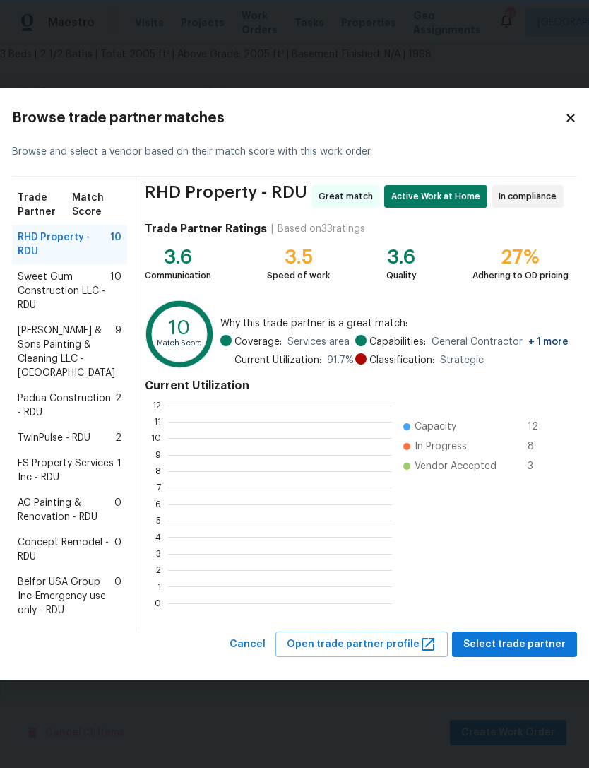
scroll to position [1, 1]
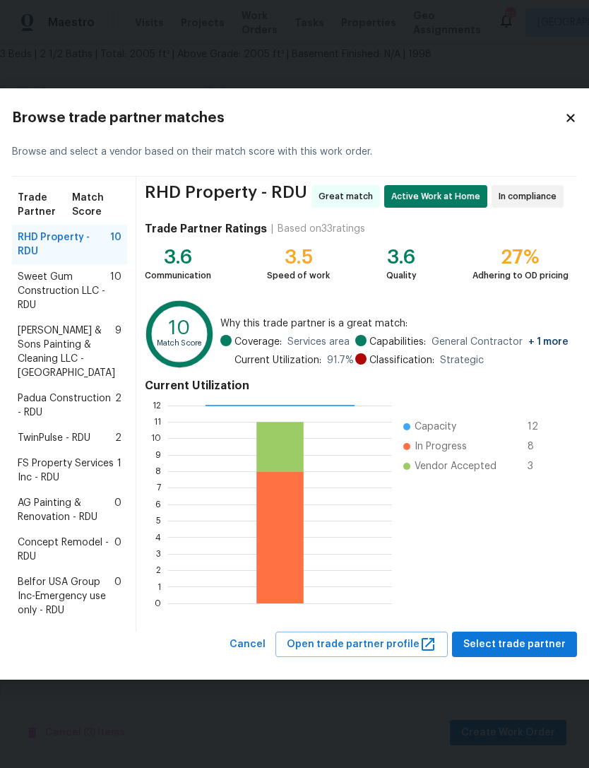
click at [74, 270] on span "Sweet Gum Construction LLC - RDU" at bounding box center [64, 291] width 93 height 42
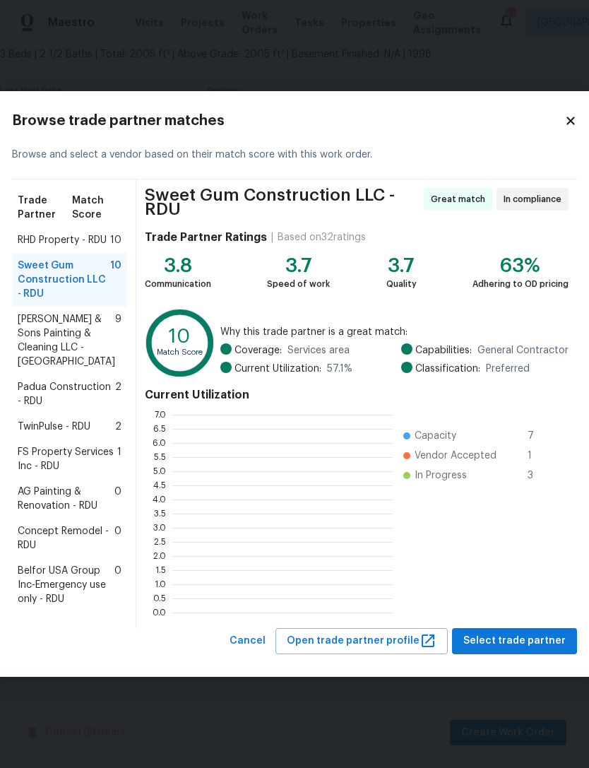
scroll to position [198, 219]
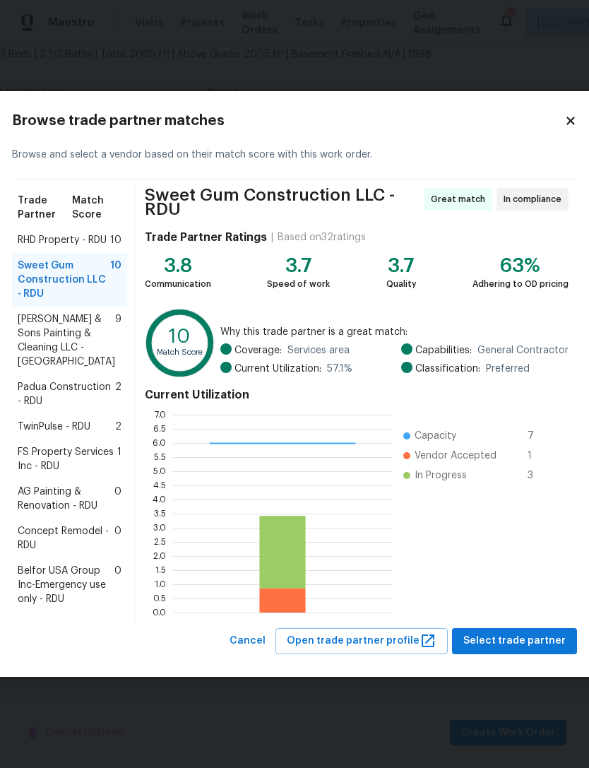
click at [527, 650] on span "Select trade partner" at bounding box center [514, 641] width 102 height 18
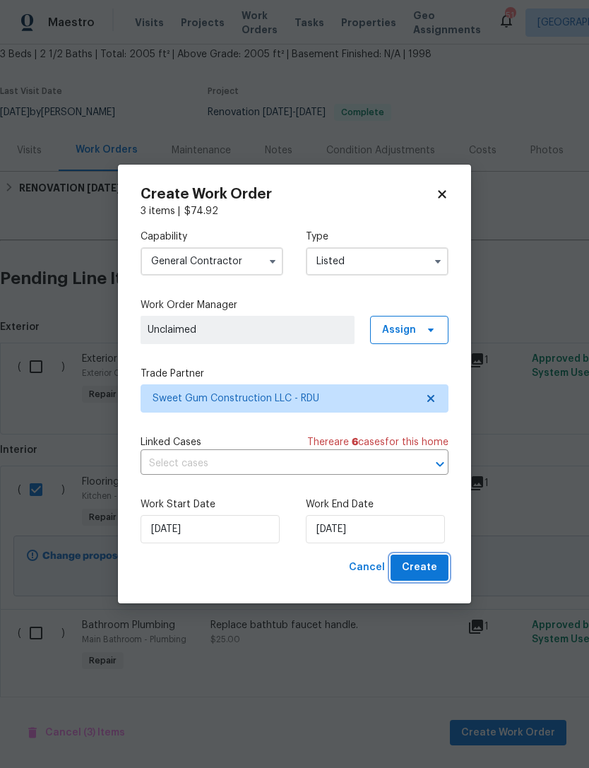
click at [439, 566] on button "Create" at bounding box center [420, 567] width 58 height 26
checkbox input "false"
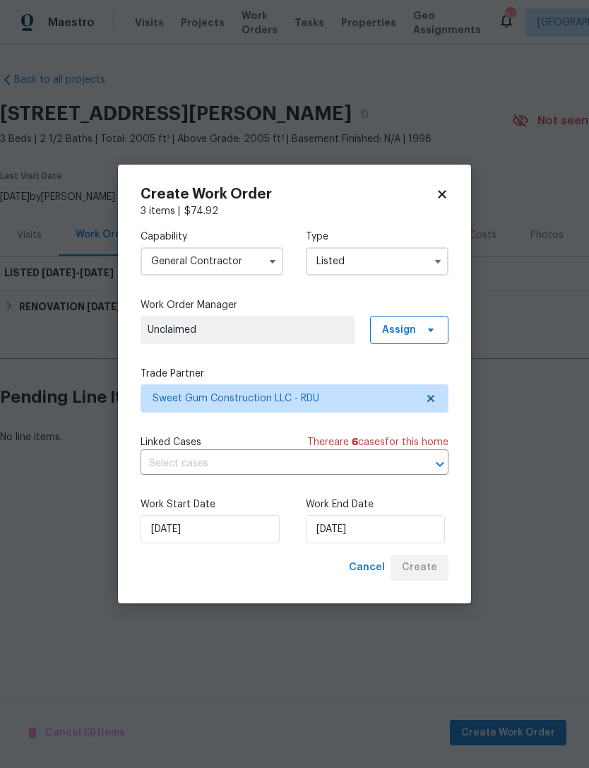
scroll to position [0, 0]
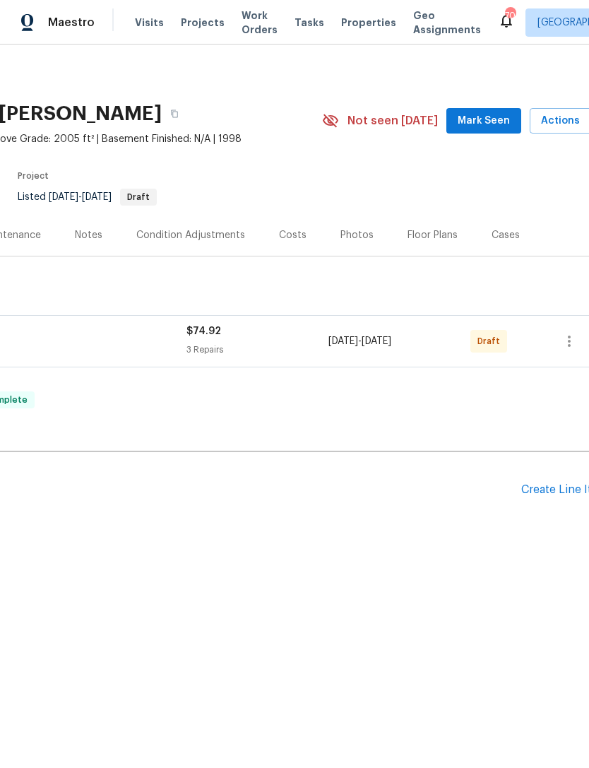
scroll to position [0, 191]
click at [566, 343] on icon "button" at bounding box center [567, 341] width 17 height 17
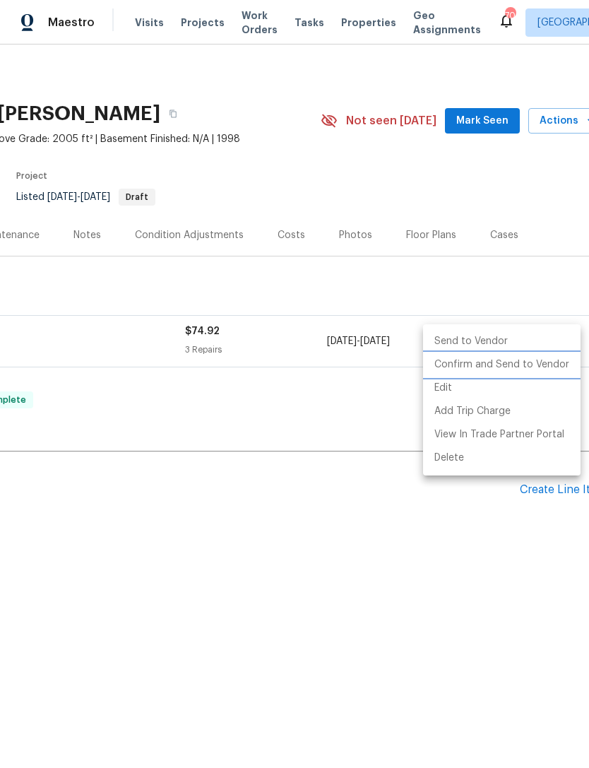
click at [530, 368] on li "Confirm and Send to Vendor" at bounding box center [501, 364] width 157 height 23
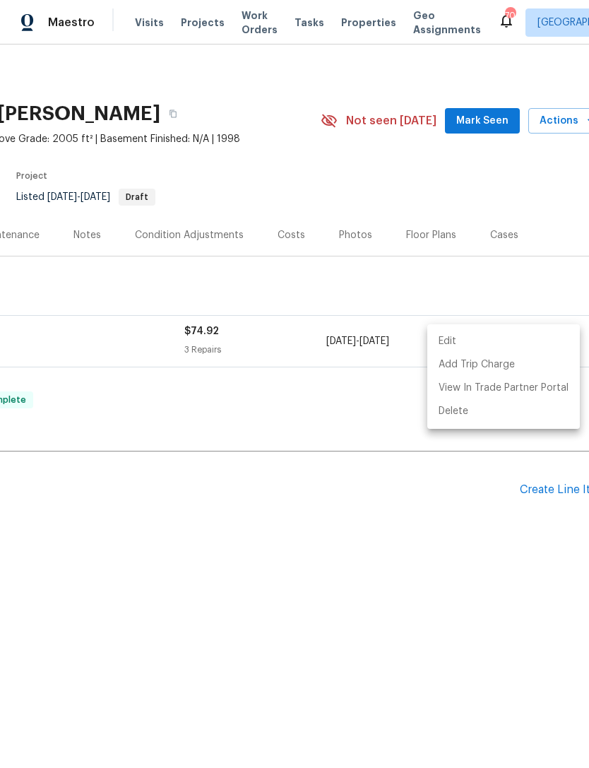
click at [379, 544] on div at bounding box center [294, 384] width 589 height 768
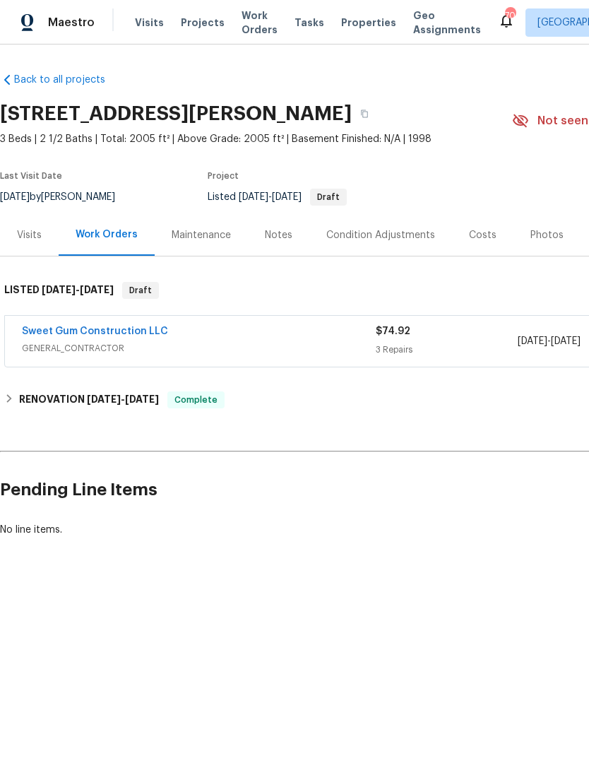
scroll to position [0, 0]
click at [81, 331] on link "Sweet Gum Construction LLC" at bounding box center [95, 331] width 146 height 10
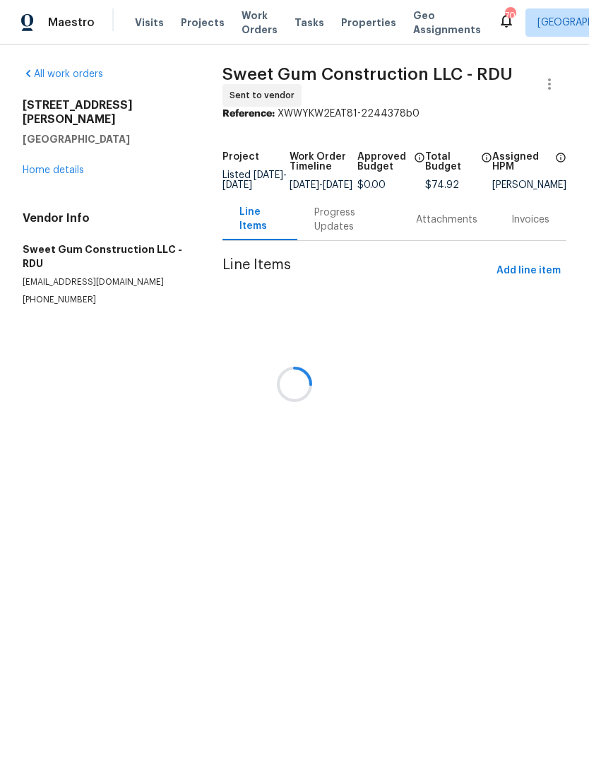
click at [344, 227] on div at bounding box center [294, 384] width 589 height 768
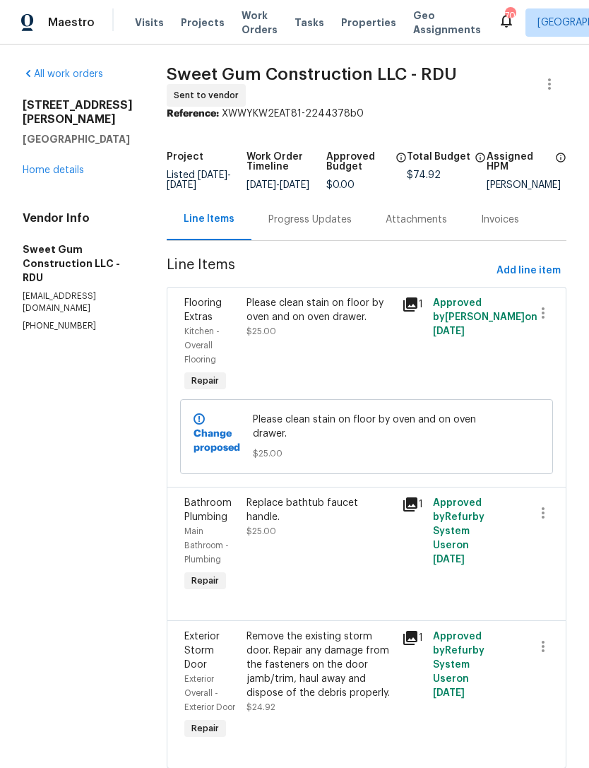
click at [343, 227] on div "Progress Updates" at bounding box center [309, 220] width 83 height 14
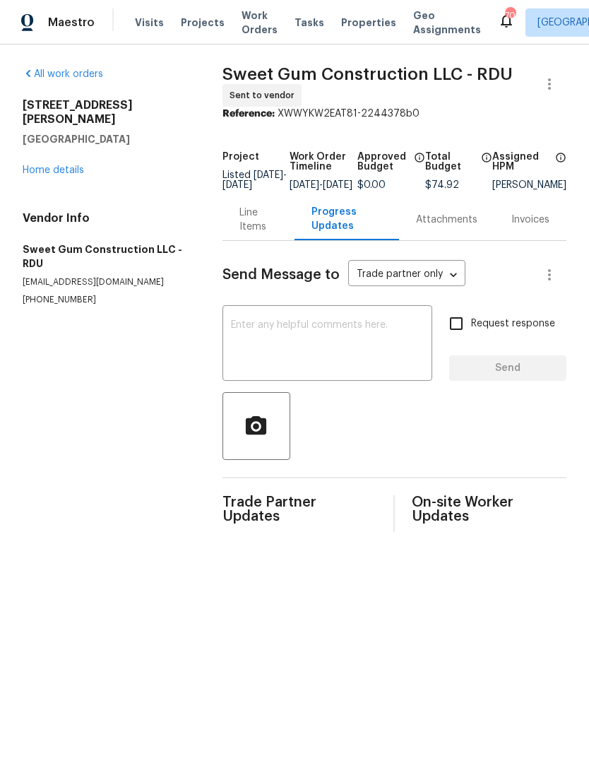
click at [302, 341] on textarea at bounding box center [327, 344] width 193 height 49
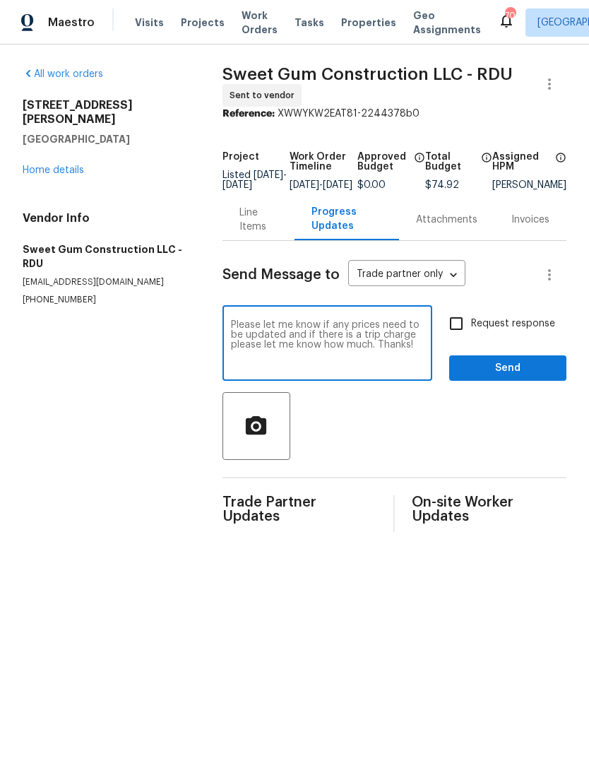
type textarea "Please let me know if any prices need to be updated and if there is a trip char…"
click at [459, 331] on input "Request response" at bounding box center [456, 324] width 30 height 30
checkbox input "true"
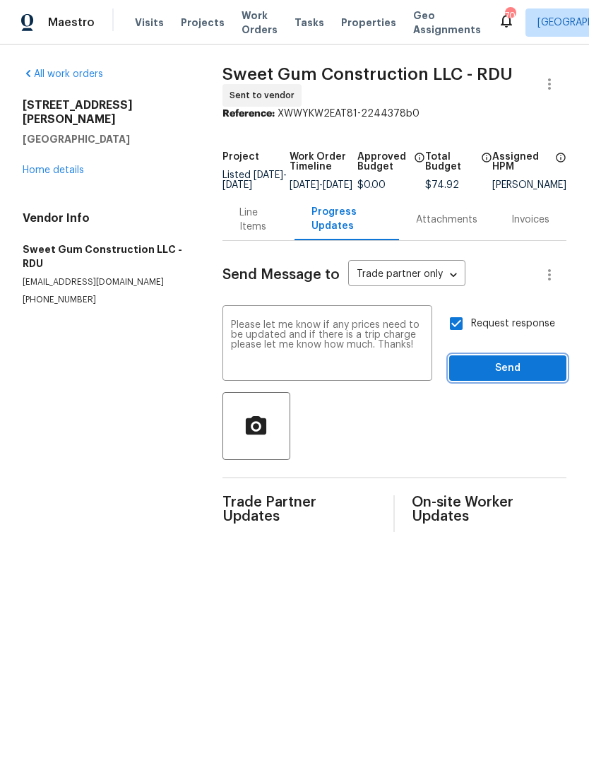
click at [499, 369] on button "Send" at bounding box center [507, 368] width 117 height 26
